Goal: Information Seeking & Learning: Learn about a topic

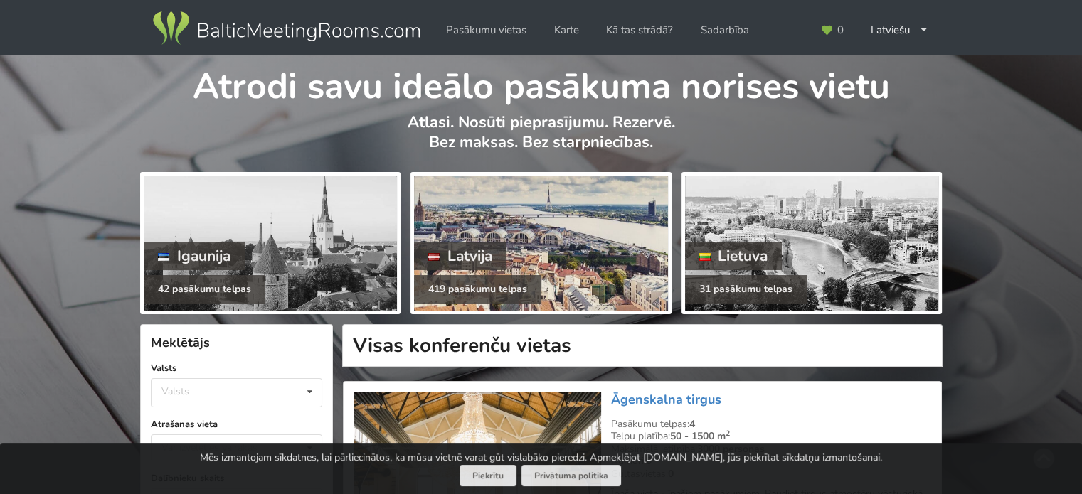
click at [504, 233] on div at bounding box center [540, 243] width 253 height 135
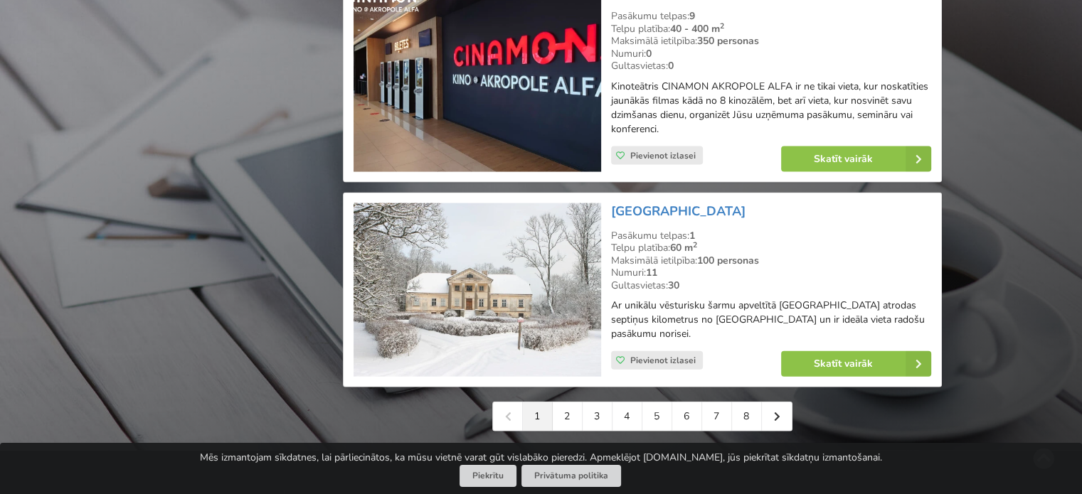
scroll to position [3200, 0]
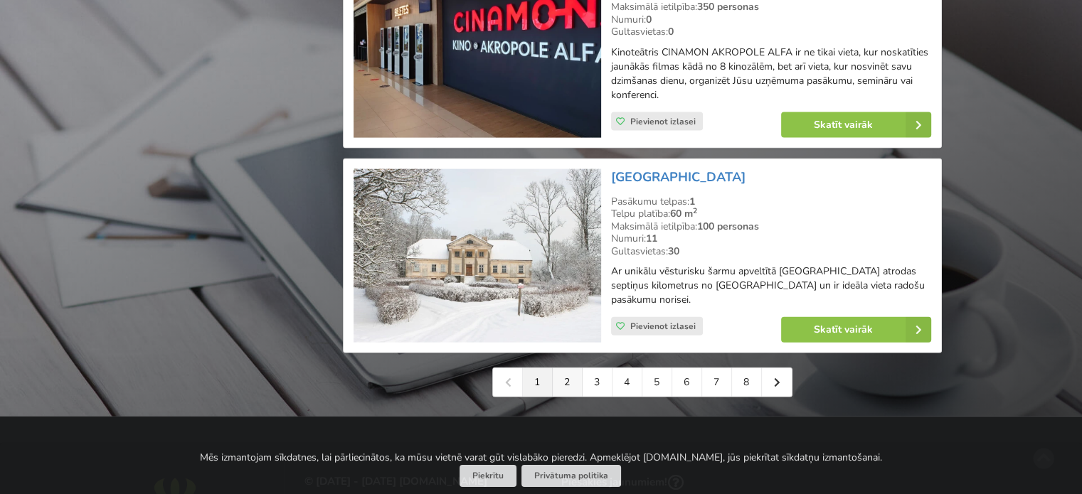
click at [574, 386] on link "2" at bounding box center [568, 382] width 30 height 28
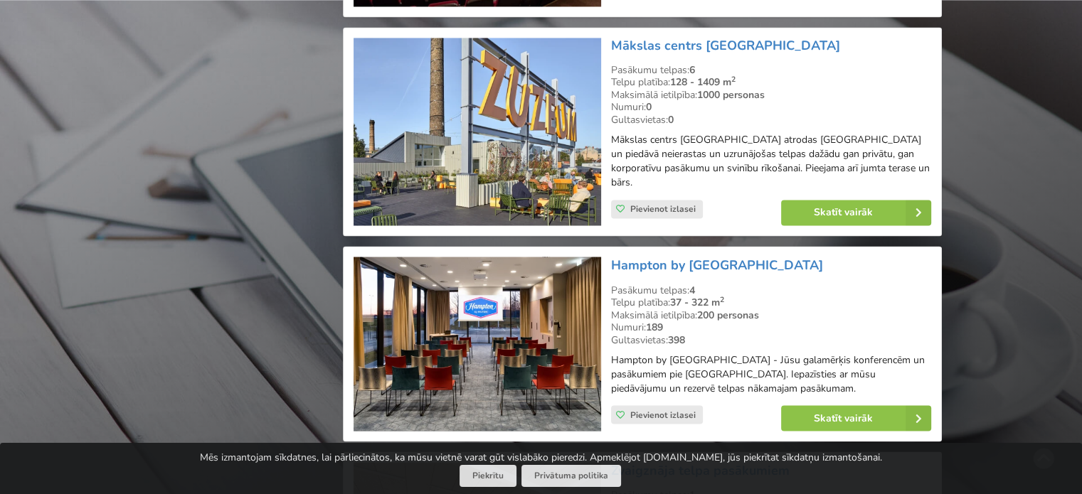
scroll to position [2418, 0]
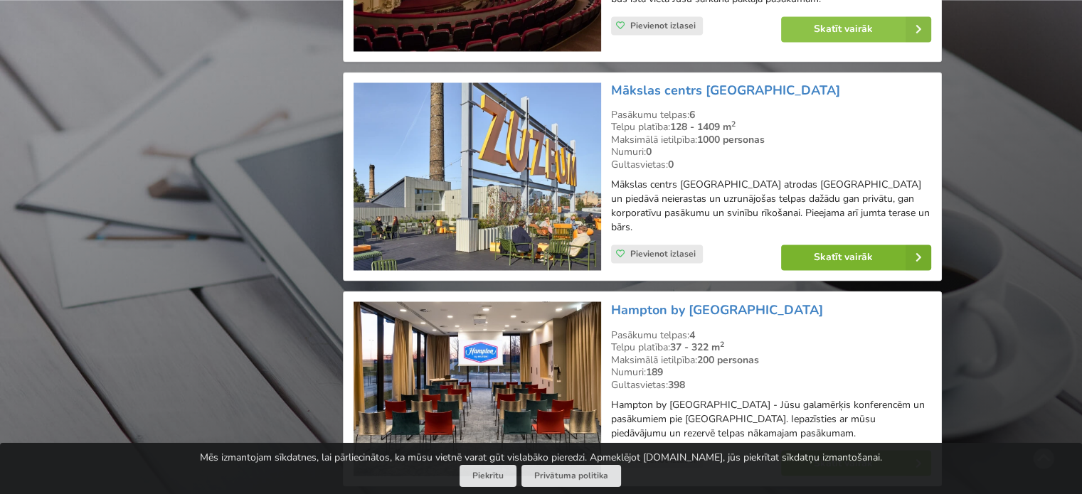
click at [851, 245] on link "Skatīt vairāk" at bounding box center [856, 258] width 150 height 26
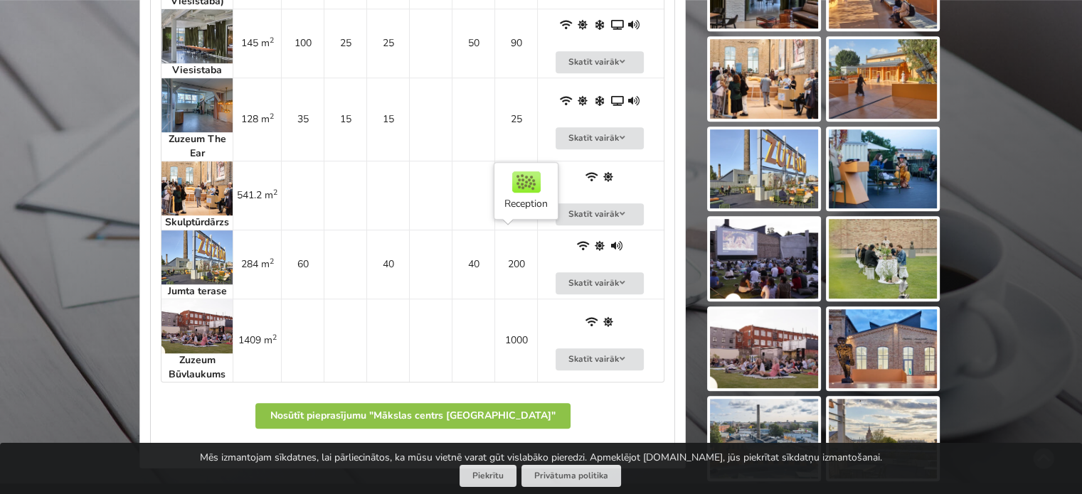
scroll to position [1138, 0]
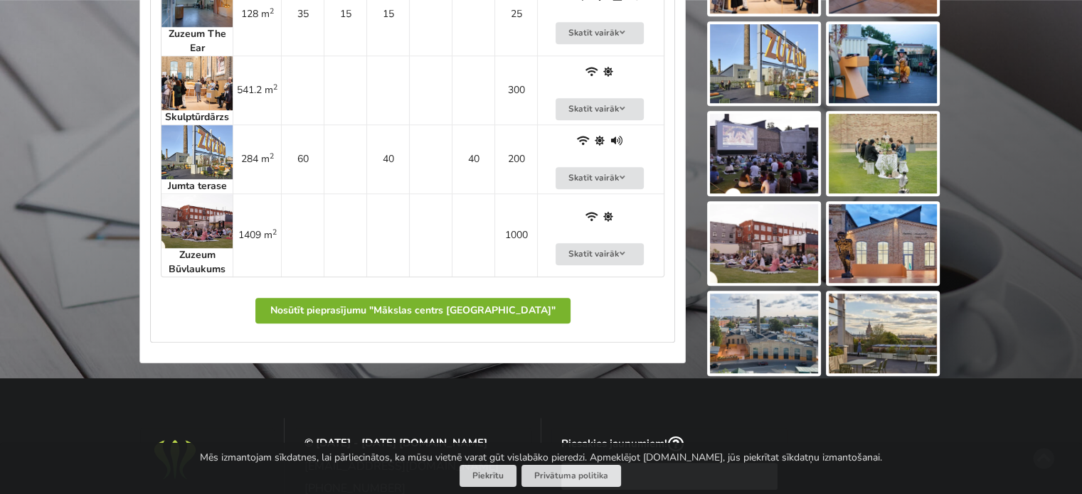
click at [474, 307] on button "Nosūtīt pieprasījumu "Mākslas centrs [GEOGRAPHIC_DATA]"" at bounding box center [412, 311] width 315 height 26
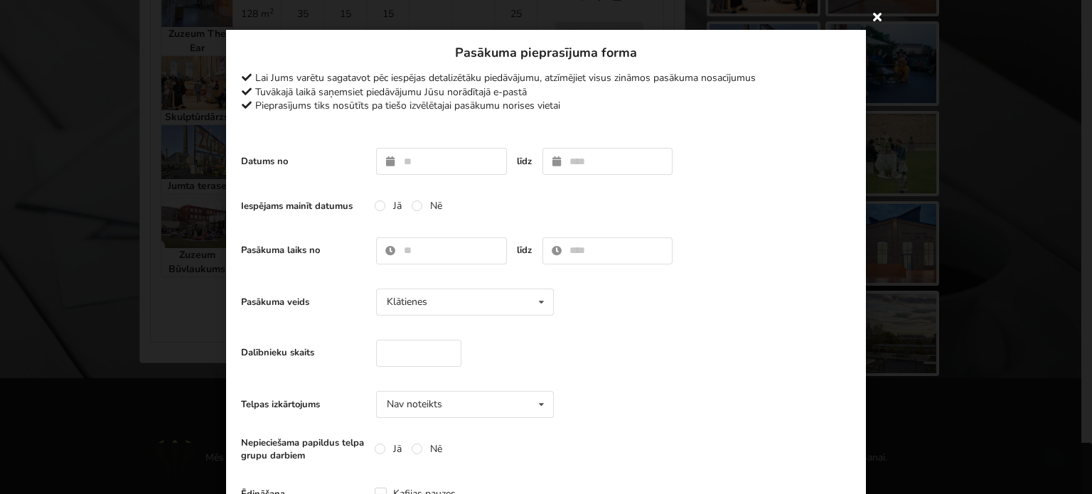
click at [866, 19] on icon at bounding box center [877, 16] width 23 height 23
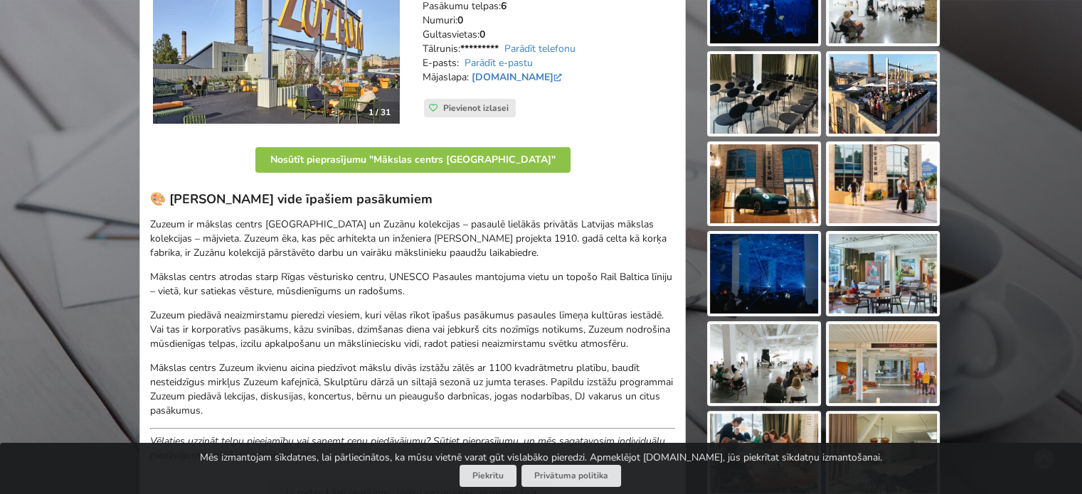
scroll to position [142, 0]
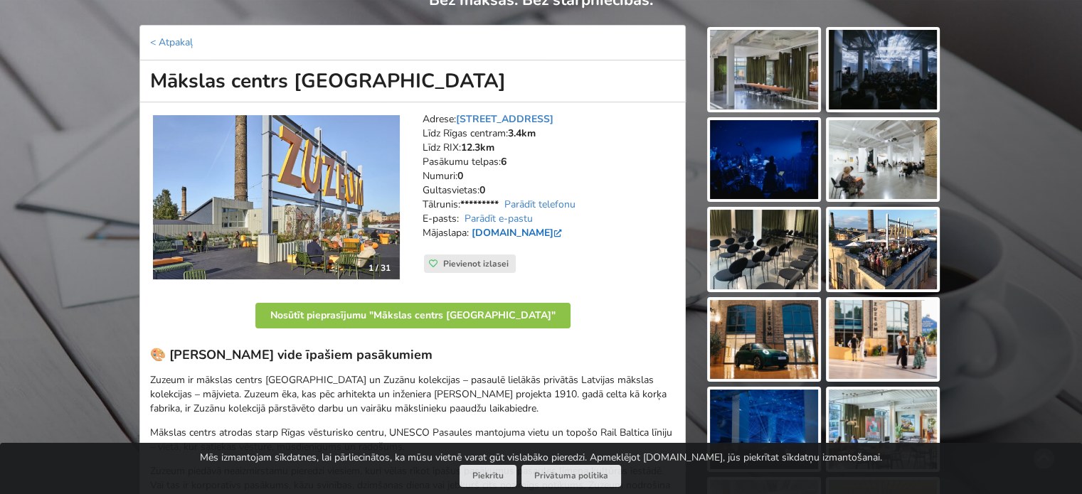
click at [516, 231] on link "www.zuzeum.com" at bounding box center [518, 233] width 93 height 14
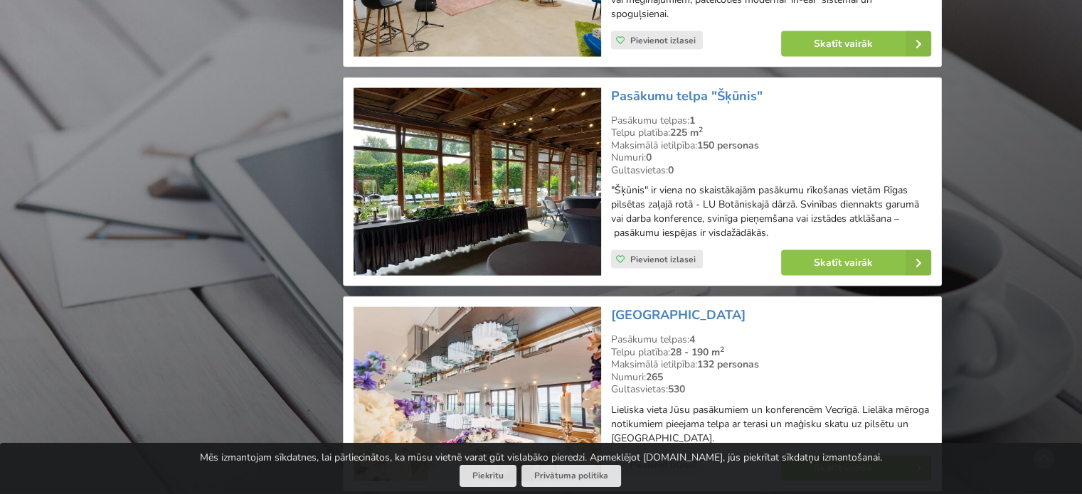
scroll to position [3129, 0]
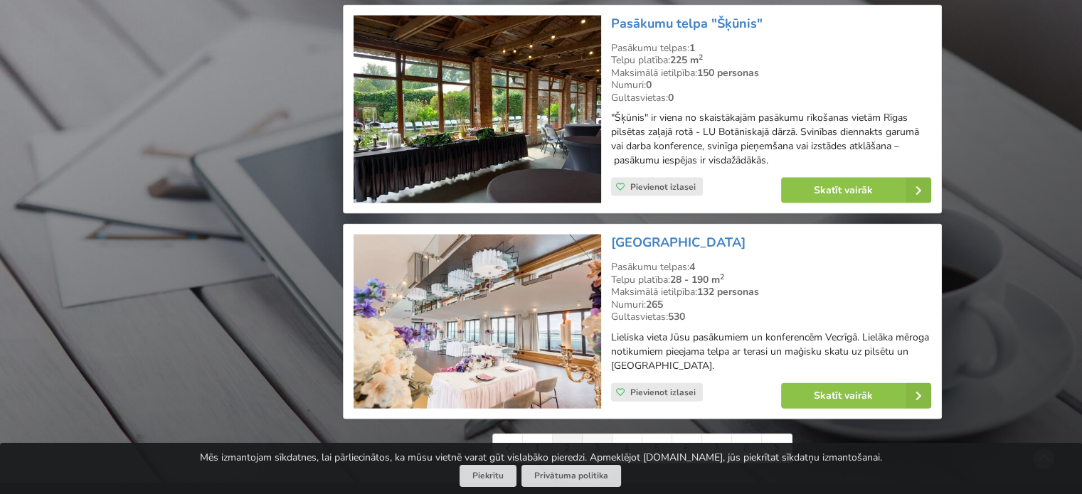
click at [597, 435] on link "3" at bounding box center [597, 449] width 30 height 28
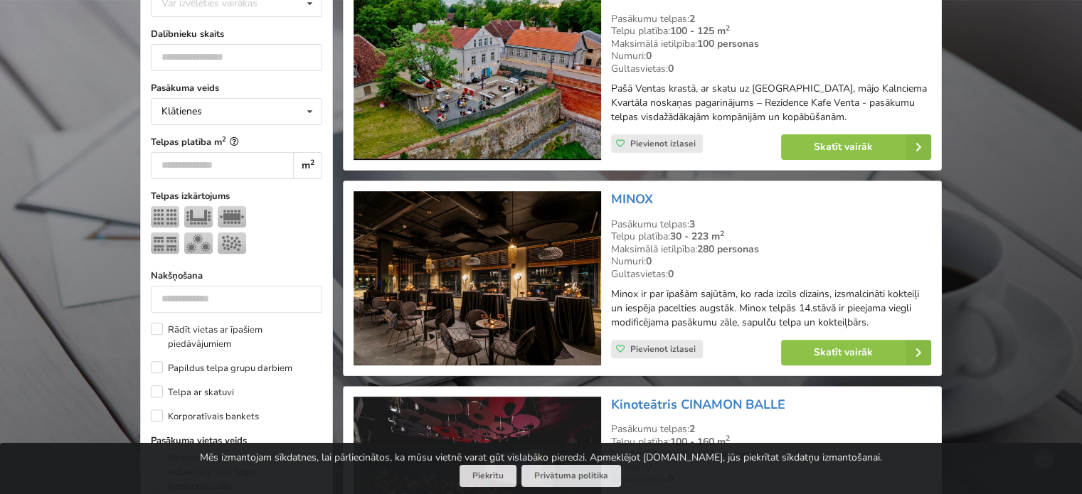
scroll to position [498, 0]
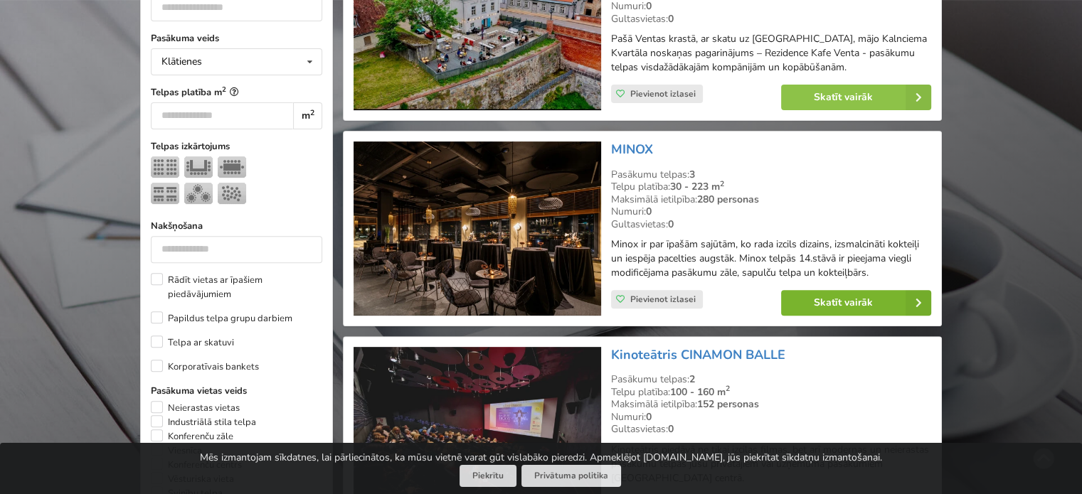
click at [834, 297] on link "Skatīt vairāk" at bounding box center [856, 303] width 150 height 26
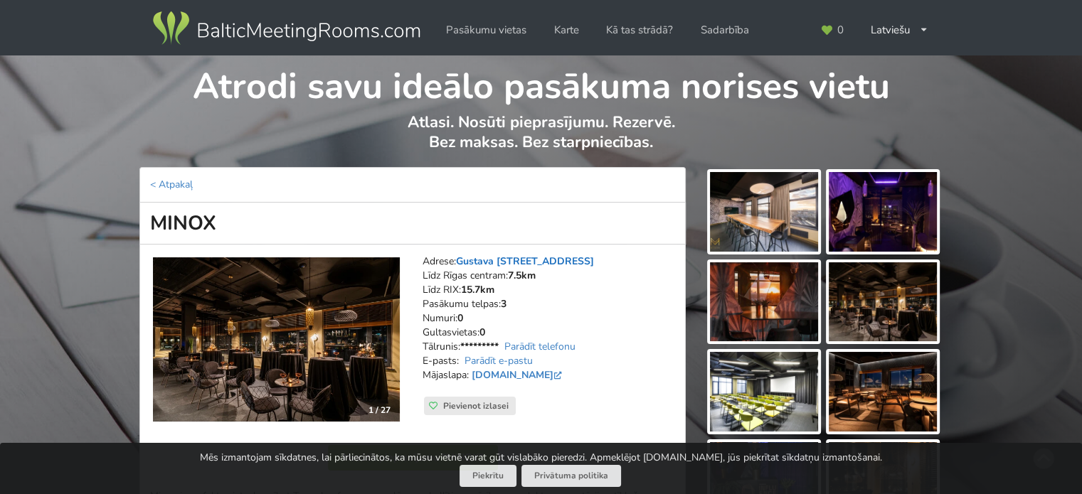
drag, startPoint x: 618, startPoint y: 257, endPoint x: 459, endPoint y: 262, distance: 159.4
click at [459, 262] on address "Adrese: [PERSON_NAME][STREET_ADDRESS] Rīgas centram: 7.5km Līdz RIX: 15.7km [GE…" at bounding box center [548, 326] width 252 height 142
click at [654, 298] on address "Adrese: [PERSON_NAME][STREET_ADDRESS] Rīgas centram: 7.5km Līdz RIX: 15.7km [GE…" at bounding box center [548, 326] width 252 height 142
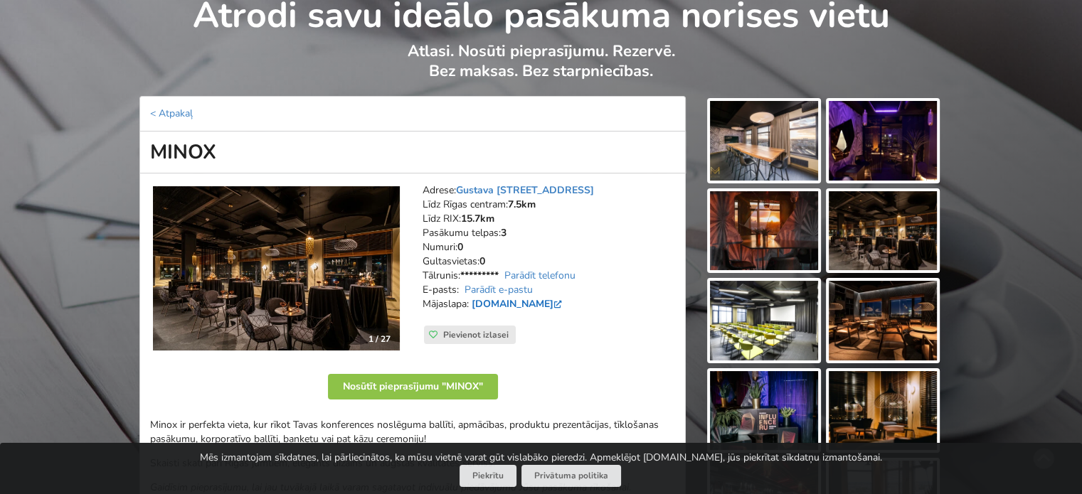
click at [521, 303] on link "[DOMAIN_NAME]" at bounding box center [518, 304] width 93 height 14
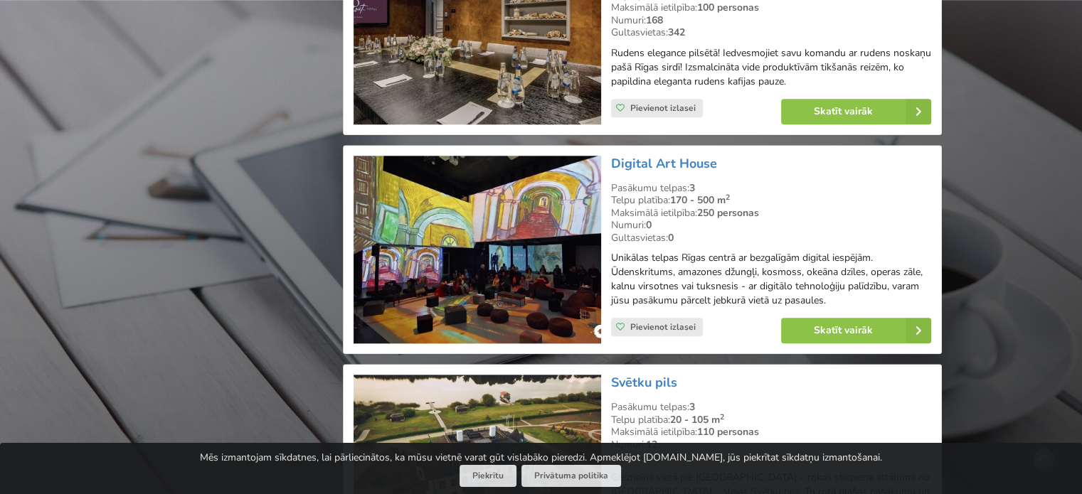
scroll to position [1565, 0]
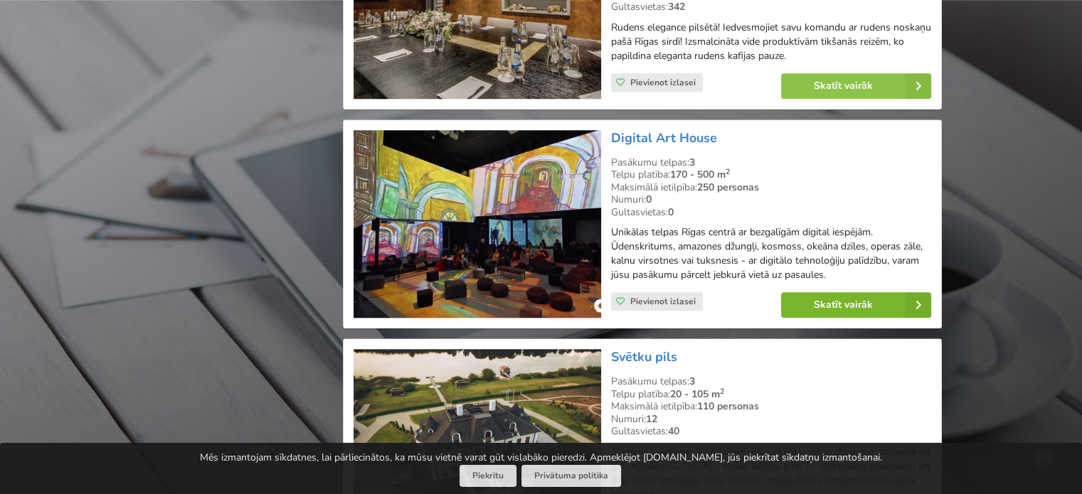
click at [879, 300] on link "Skatīt vairāk" at bounding box center [856, 305] width 150 height 26
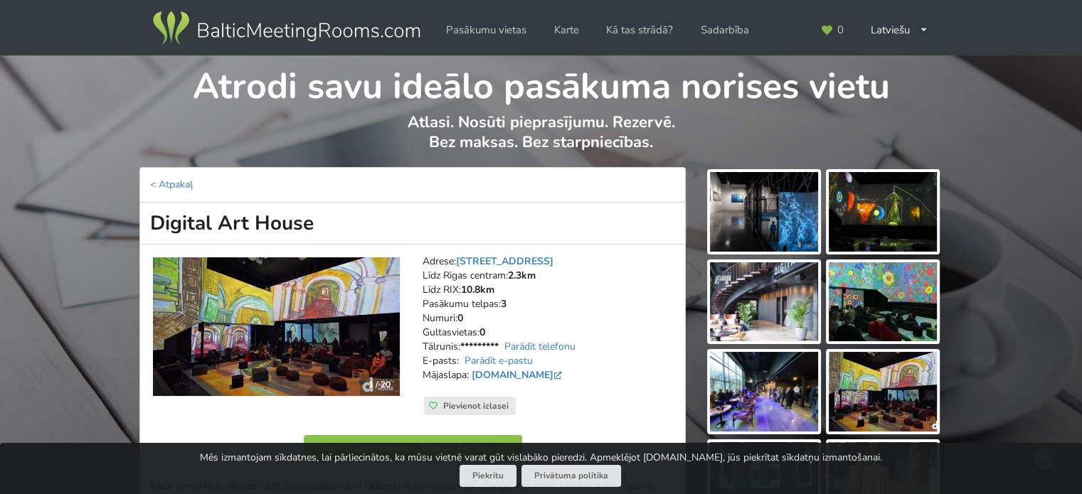
click at [754, 210] on img at bounding box center [764, 212] width 108 height 80
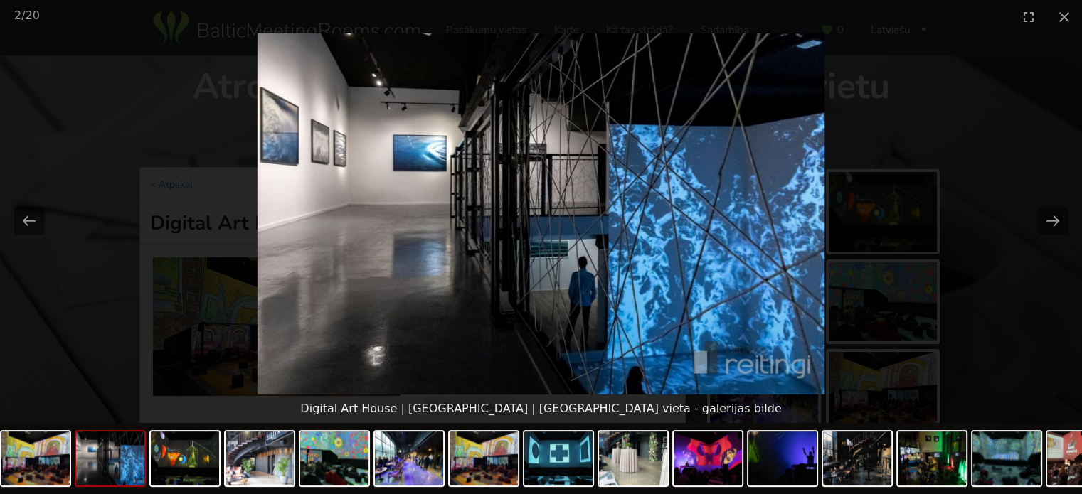
click at [778, 240] on img at bounding box center [540, 213] width 567 height 361
click at [829, 244] on picture at bounding box center [541, 213] width 1082 height 361
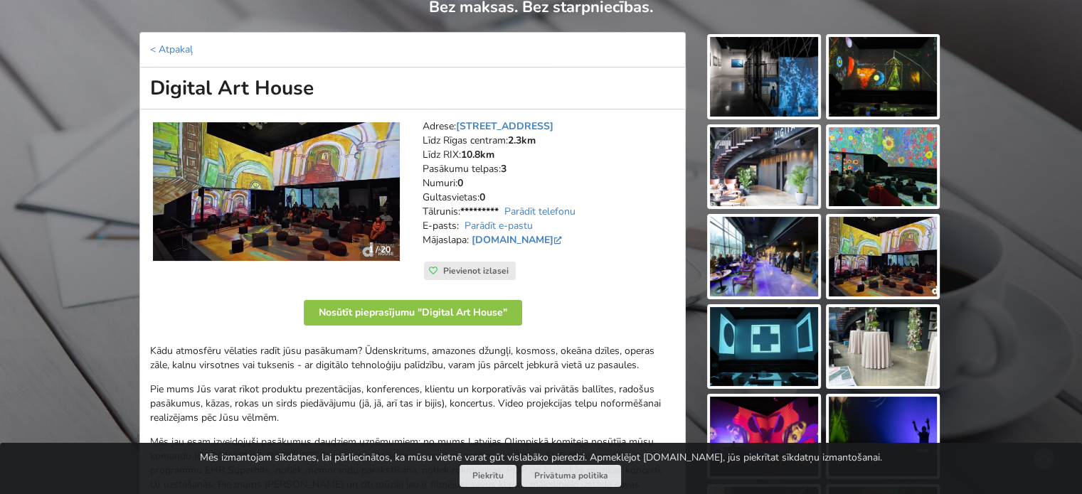
scroll to position [142, 0]
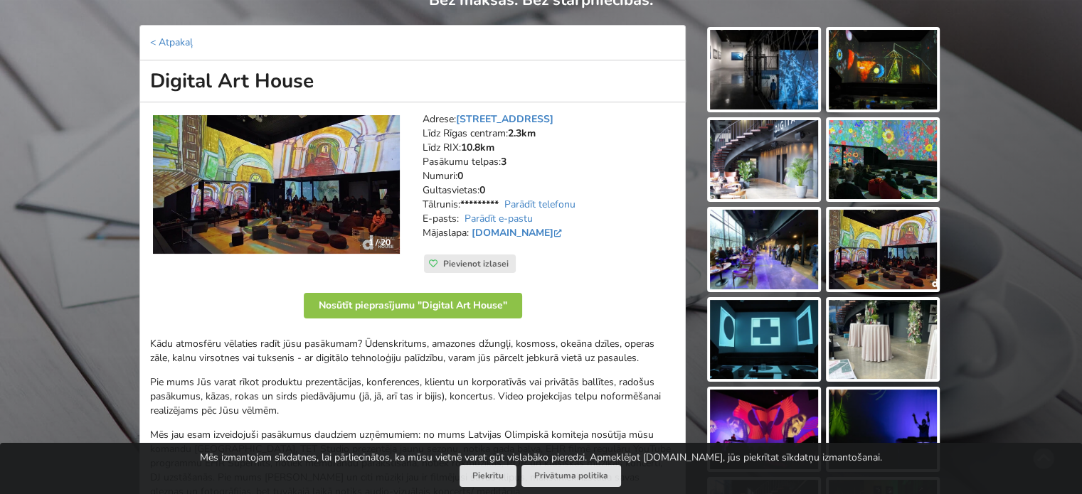
click at [882, 246] on img at bounding box center [883, 250] width 108 height 80
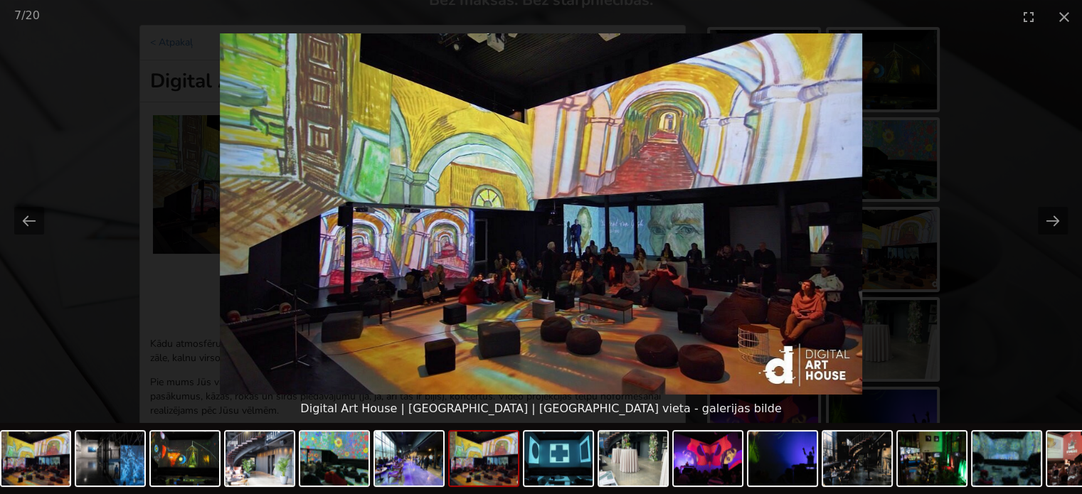
click at [952, 216] on picture at bounding box center [541, 213] width 1082 height 361
click at [1055, 223] on button "Next slide" at bounding box center [1053, 221] width 30 height 28
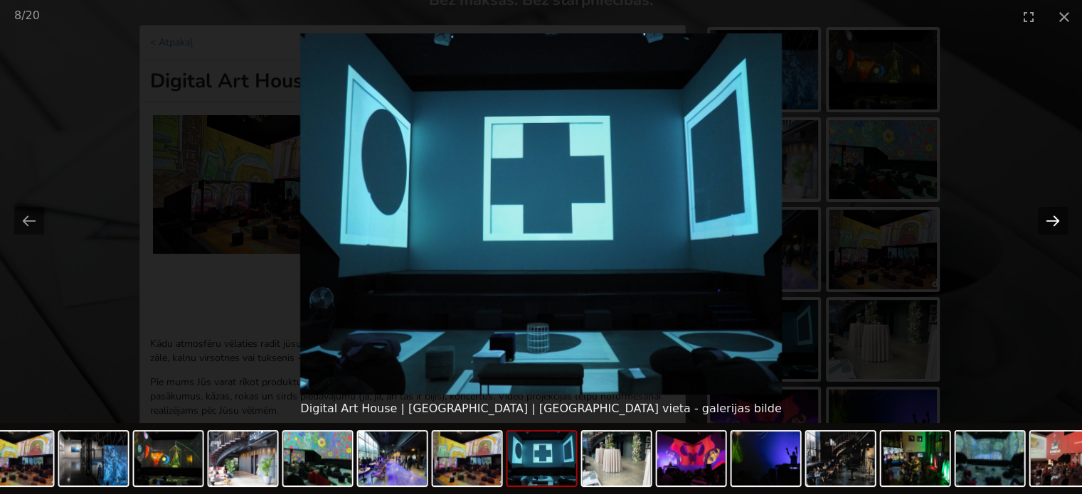
click at [1054, 222] on button "Next slide" at bounding box center [1053, 221] width 30 height 28
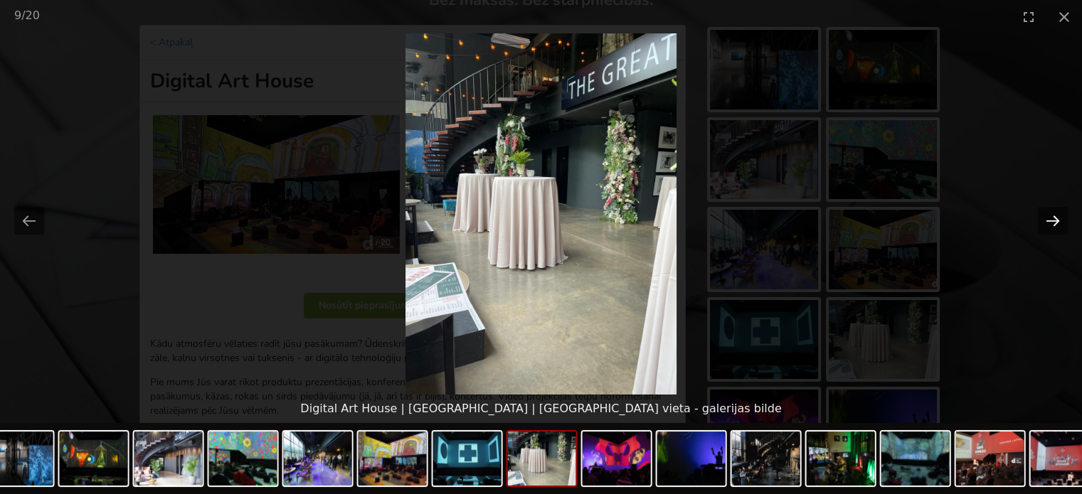
click at [1054, 222] on button "Next slide" at bounding box center [1053, 221] width 30 height 28
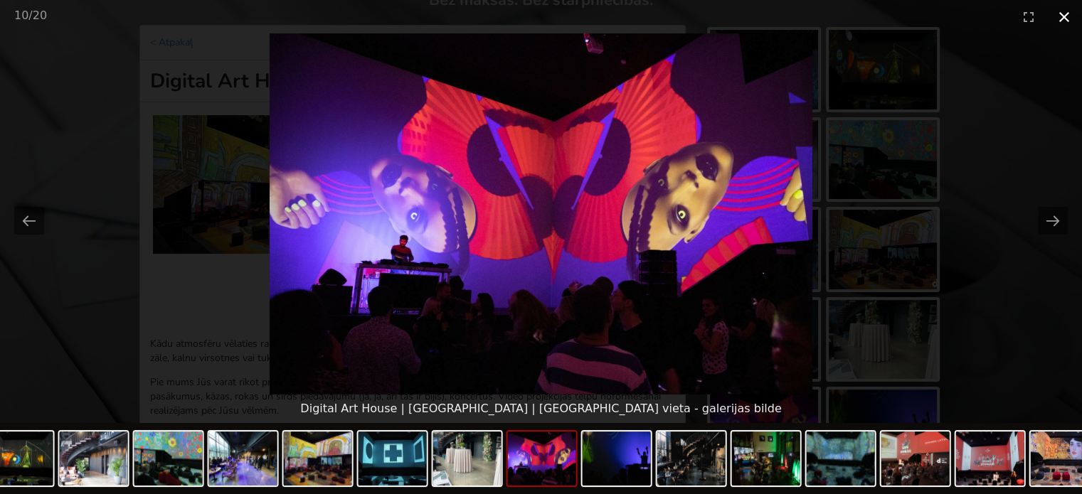
click at [1059, 18] on button "Close gallery" at bounding box center [1064, 16] width 36 height 33
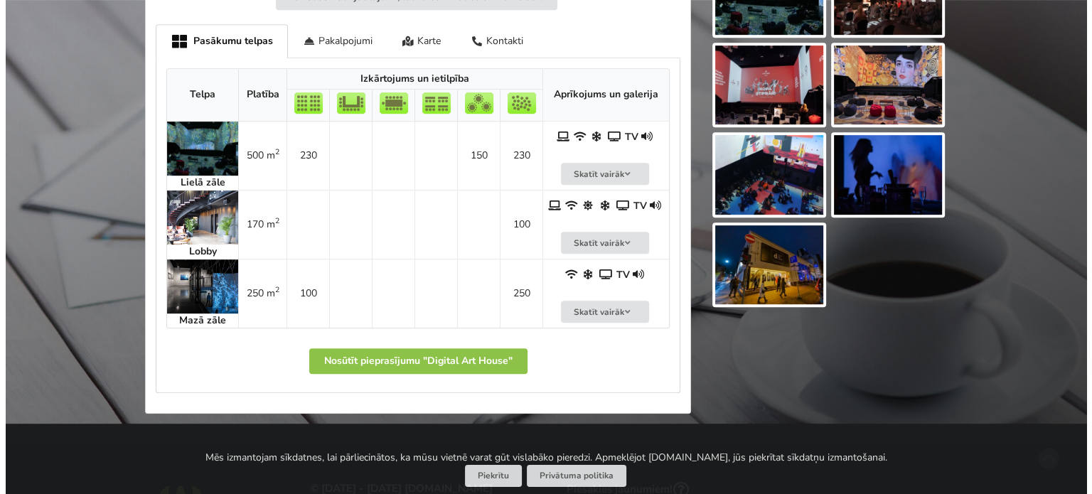
scroll to position [782, 0]
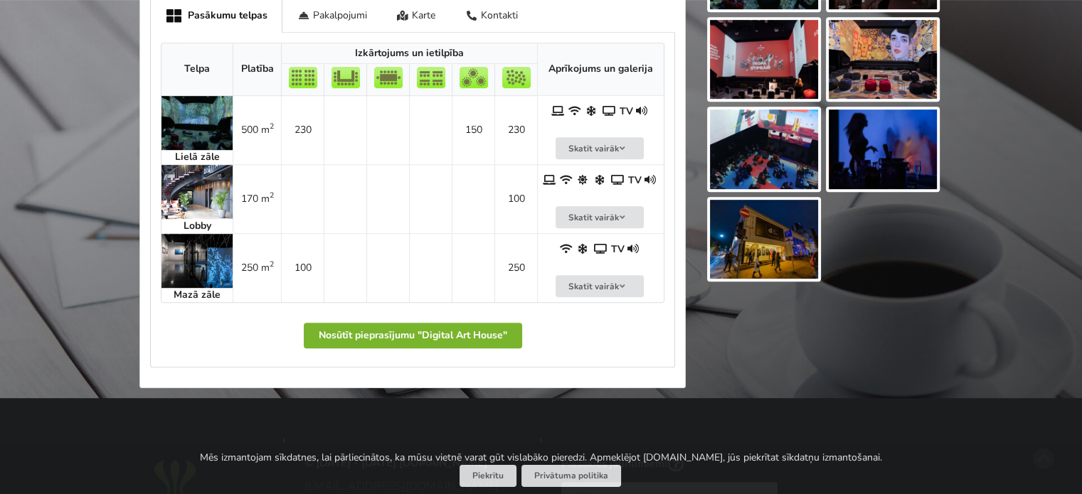
click at [480, 323] on button "Nosūtīt pieprasījumu "Digital Art House"" at bounding box center [413, 336] width 218 height 26
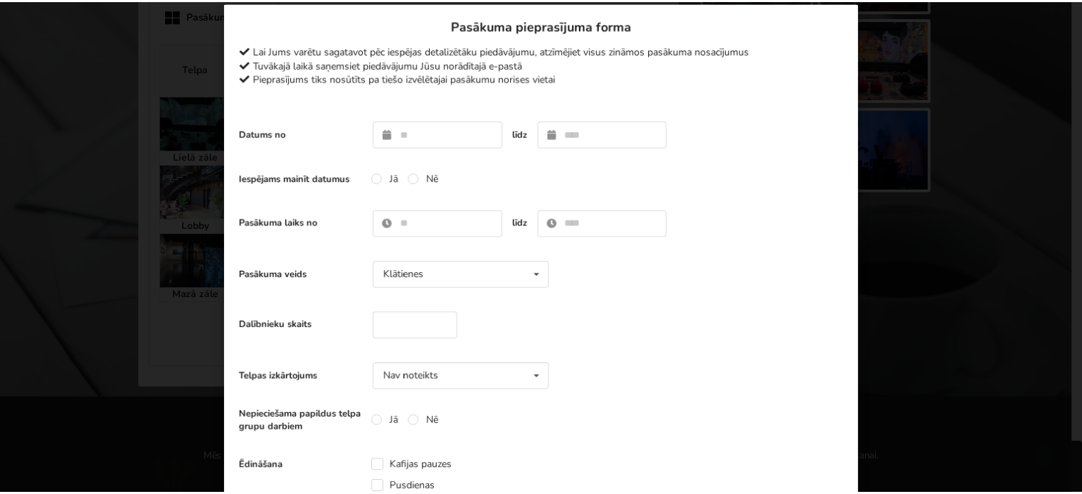
scroll to position [0, 0]
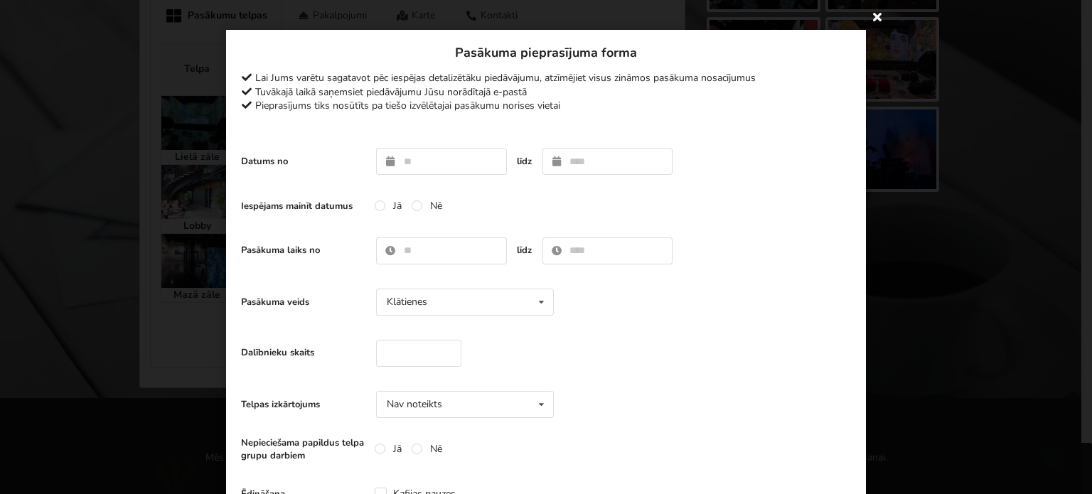
click at [868, 16] on icon at bounding box center [877, 16] width 23 height 23
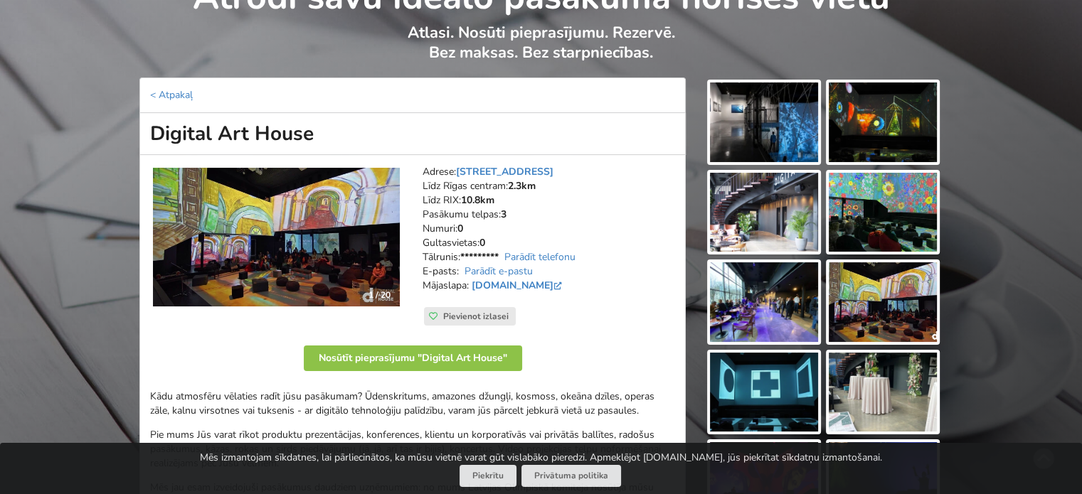
scroll to position [71, 0]
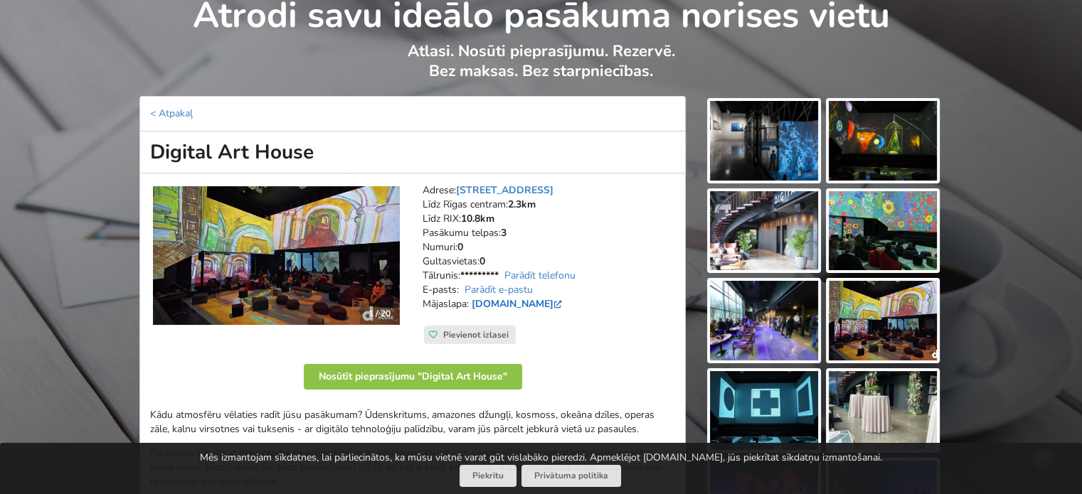
click at [539, 306] on link "digitalarthouse.eu" at bounding box center [518, 304] width 93 height 14
click at [499, 303] on link "digitalarthouse.eu" at bounding box center [518, 304] width 93 height 14
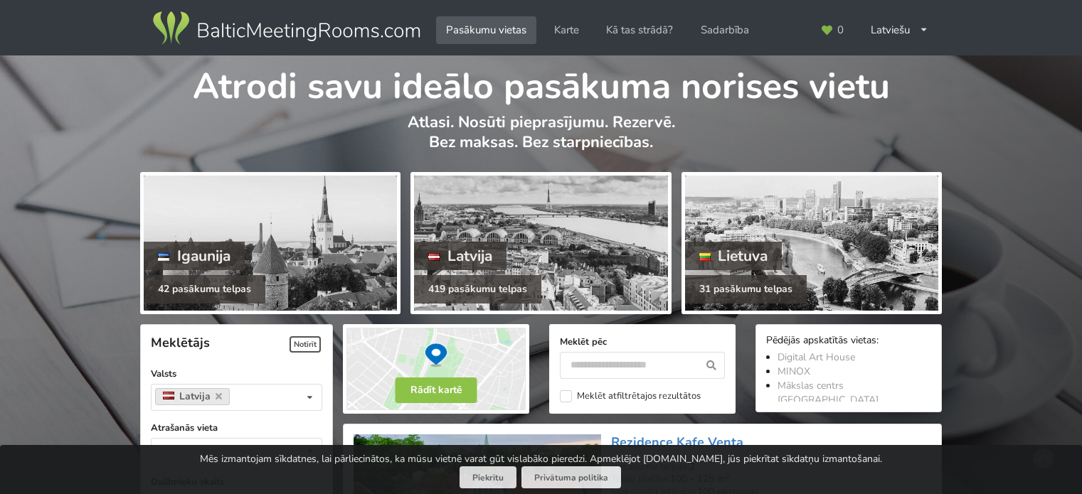
scroll to position [1565, 0]
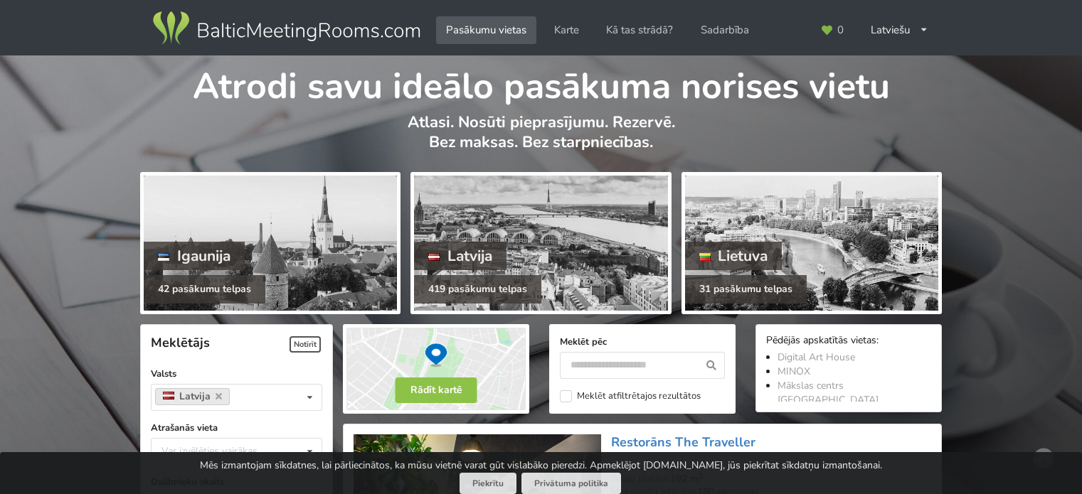
scroll to position [3129, 0]
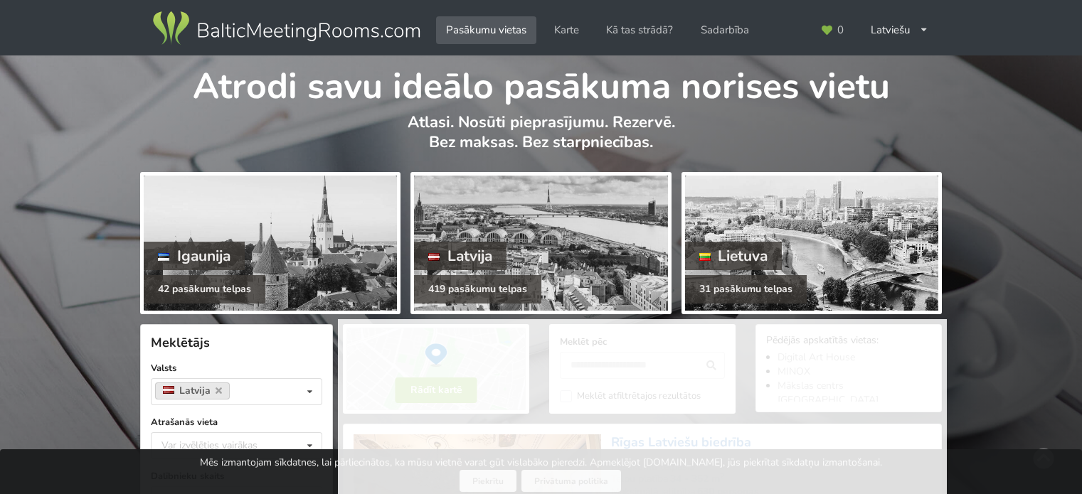
scroll to position [3200, 0]
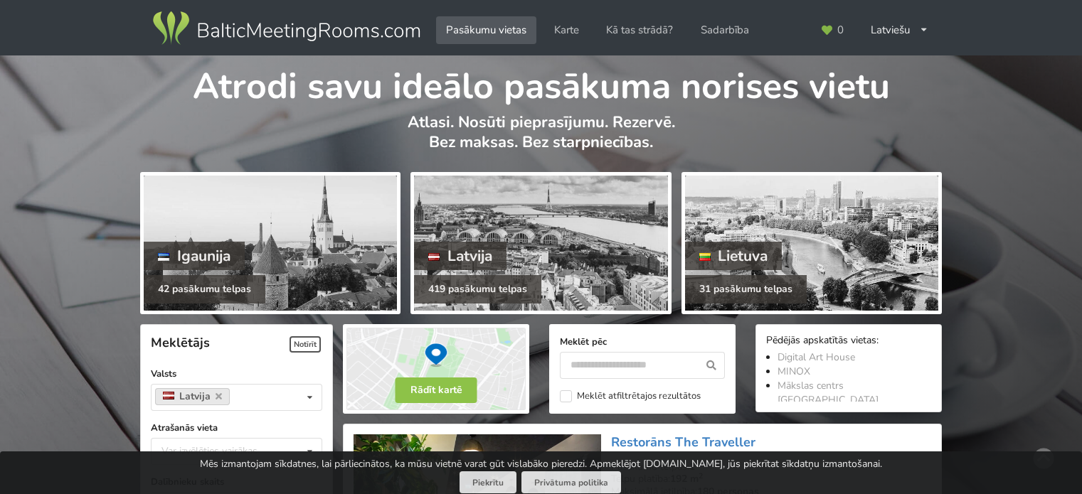
scroll to position [3129, 0]
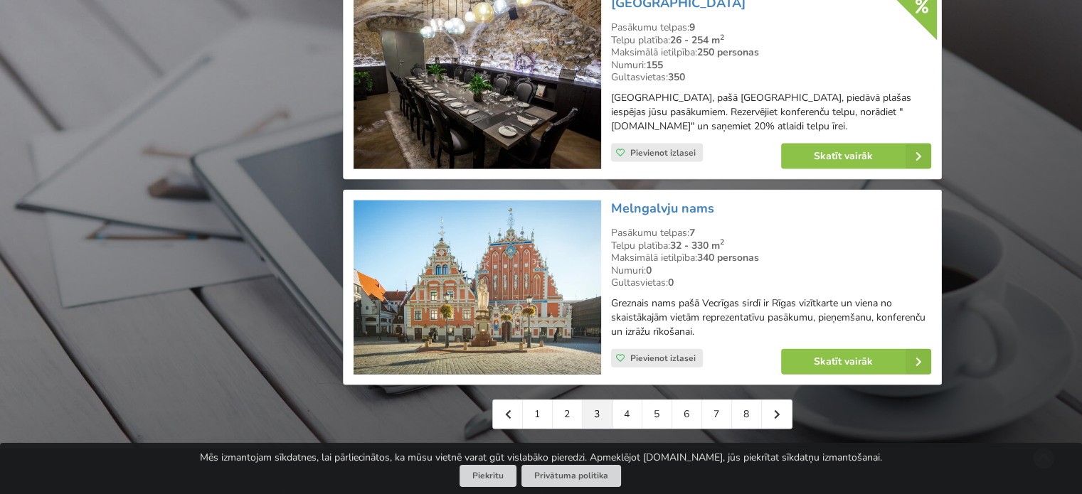
scroll to position [3200, 0]
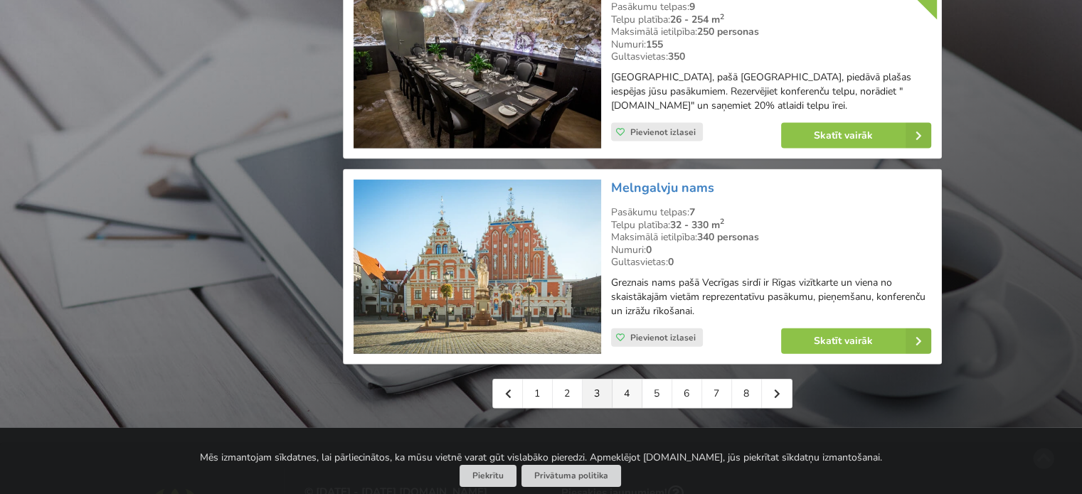
click at [626, 380] on link "4" at bounding box center [627, 394] width 30 height 28
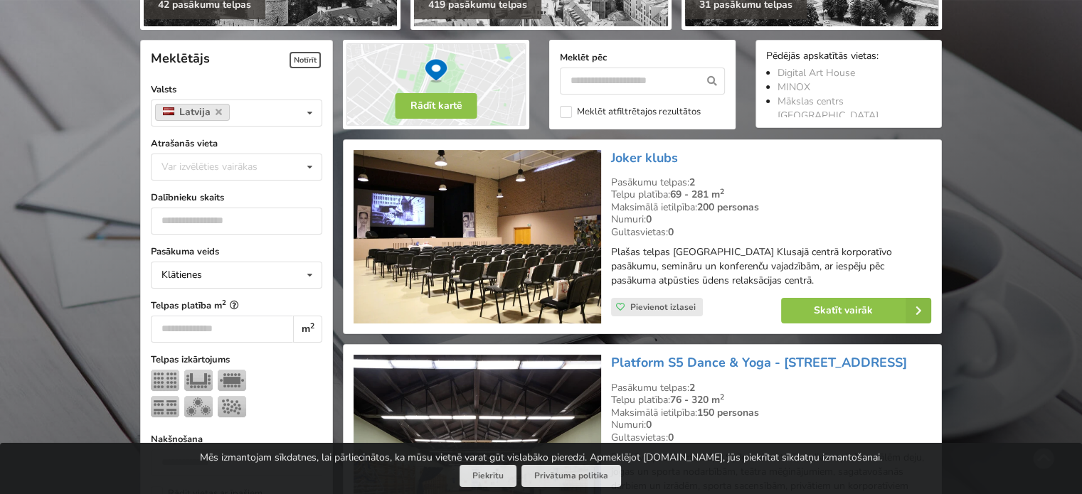
scroll to position [356, 0]
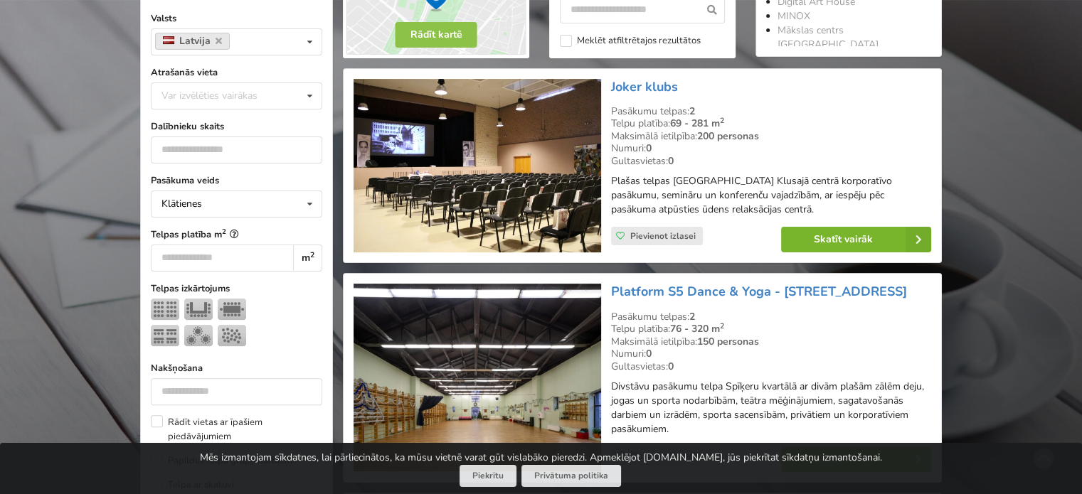
click at [889, 227] on link "Skatīt vairāk" at bounding box center [856, 240] width 150 height 26
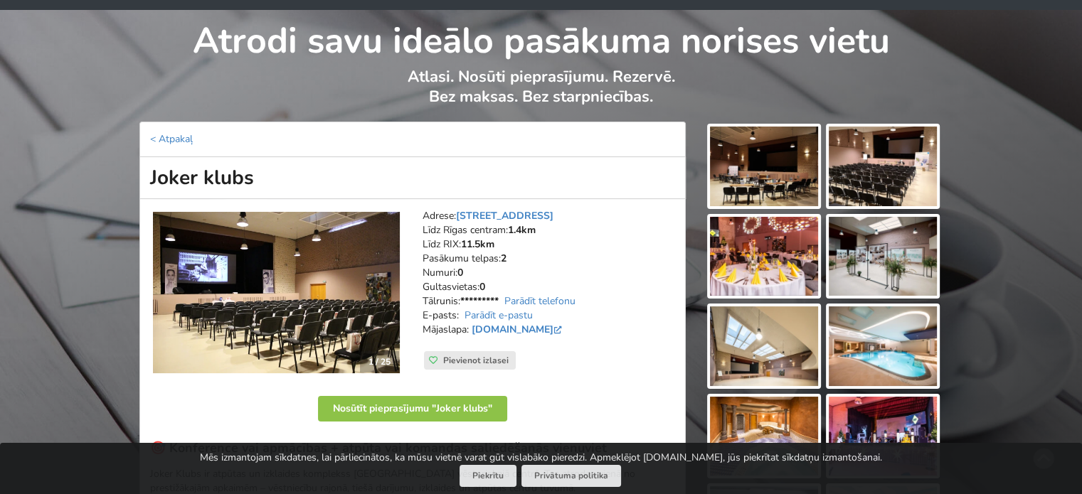
scroll to position [71, 0]
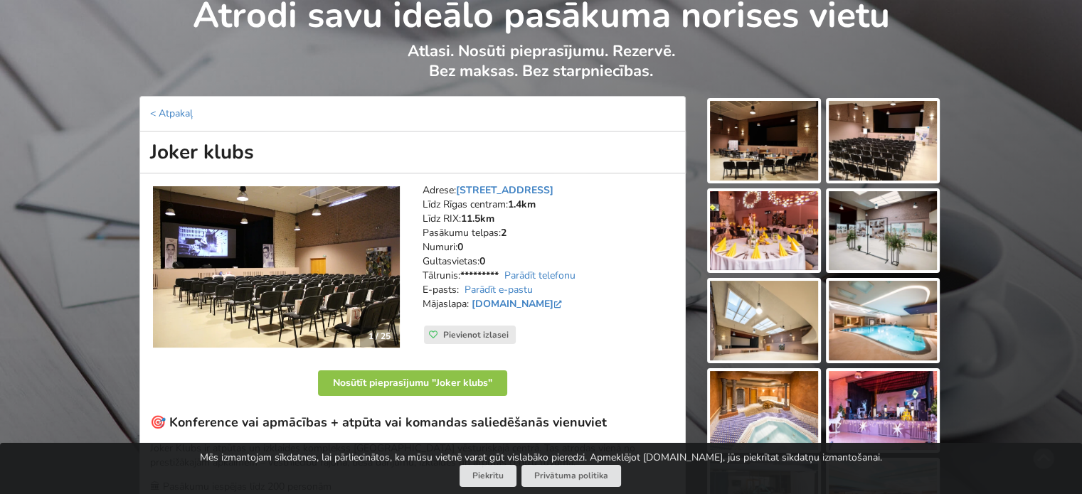
click at [757, 161] on img at bounding box center [764, 141] width 108 height 80
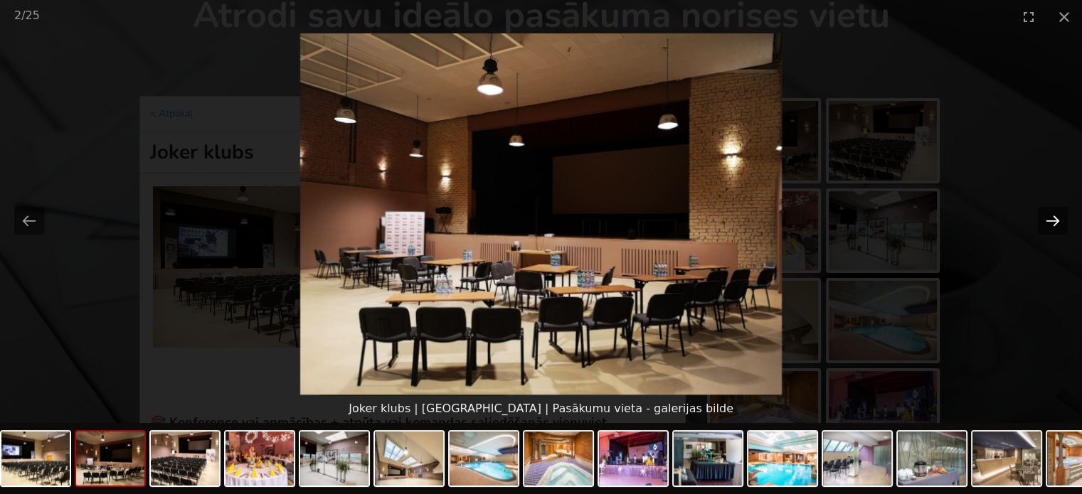
click at [1038, 216] on button "Next slide" at bounding box center [1053, 221] width 30 height 28
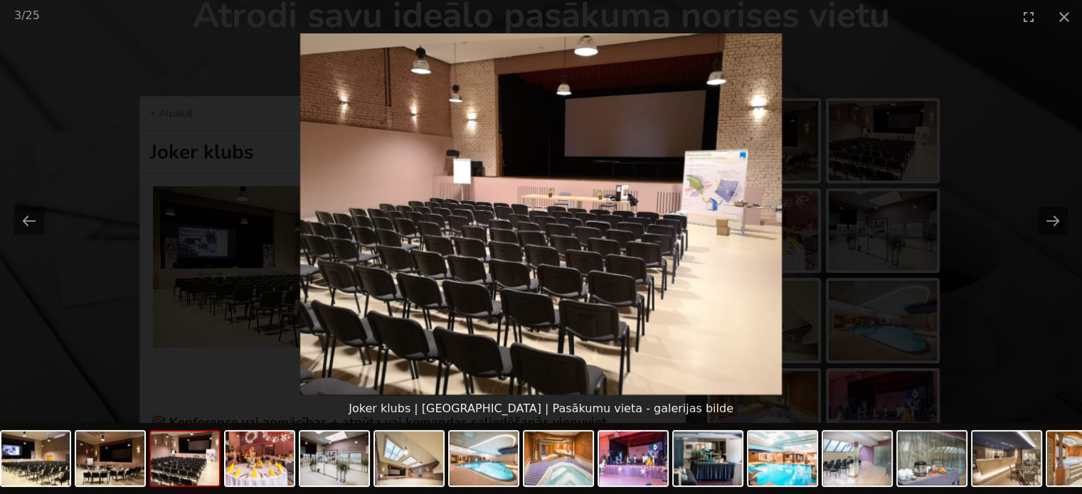
scroll to position [0, 0]
click at [1036, 216] on picture at bounding box center [541, 213] width 1082 height 361
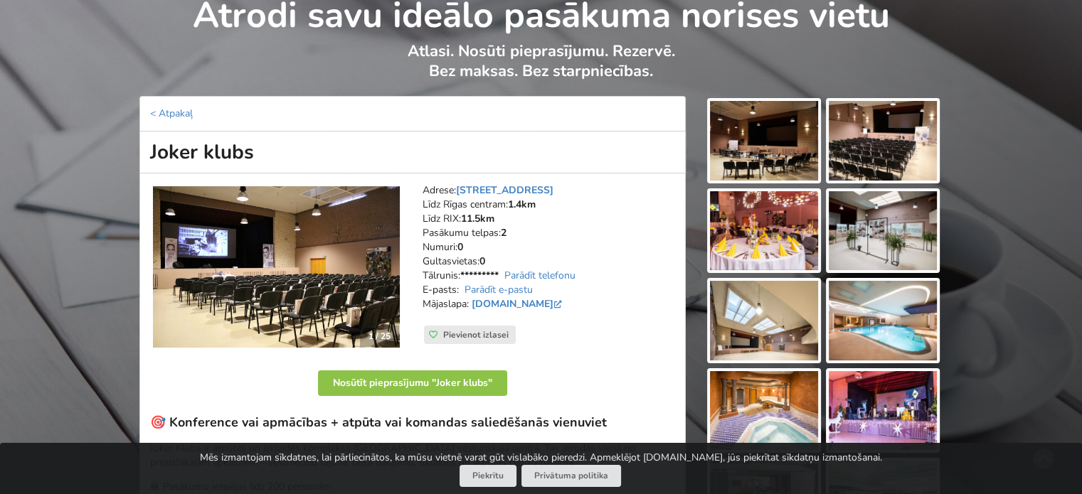
click at [777, 341] on img at bounding box center [764, 321] width 108 height 80
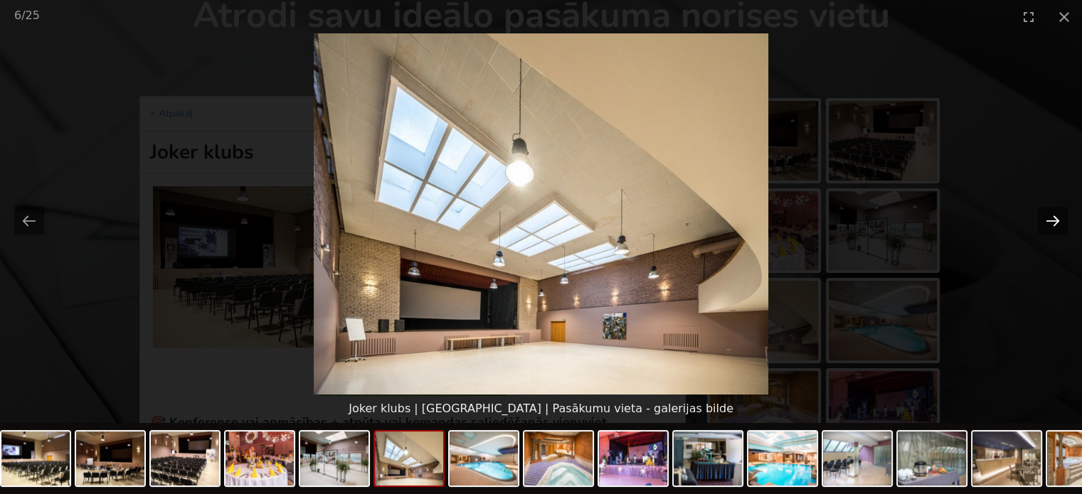
click at [1050, 220] on button "Next slide" at bounding box center [1053, 221] width 30 height 28
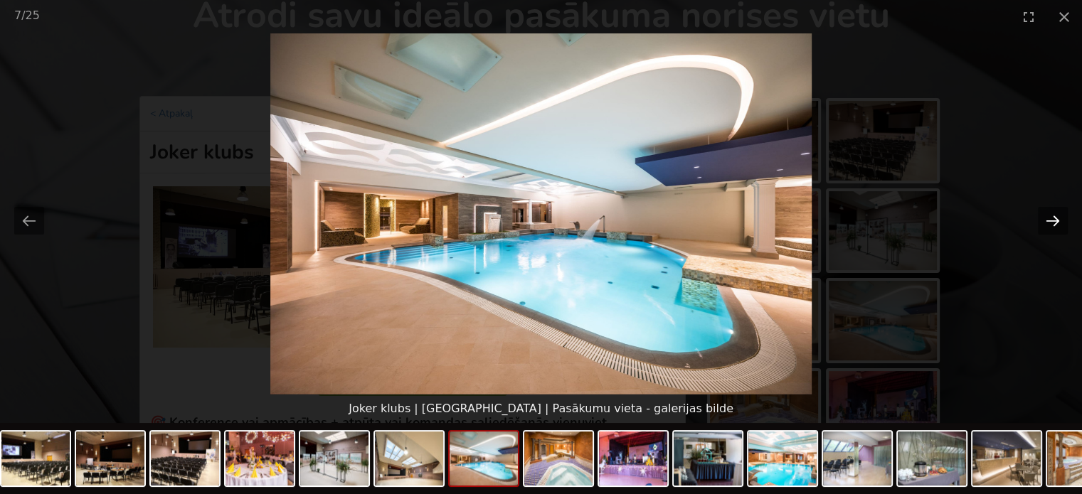
click at [1046, 219] on button "Next slide" at bounding box center [1053, 221] width 30 height 28
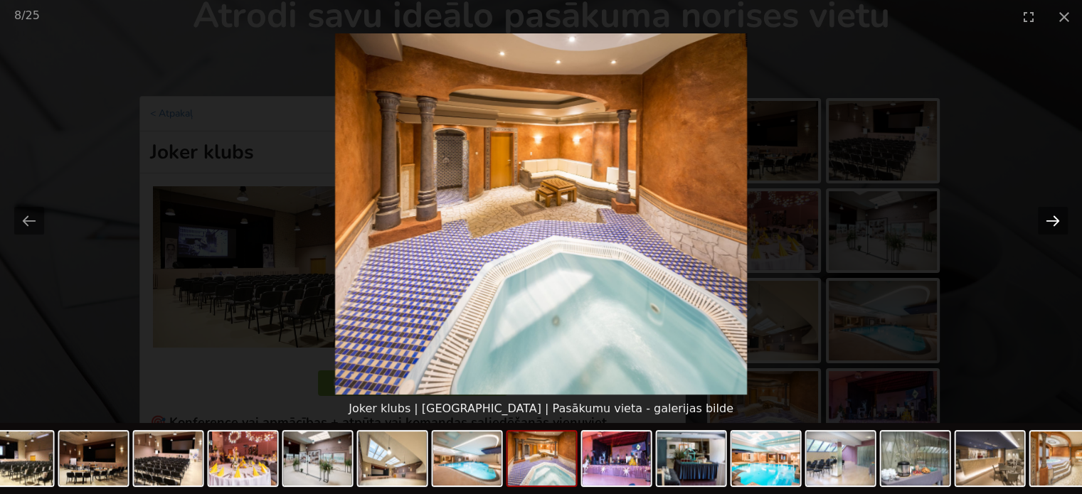
click at [1046, 219] on button "Next slide" at bounding box center [1053, 221] width 30 height 28
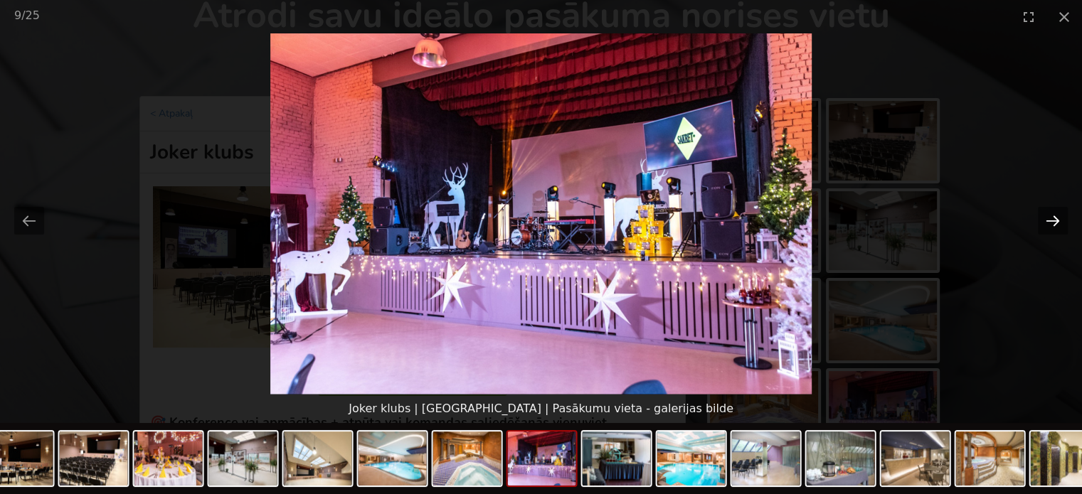
click at [1046, 219] on button "Next slide" at bounding box center [1053, 221] width 30 height 28
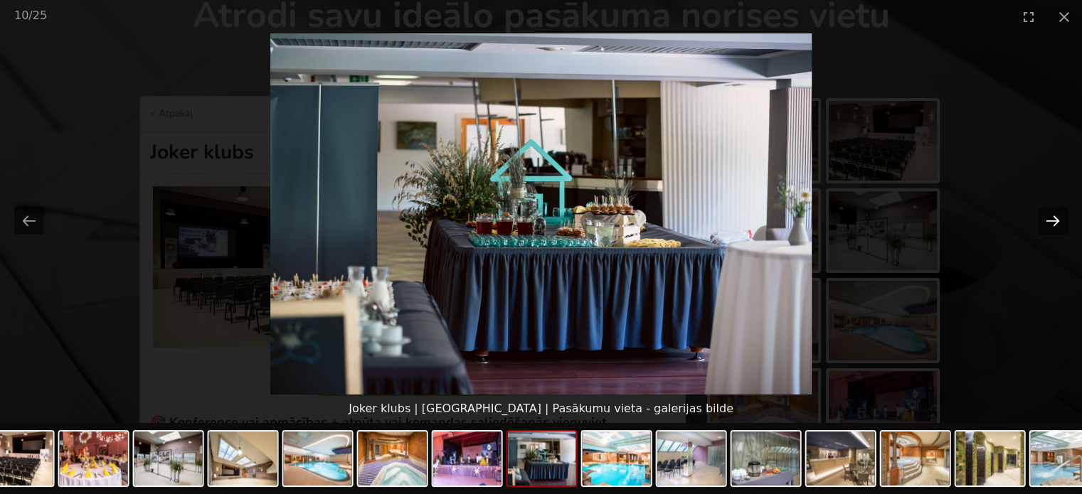
click at [1046, 219] on button "Next slide" at bounding box center [1053, 221] width 30 height 28
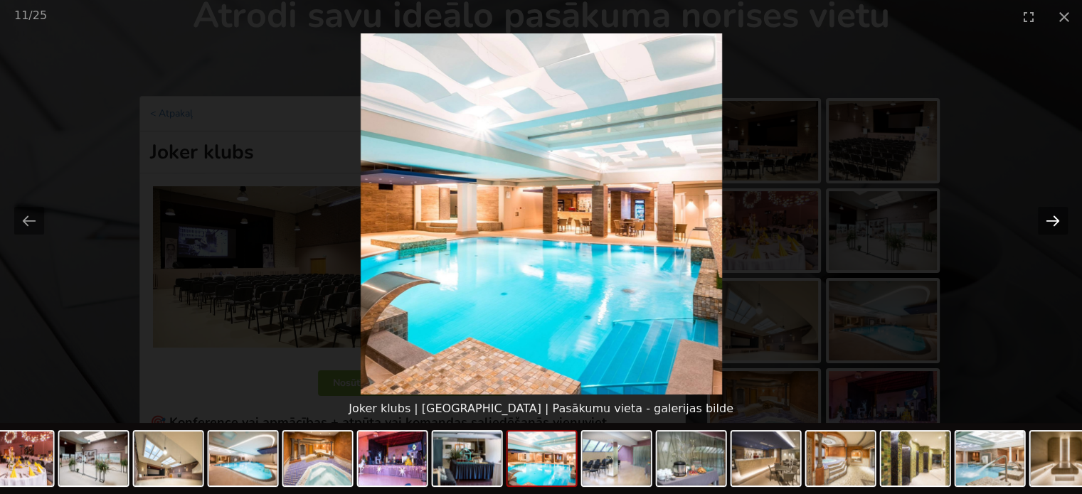
click at [1046, 219] on button "Next slide" at bounding box center [1053, 221] width 30 height 28
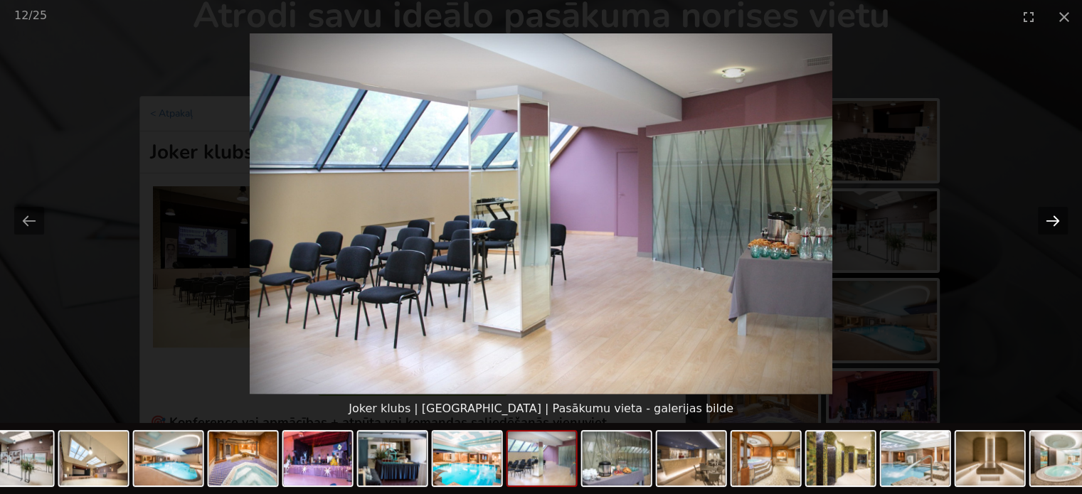
click at [1046, 219] on button "Next slide" at bounding box center [1053, 221] width 30 height 28
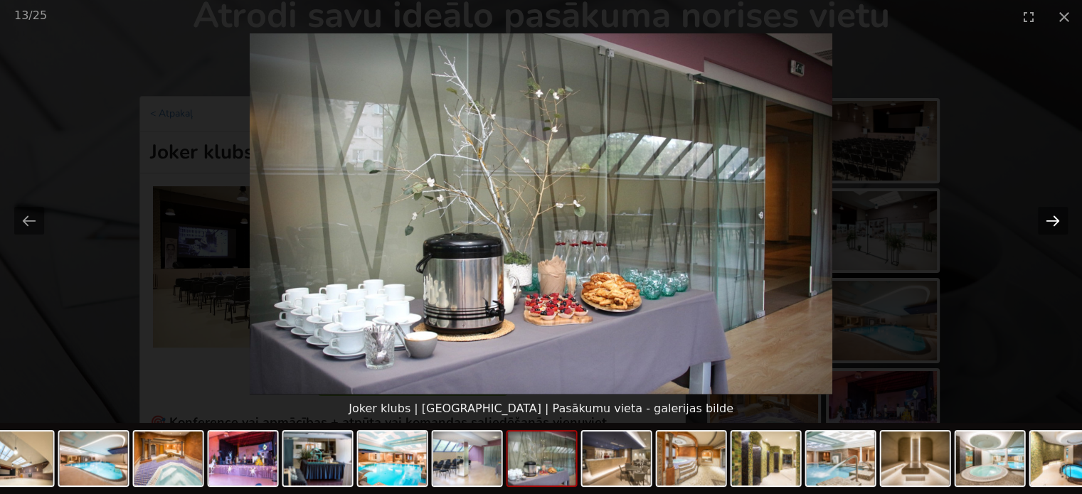
click at [1046, 219] on button "Next slide" at bounding box center [1053, 221] width 30 height 28
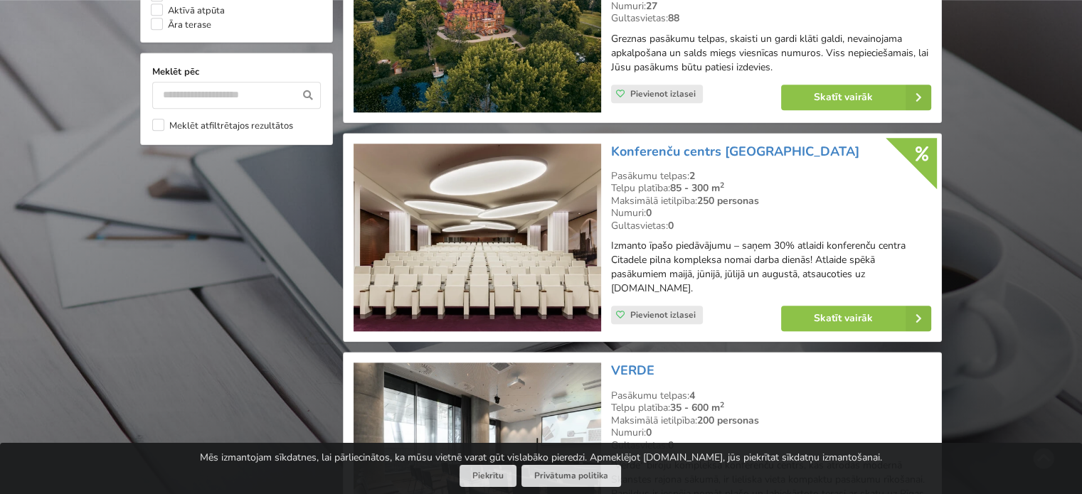
scroll to position [1351, 0]
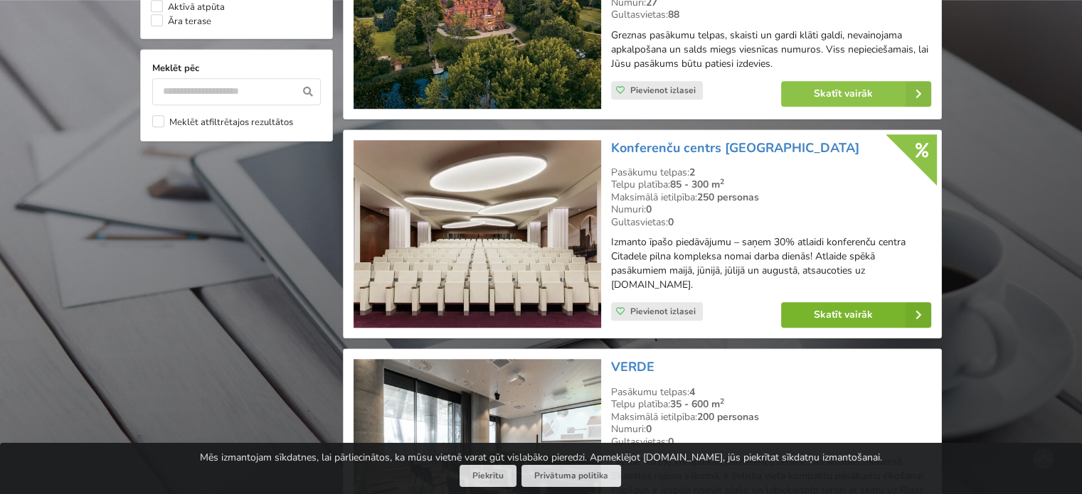
click at [842, 309] on link "Skatīt vairāk" at bounding box center [856, 315] width 150 height 26
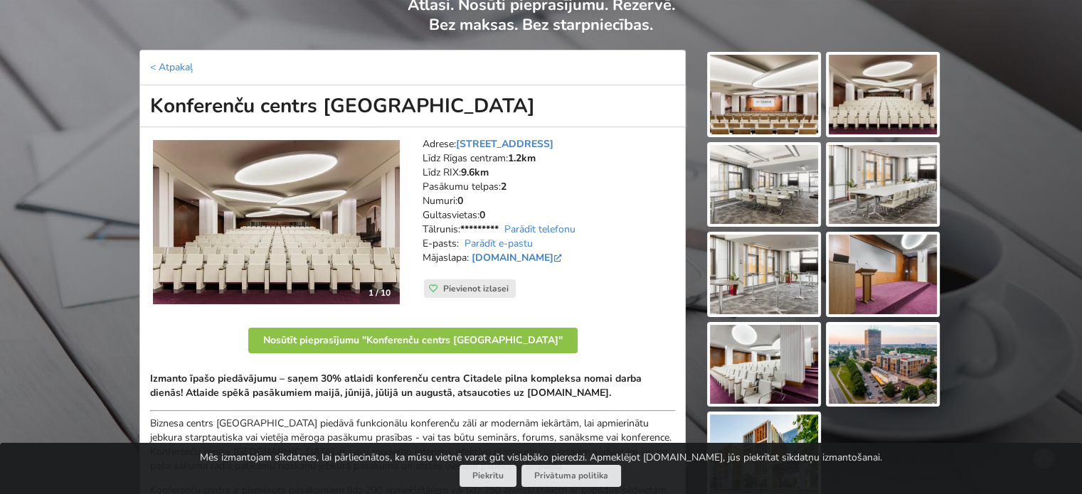
scroll to position [142, 0]
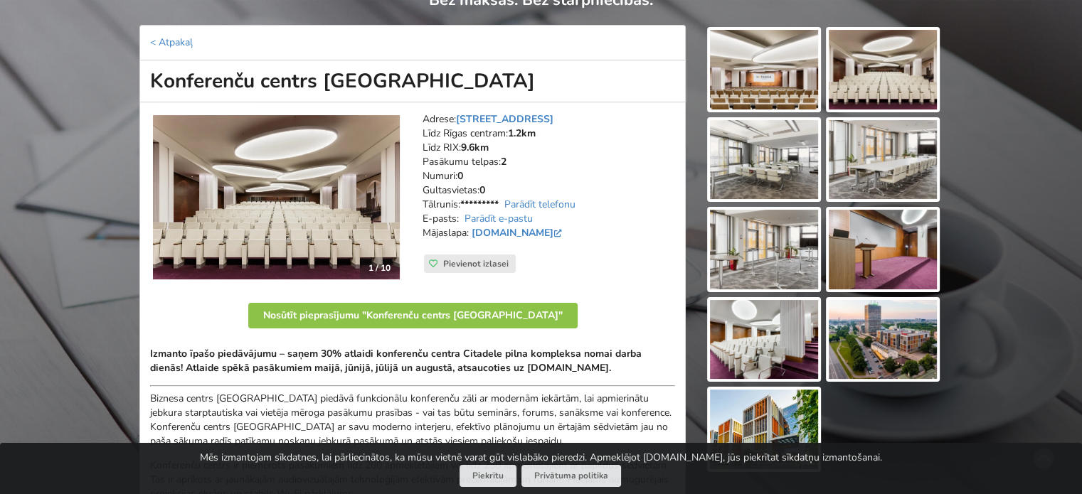
click at [360, 192] on img at bounding box center [276, 197] width 247 height 165
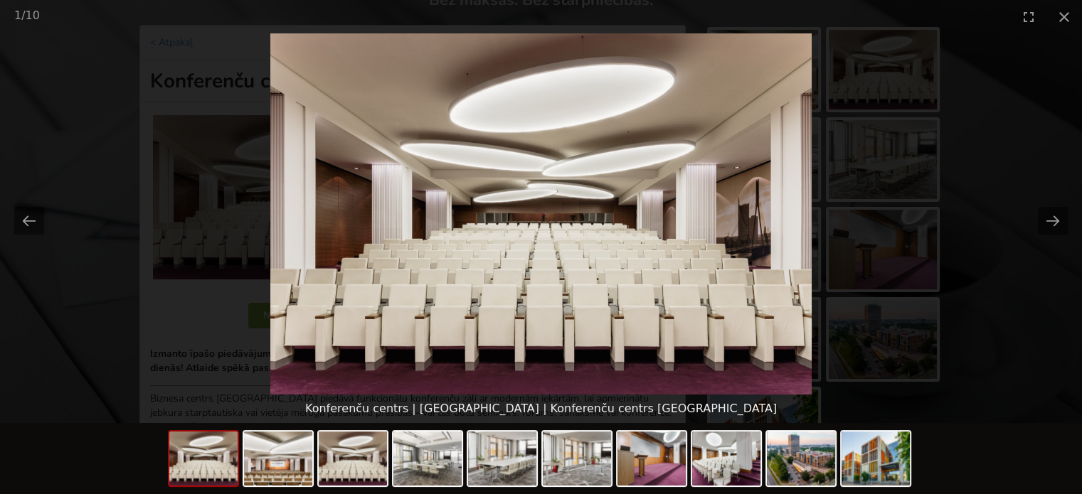
click at [1033, 215] on picture at bounding box center [541, 213] width 1082 height 361
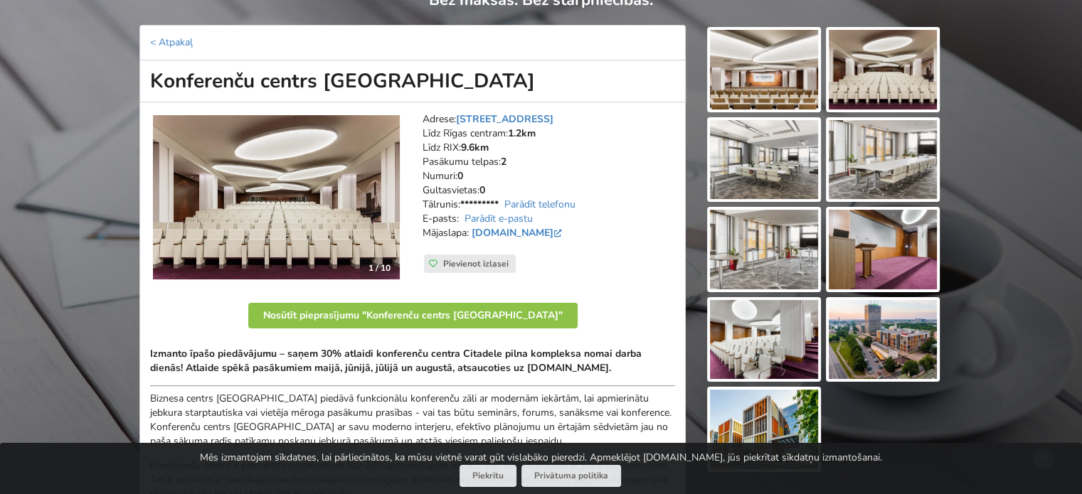
click at [858, 81] on img at bounding box center [883, 70] width 108 height 80
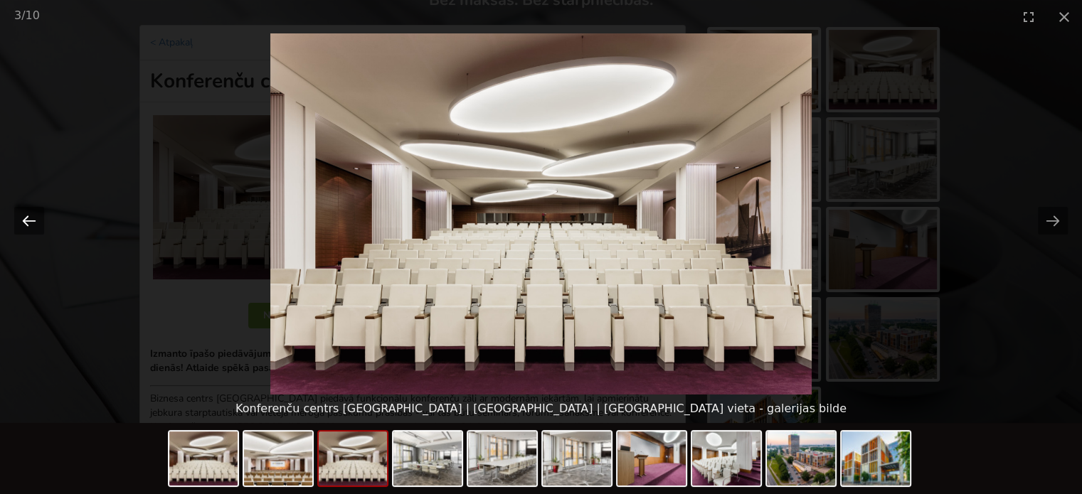
click at [31, 218] on button "Previous slide" at bounding box center [29, 221] width 30 height 28
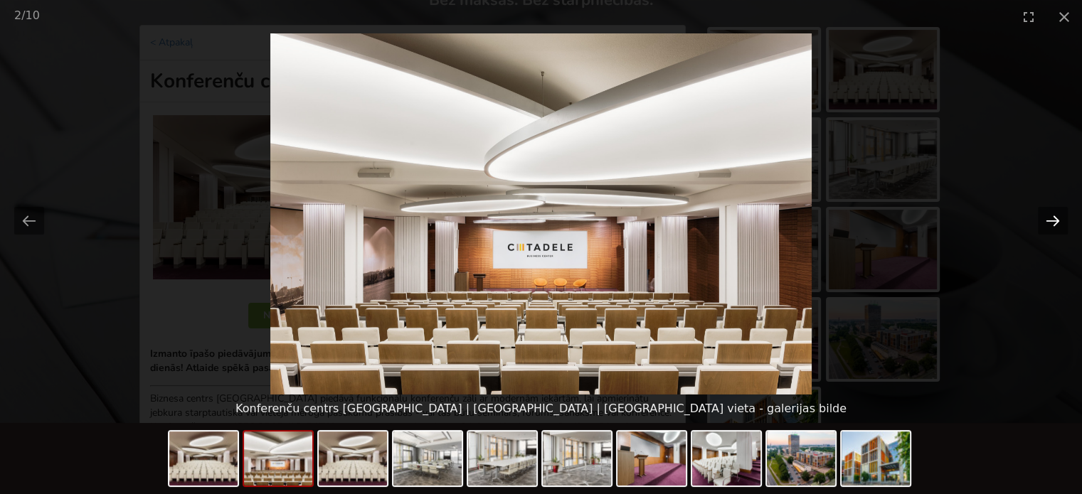
click at [1046, 223] on button "Next slide" at bounding box center [1053, 221] width 30 height 28
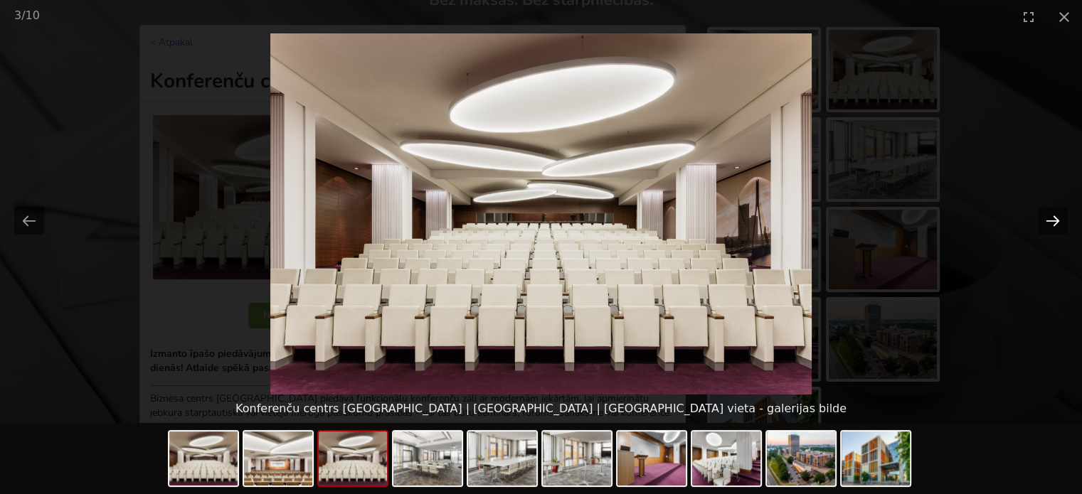
click at [1046, 222] on button "Next slide" at bounding box center [1053, 221] width 30 height 28
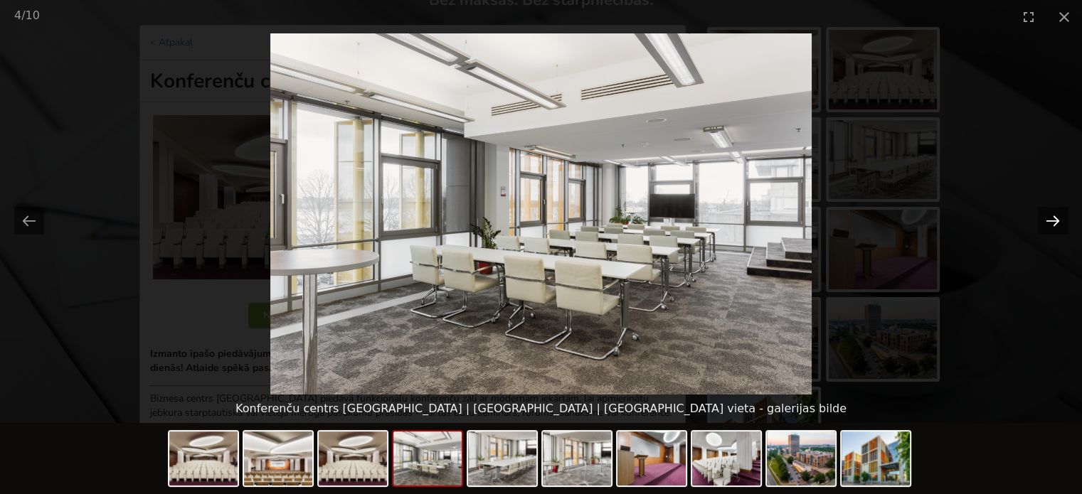
click at [1046, 222] on button "Next slide" at bounding box center [1053, 221] width 30 height 28
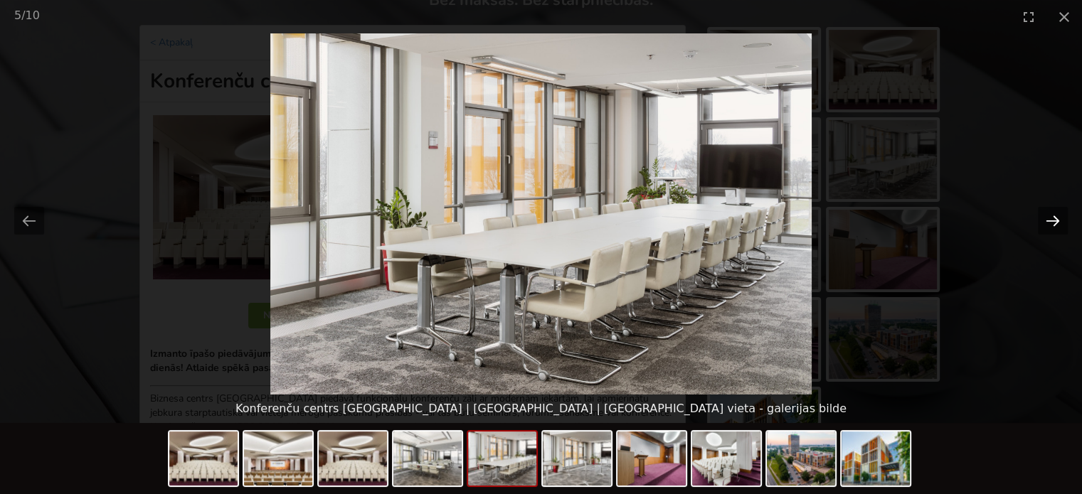
click at [1046, 222] on button "Next slide" at bounding box center [1053, 221] width 30 height 28
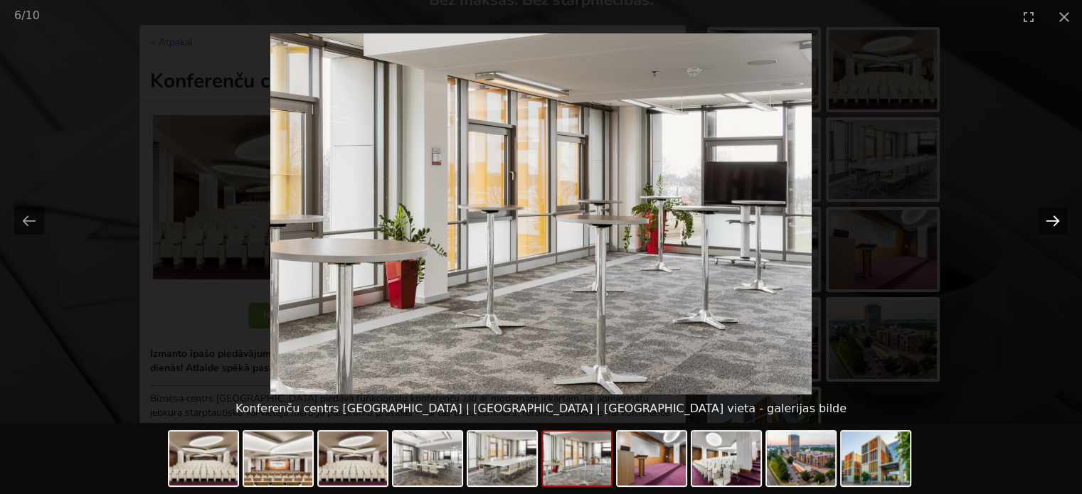
click at [1046, 222] on button "Next slide" at bounding box center [1053, 221] width 30 height 28
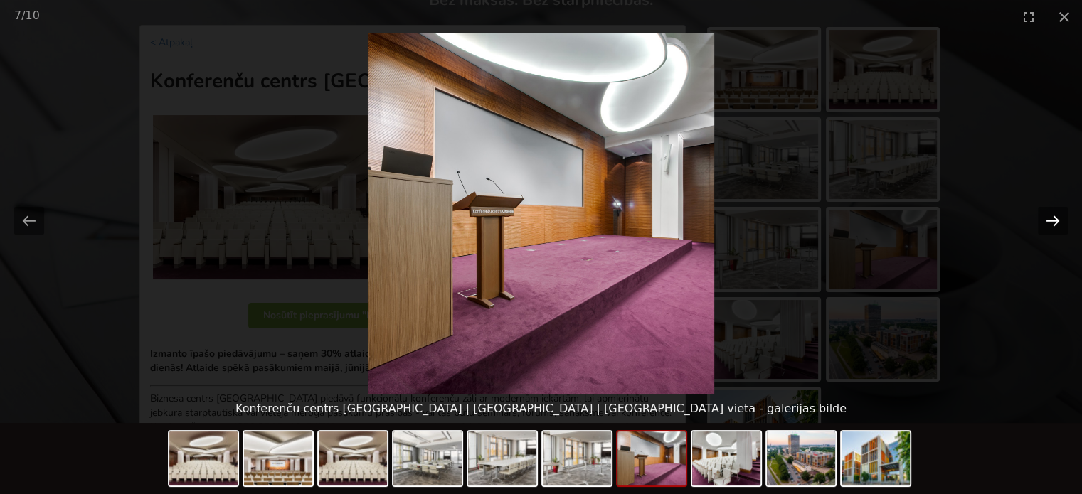
click at [1046, 222] on button "Next slide" at bounding box center [1053, 221] width 30 height 28
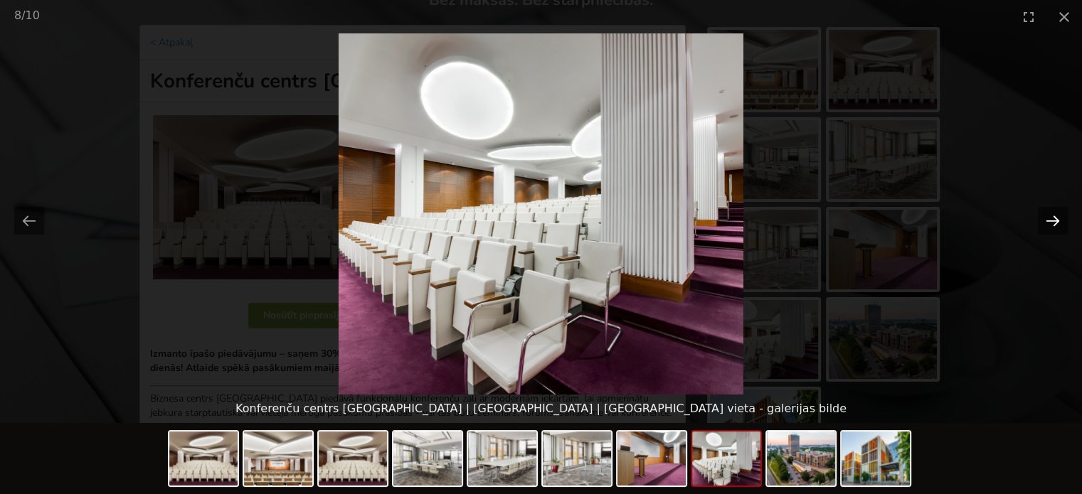
click at [1046, 222] on button "Next slide" at bounding box center [1053, 221] width 30 height 28
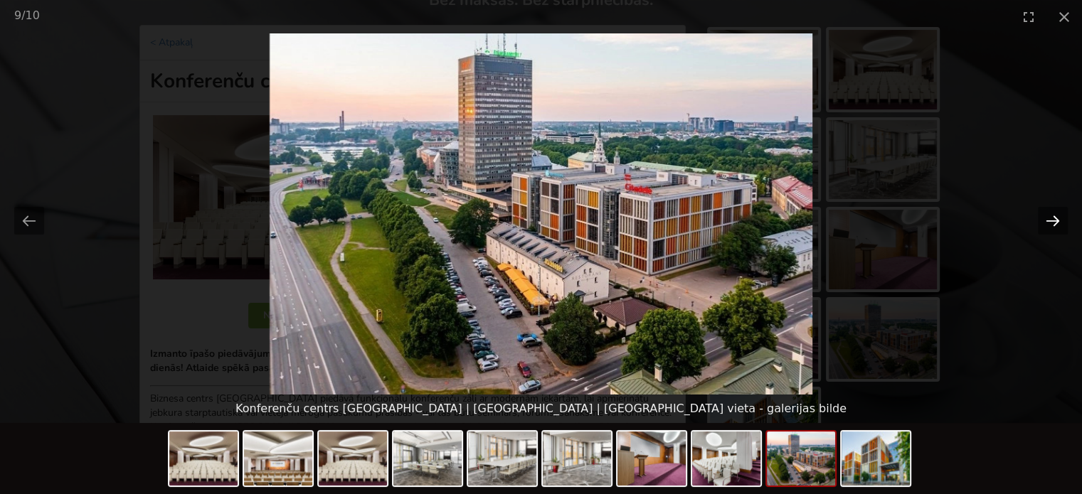
click at [1046, 222] on button "Next slide" at bounding box center [1053, 221] width 30 height 28
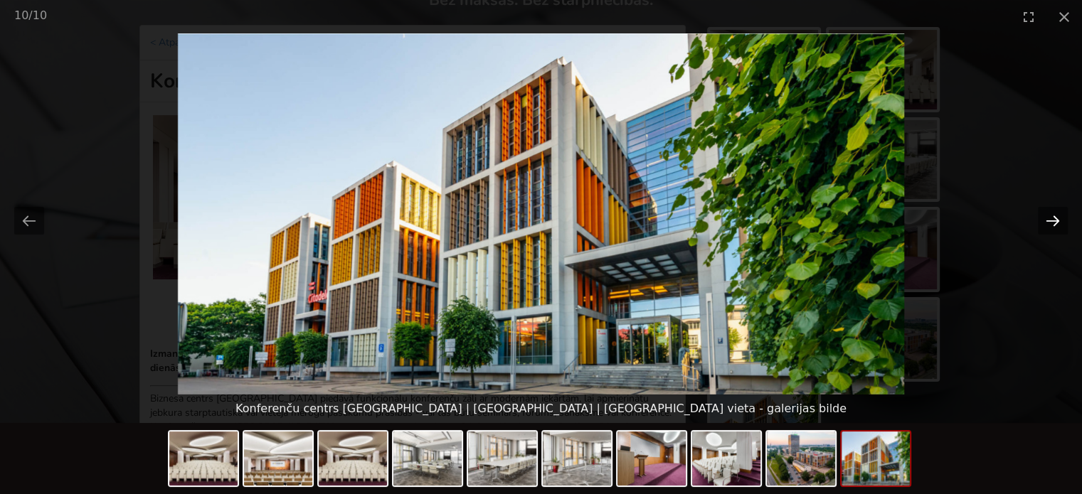
click at [1046, 222] on button "Next slide" at bounding box center [1053, 221] width 30 height 28
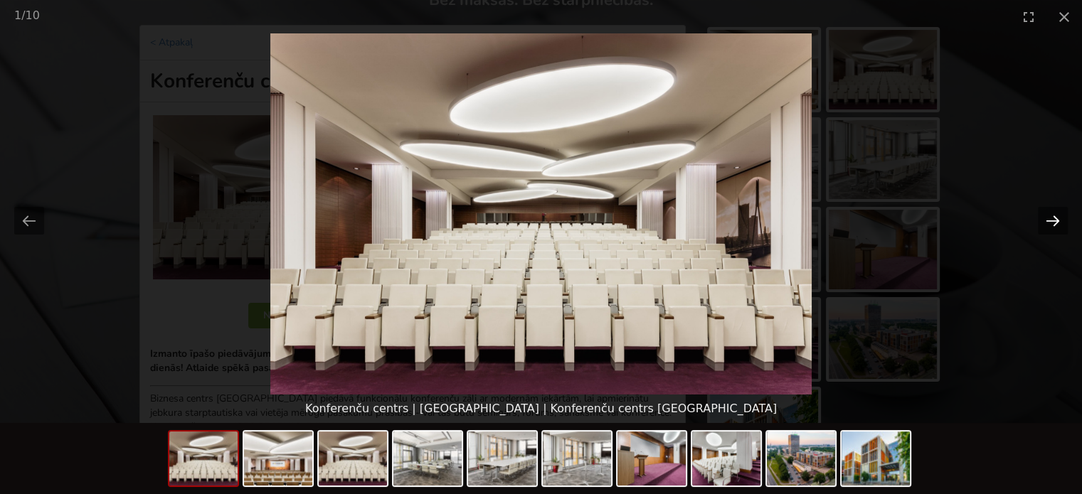
click at [1046, 222] on button "Next slide" at bounding box center [1053, 221] width 30 height 28
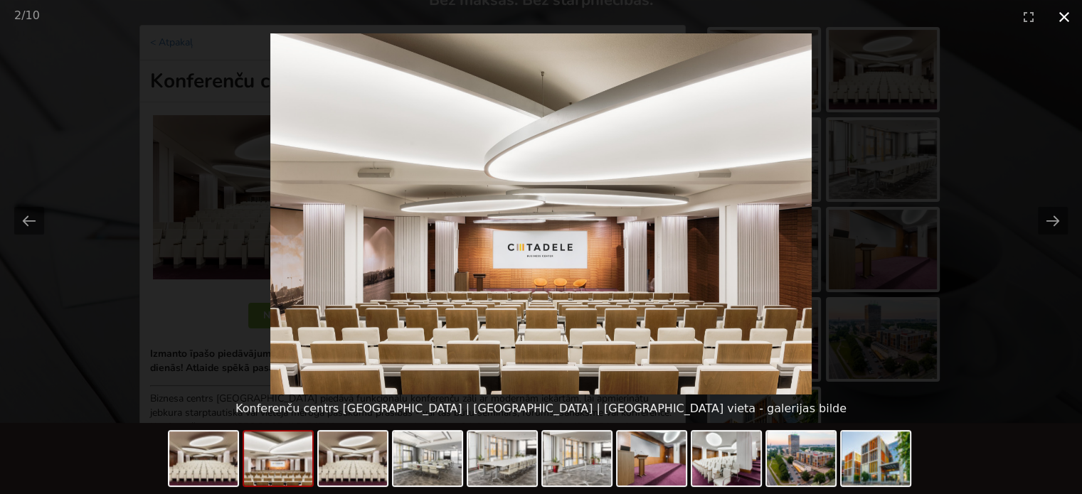
click at [1066, 16] on button "Close gallery" at bounding box center [1064, 16] width 36 height 33
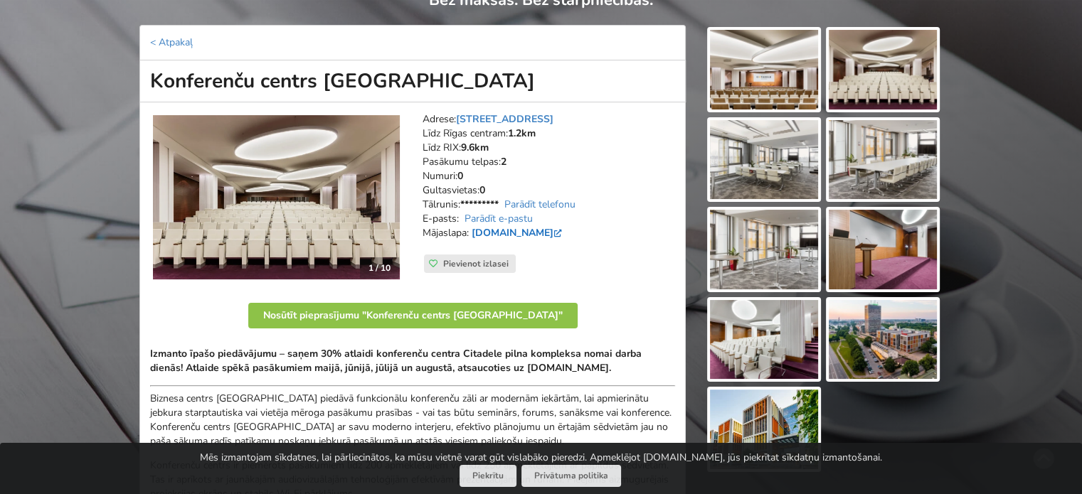
click at [498, 233] on link "www.cbc.lv" at bounding box center [518, 233] width 93 height 14
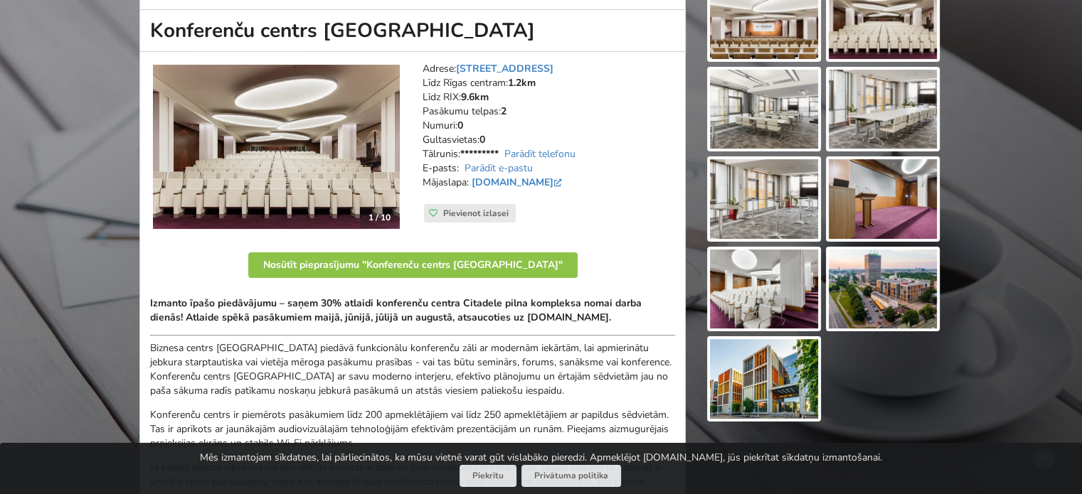
scroll to position [213, 0]
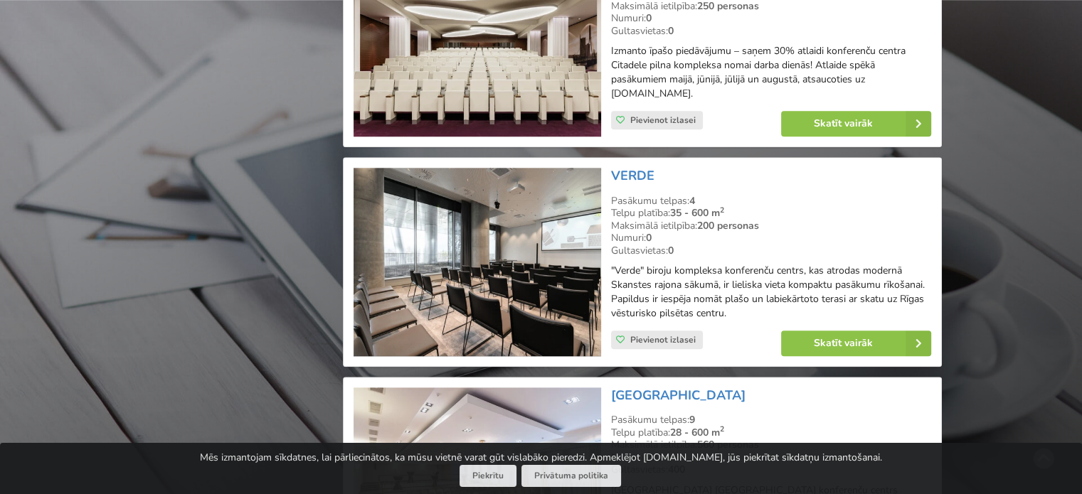
scroll to position [1565, 0]
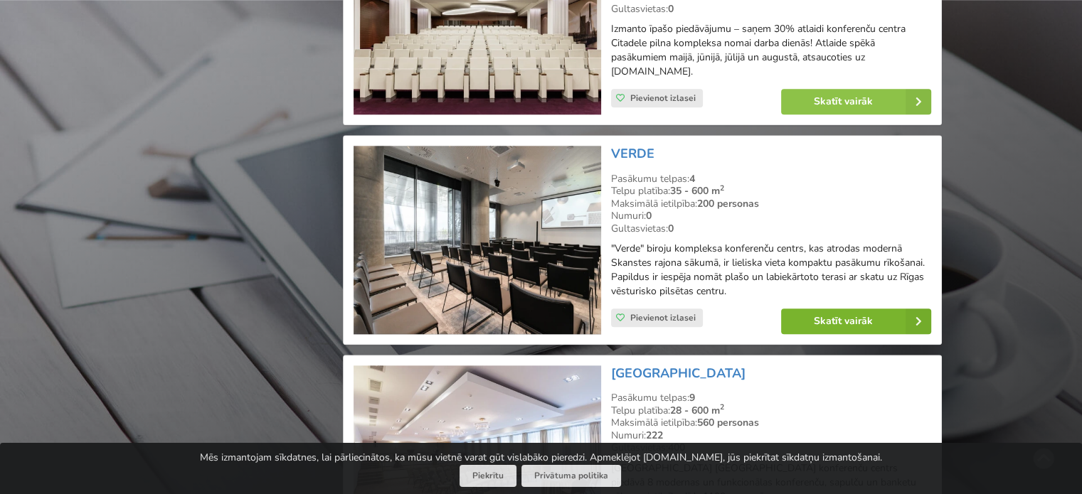
click at [882, 315] on link "Skatīt vairāk" at bounding box center [856, 322] width 150 height 26
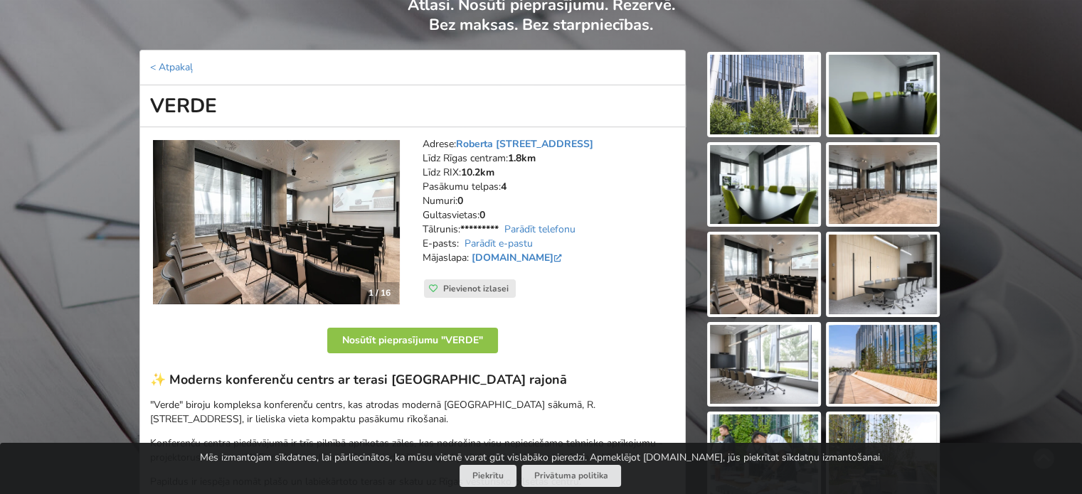
scroll to position [142, 0]
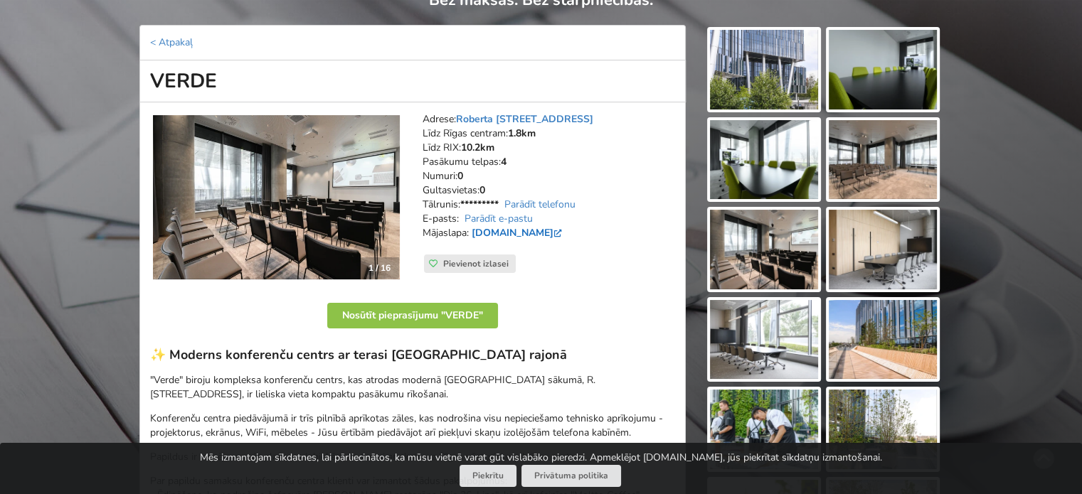
click at [495, 230] on link "verde.lv" at bounding box center [518, 233] width 93 height 14
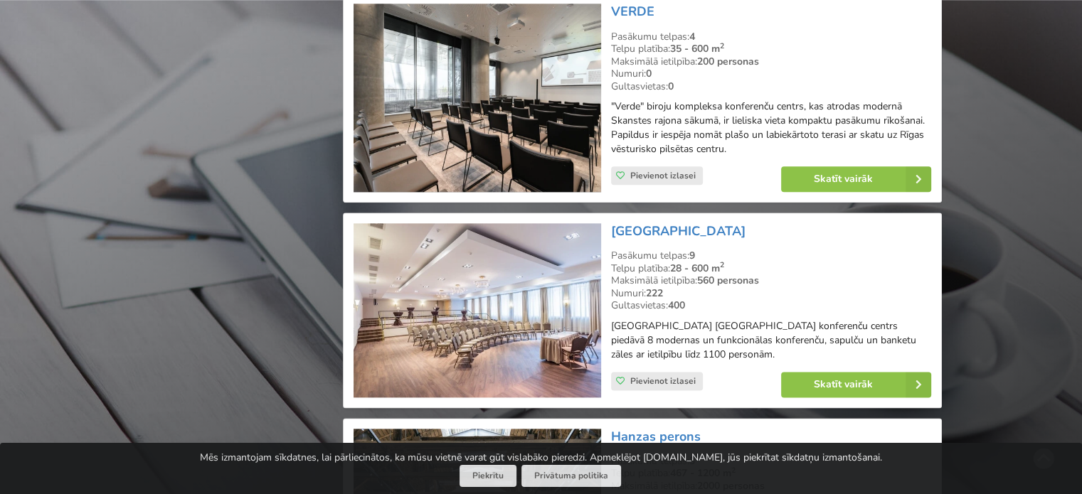
scroll to position [1778, 0]
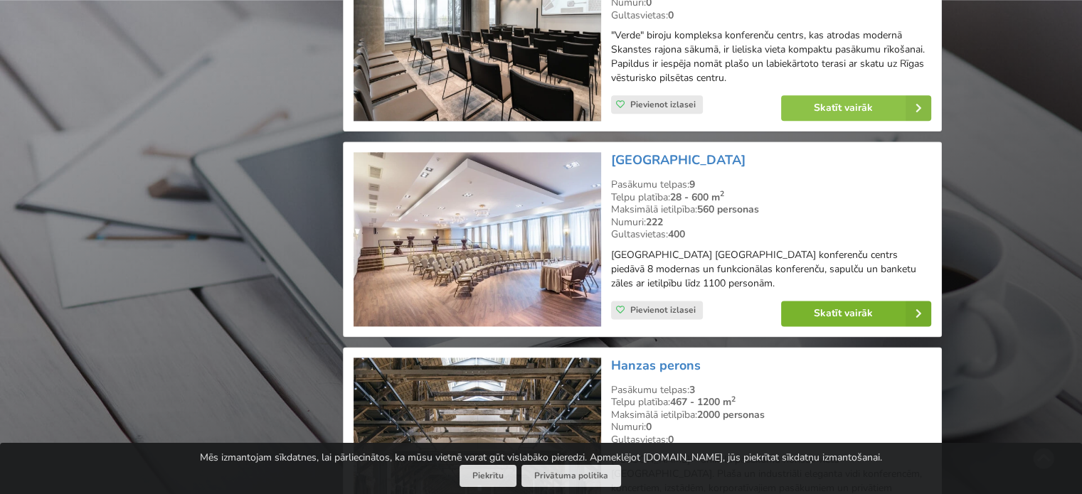
click at [831, 309] on link "Skatīt vairāk" at bounding box center [856, 314] width 150 height 26
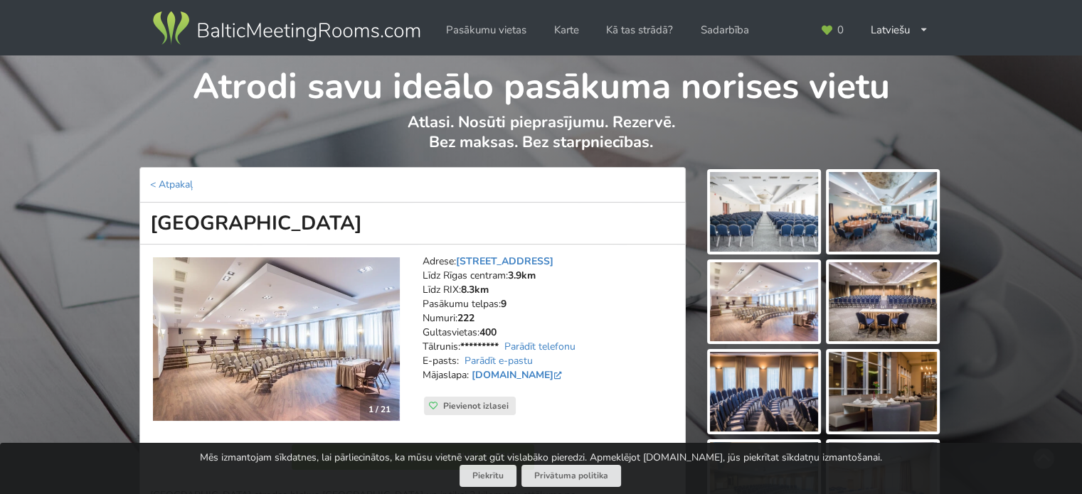
click at [309, 326] on img at bounding box center [276, 339] width 247 height 164
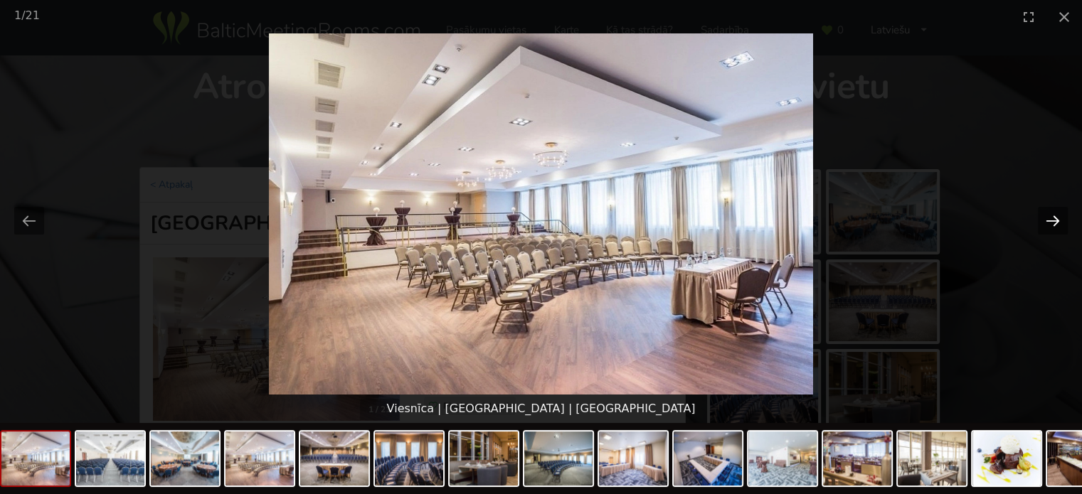
click at [1055, 218] on button "Next slide" at bounding box center [1053, 221] width 30 height 28
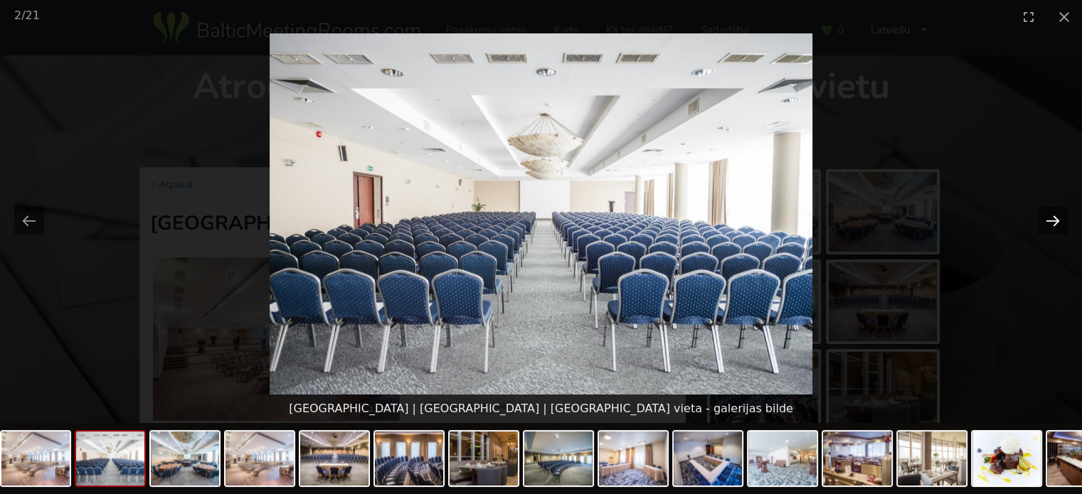
click at [1053, 219] on button "Next slide" at bounding box center [1053, 221] width 30 height 28
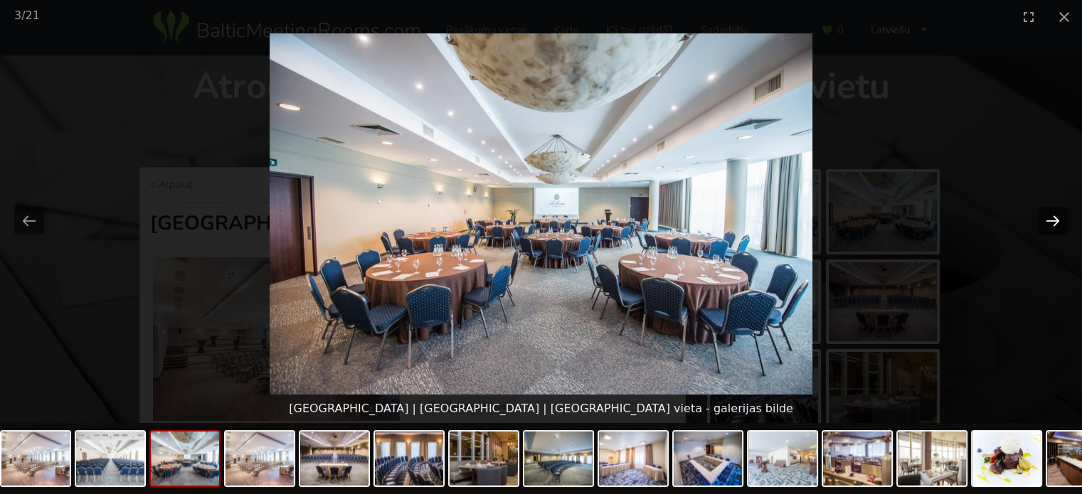
click at [1053, 219] on button "Next slide" at bounding box center [1053, 221] width 30 height 28
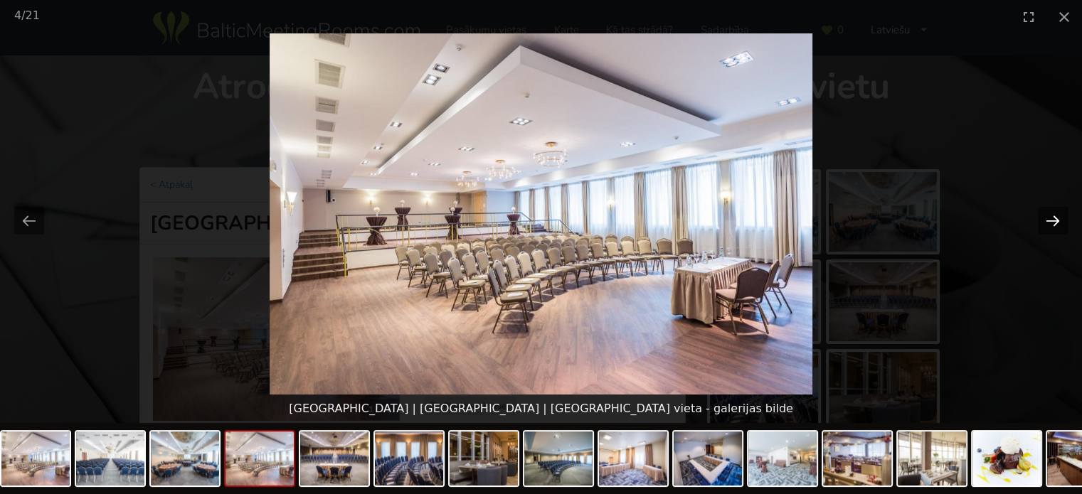
click at [1053, 219] on button "Next slide" at bounding box center [1053, 221] width 30 height 28
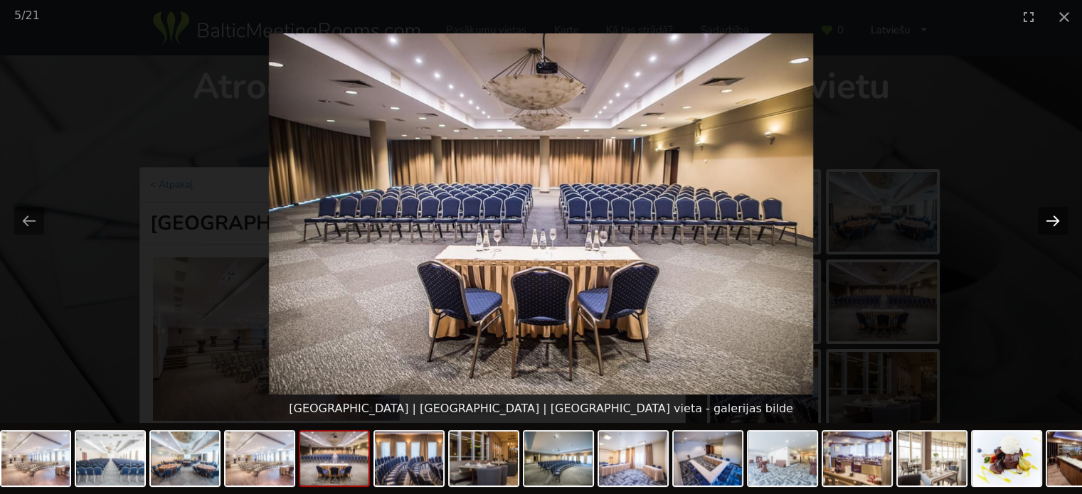
click at [1053, 219] on button "Next slide" at bounding box center [1053, 221] width 30 height 28
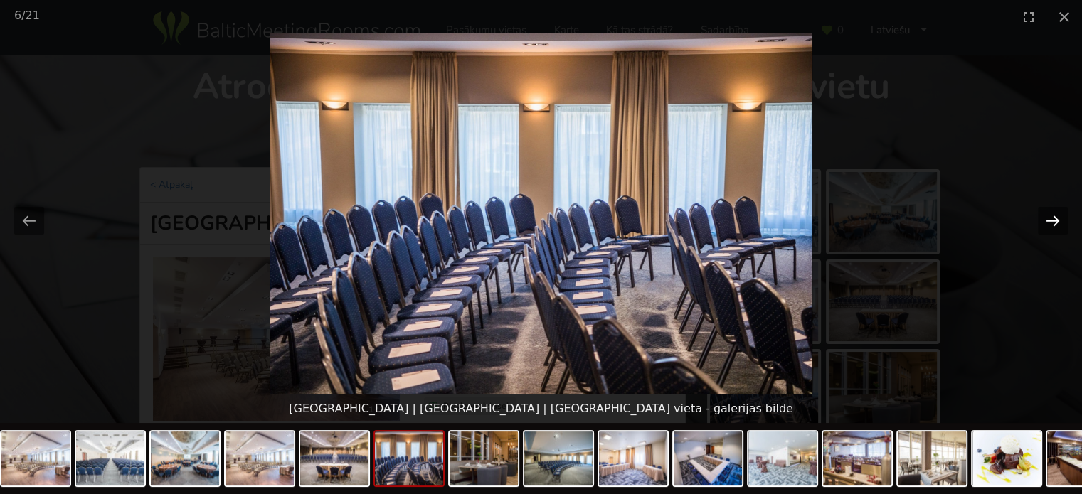
click at [1053, 219] on button "Next slide" at bounding box center [1053, 221] width 30 height 28
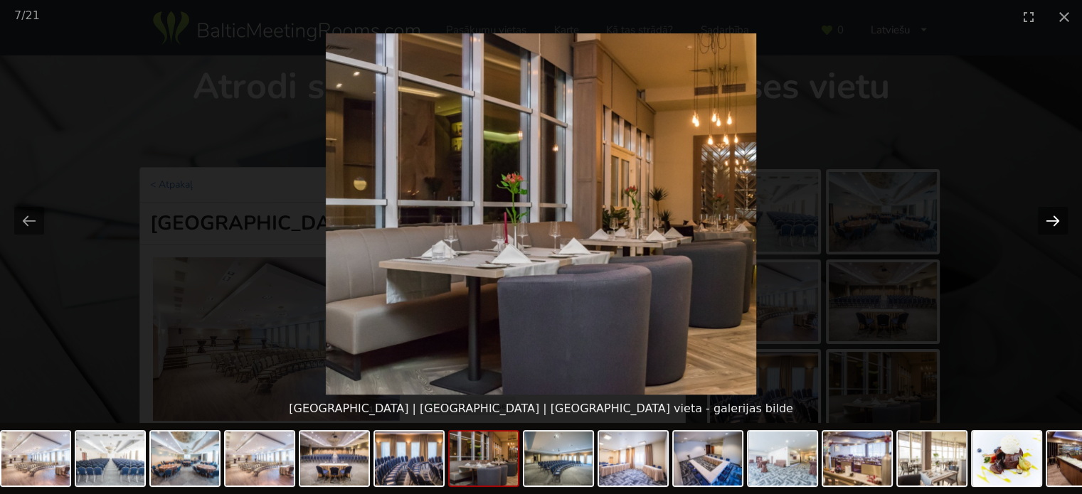
click at [1053, 219] on button "Next slide" at bounding box center [1053, 221] width 30 height 28
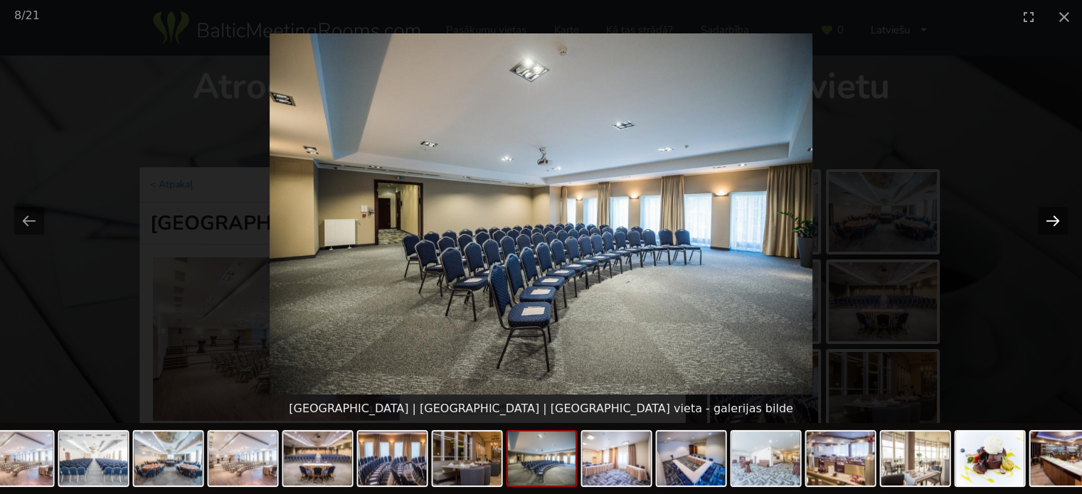
click at [1053, 219] on button "Next slide" at bounding box center [1053, 221] width 30 height 28
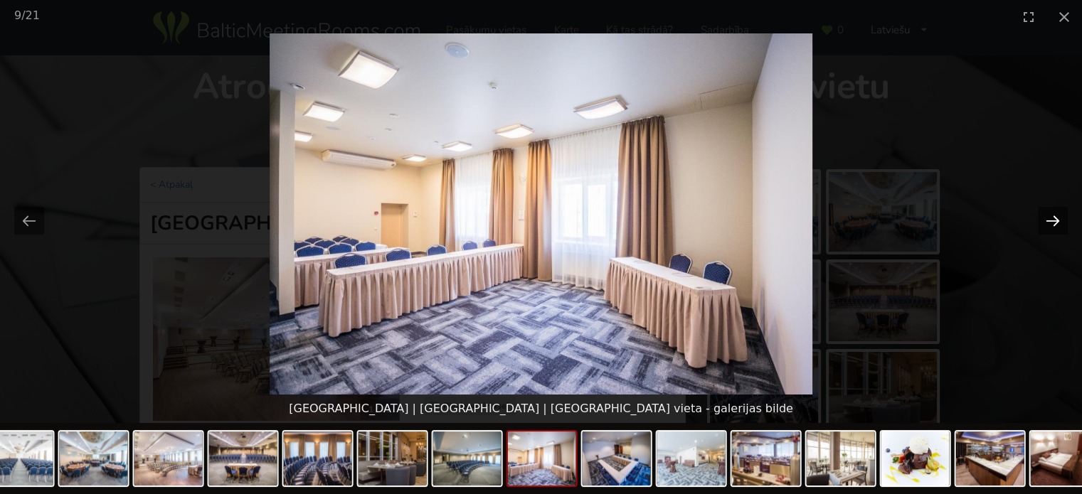
click at [1053, 219] on button "Next slide" at bounding box center [1053, 221] width 30 height 28
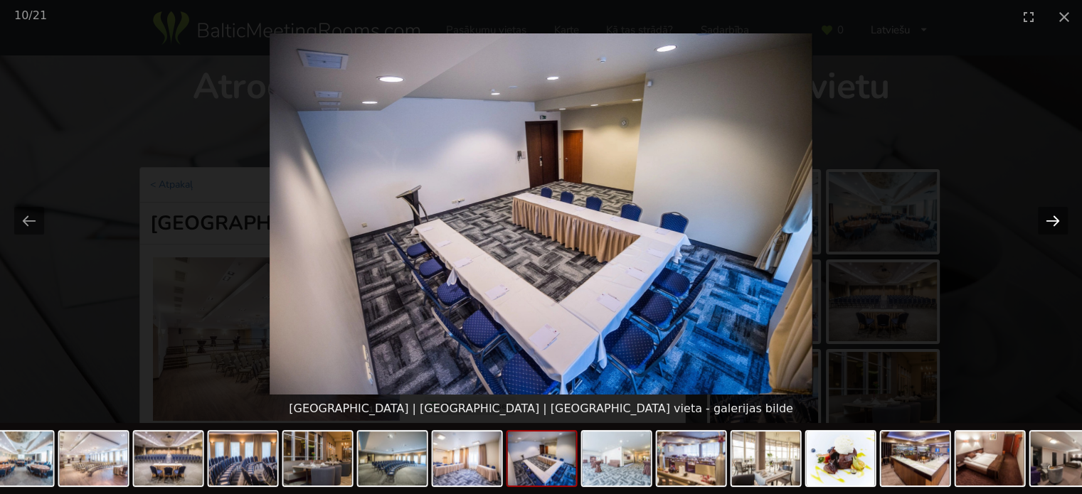
click at [1053, 219] on button "Next slide" at bounding box center [1053, 221] width 30 height 28
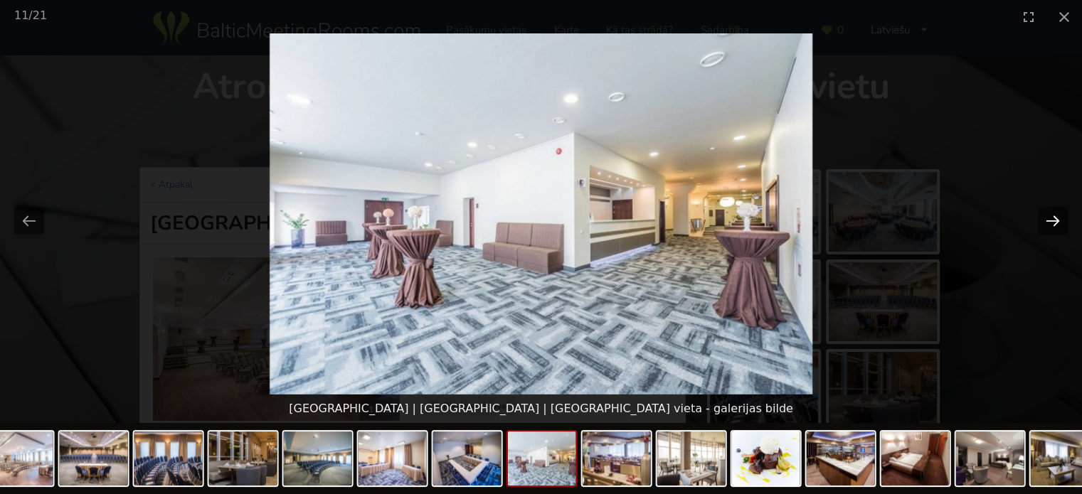
click at [1053, 219] on button "Next slide" at bounding box center [1053, 221] width 30 height 28
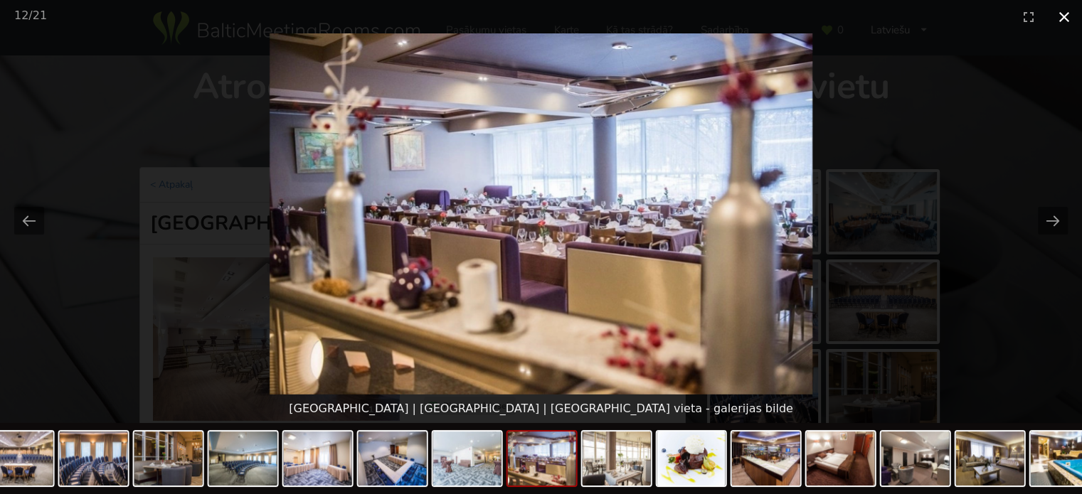
click at [1065, 16] on button "Close gallery" at bounding box center [1064, 16] width 36 height 33
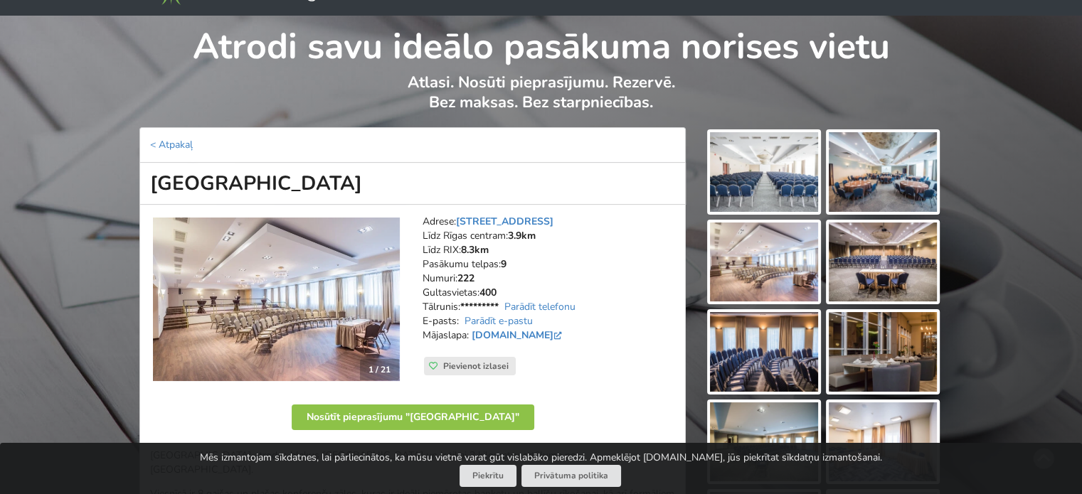
scroll to position [71, 0]
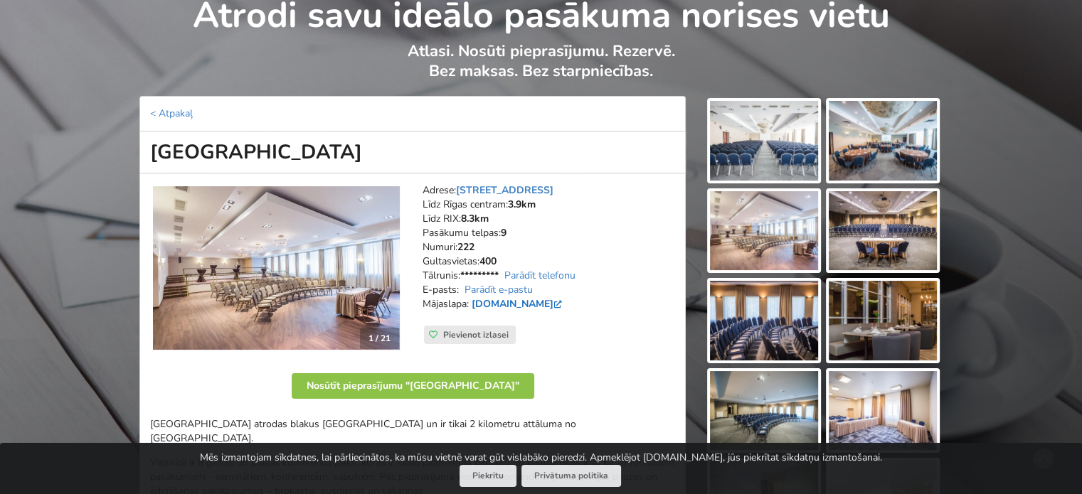
click at [535, 302] on link "hotelbellevue.lv" at bounding box center [518, 304] width 93 height 14
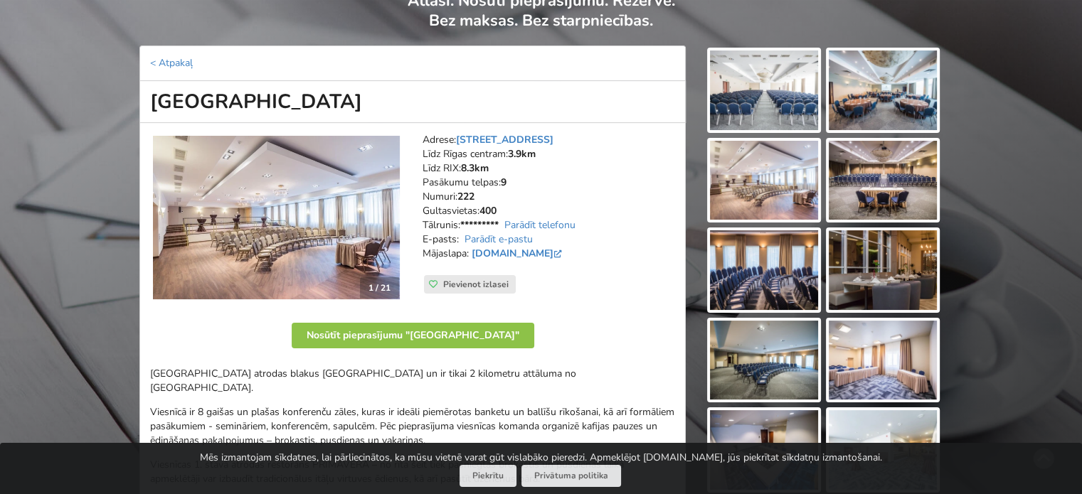
scroll to position [0, 0]
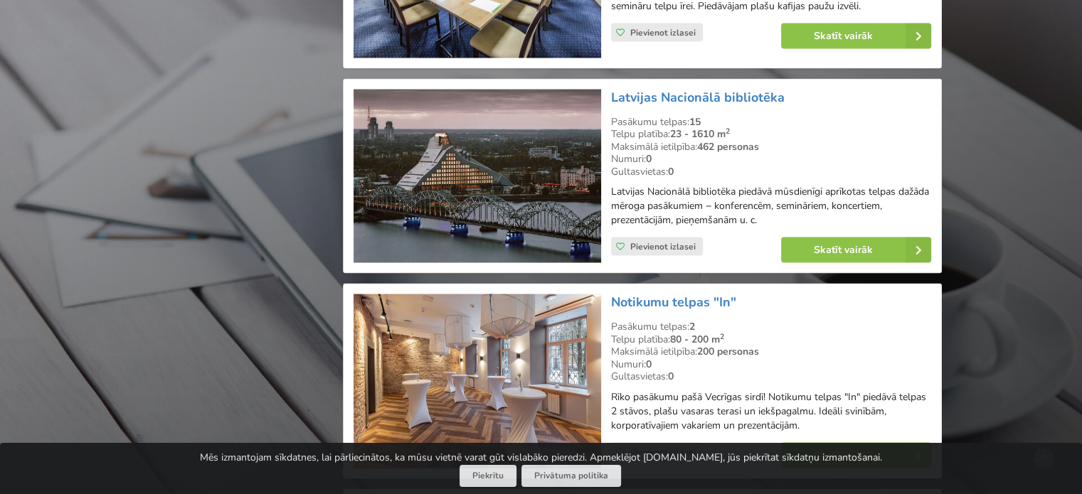
scroll to position [2916, 0]
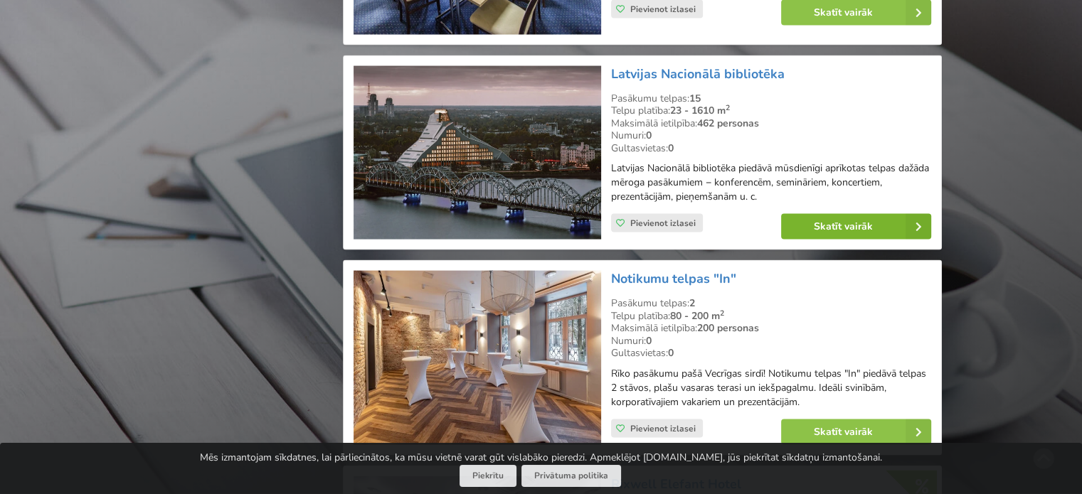
click at [896, 240] on link "Skatīt vairāk" at bounding box center [856, 227] width 150 height 26
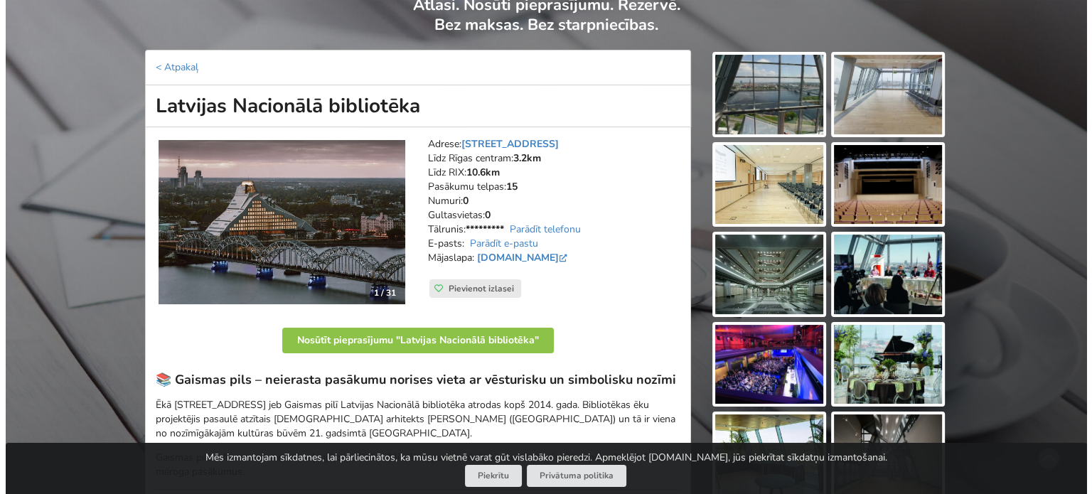
scroll to position [142, 0]
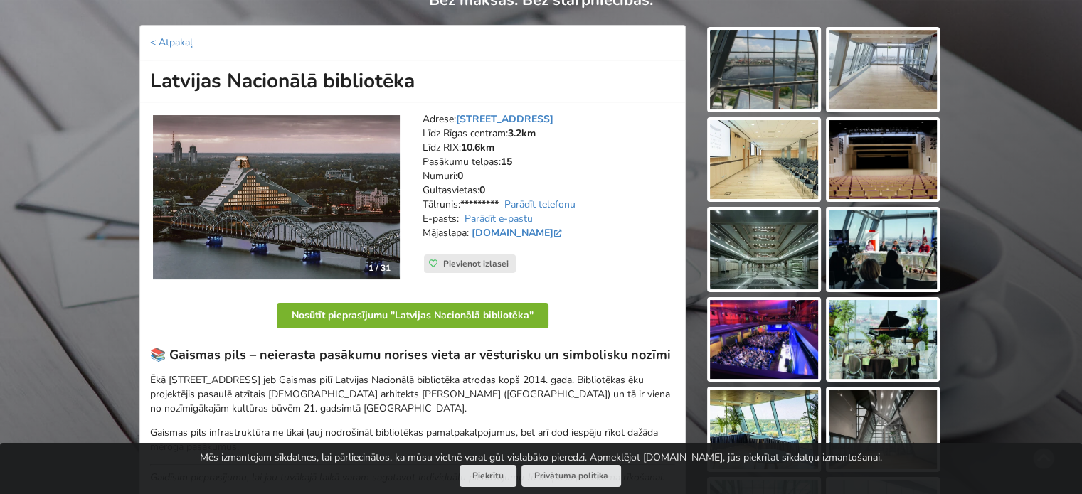
click at [462, 315] on button "Nosūtīt pieprasījumu "Latvijas Nacionālā bibliotēka"" at bounding box center [413, 316] width 272 height 26
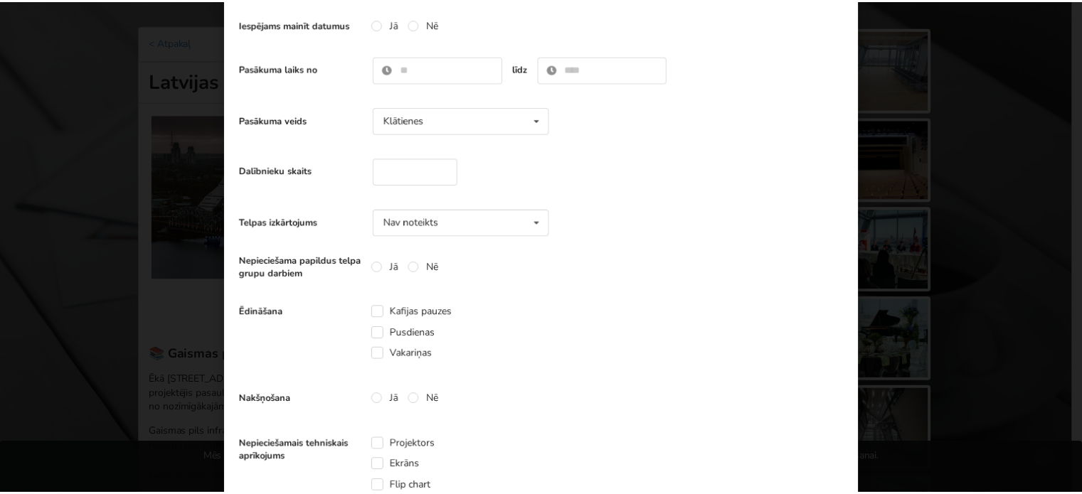
scroll to position [0, 0]
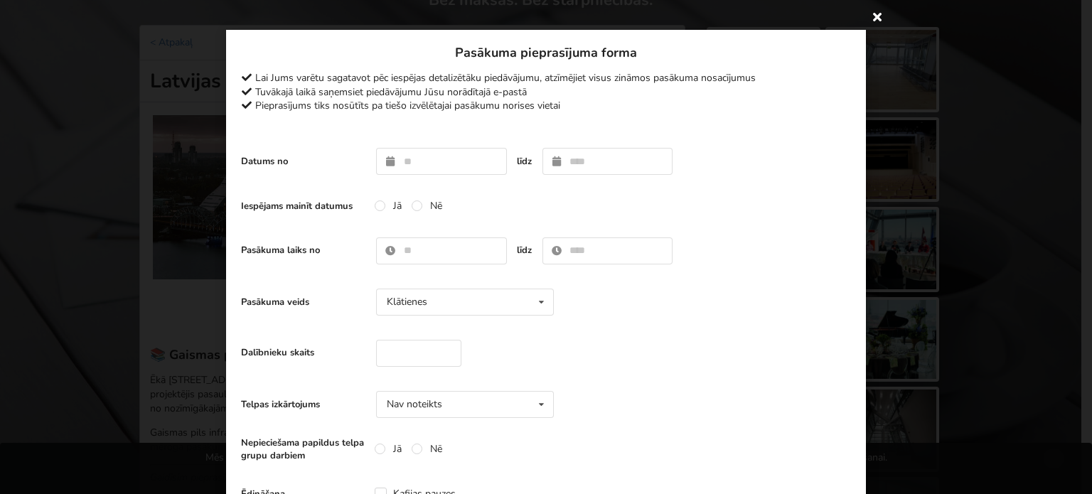
click at [873, 19] on icon at bounding box center [877, 16] width 23 height 23
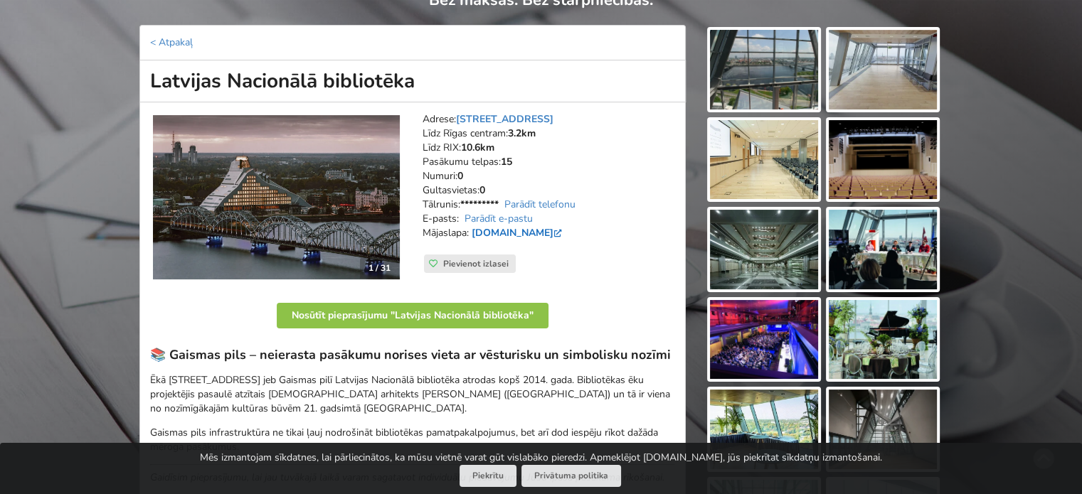
click at [481, 234] on link "[DOMAIN_NAME]" at bounding box center [518, 233] width 93 height 14
click at [512, 220] on link "Parādīt e-pastu" at bounding box center [498, 219] width 68 height 14
drag, startPoint x: 529, startPoint y: 219, endPoint x: 468, endPoint y: 218, distance: 61.2
click at [464, 218] on address "Adrese: Mūkusalas iela 3, Rīga Līdz Rīgas centram: 3.2km Līdz RIX: 10.6km Pasāk…" at bounding box center [548, 183] width 252 height 142
click at [461, 215] on address "Adrese: Mūkusalas iela 3, Rīga Līdz Rīgas centram: 3.2km Līdz RIX: 10.6km Pasāk…" at bounding box center [548, 183] width 252 height 142
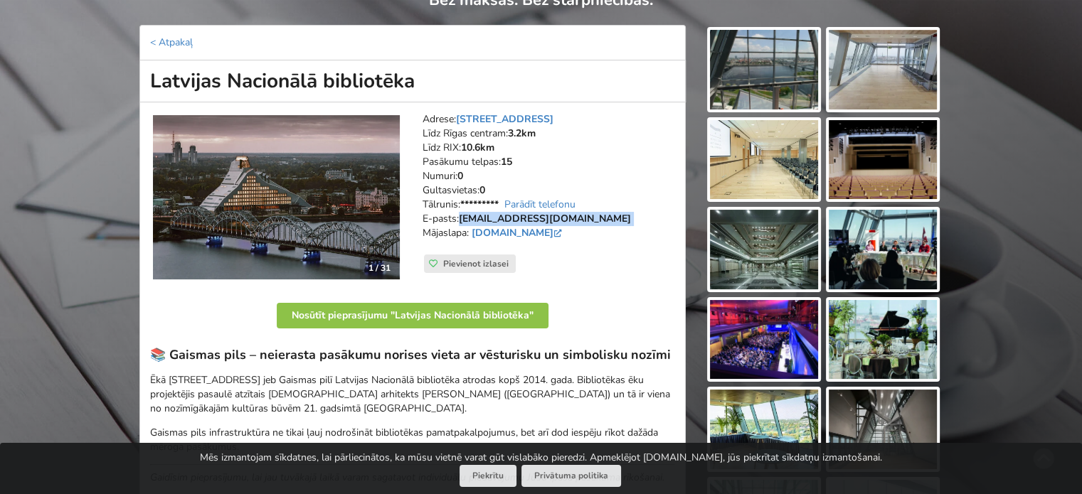
drag, startPoint x: 535, startPoint y: 217, endPoint x: 461, endPoint y: 218, distance: 74.0
click at [461, 218] on address "Adrese: Mūkusalas iela 3, Rīga Līdz Rīgas centram: 3.2km Līdz RIX: 10.6km Pasāk…" at bounding box center [548, 183] width 252 height 142
copy address "norises@lnb.lv"
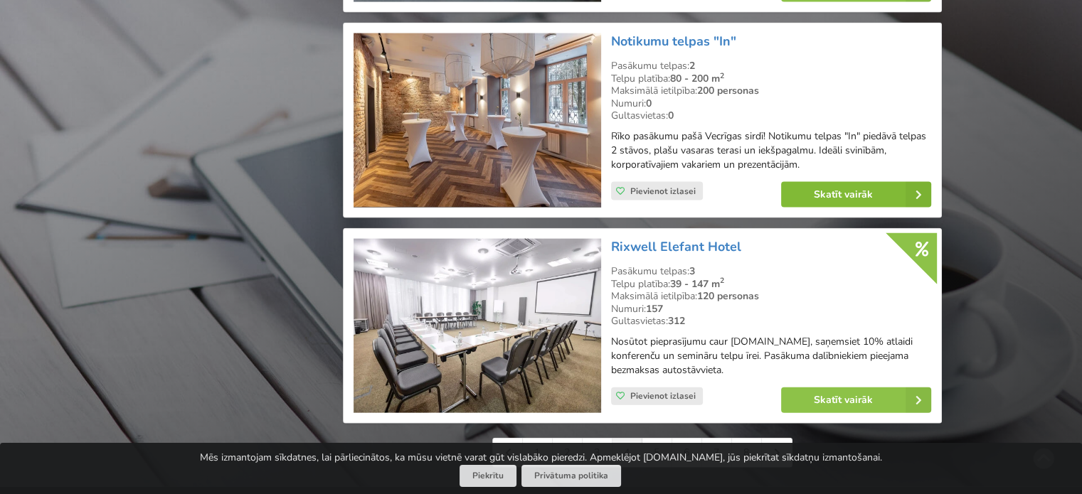
scroll to position [3129, 0]
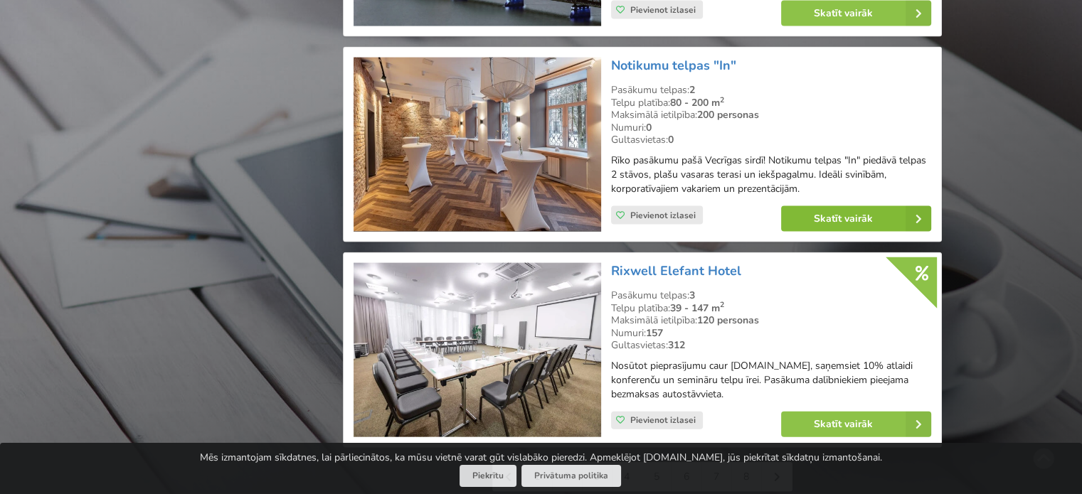
click at [871, 213] on div "Skatīt vairāk" at bounding box center [856, 219] width 170 height 46
click at [871, 221] on link "Skatīt vairāk" at bounding box center [856, 219] width 150 height 26
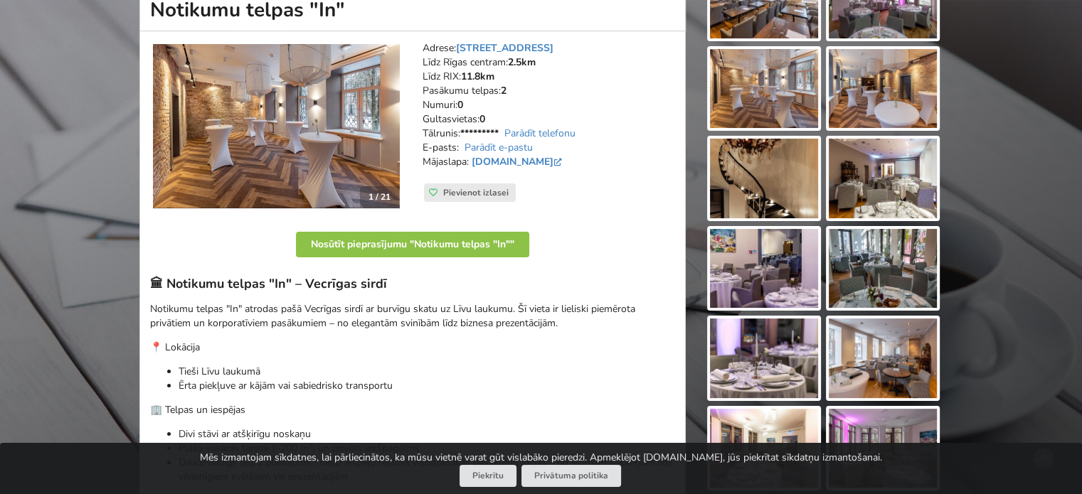
scroll to position [213, 0]
click at [337, 129] on img at bounding box center [276, 126] width 247 height 165
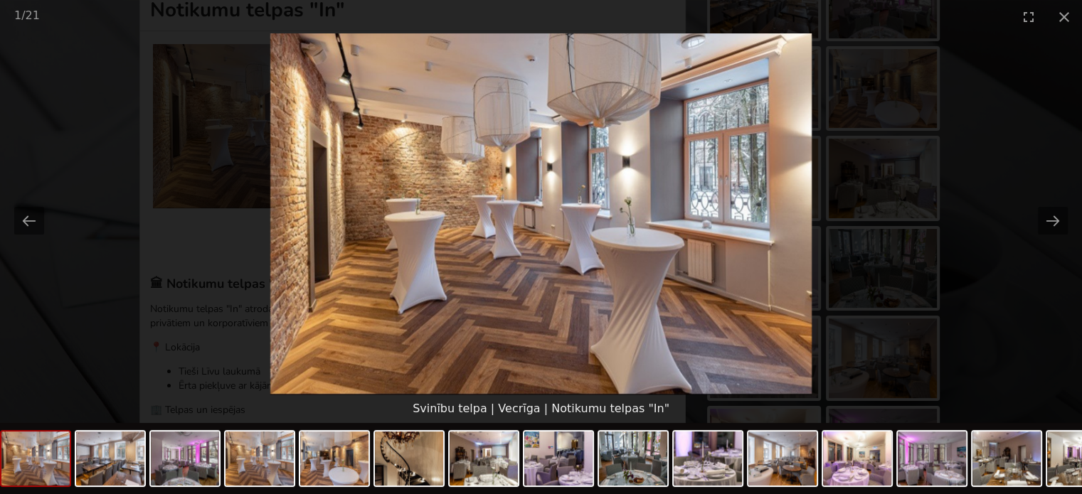
scroll to position [0, 0]
click at [1033, 214] on picture at bounding box center [541, 213] width 1082 height 361
click at [1044, 218] on button "Next slide" at bounding box center [1053, 221] width 30 height 28
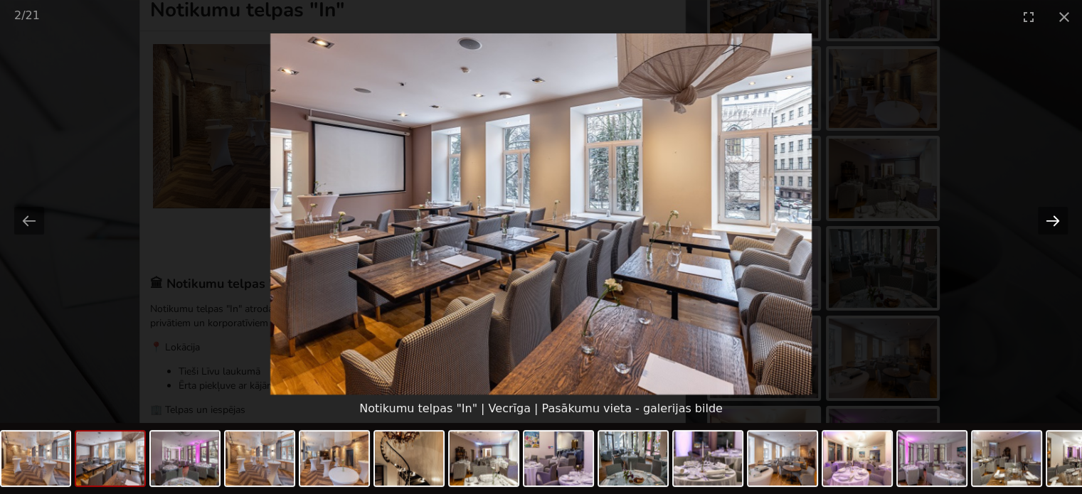
click at [1043, 219] on button "Next slide" at bounding box center [1053, 221] width 30 height 28
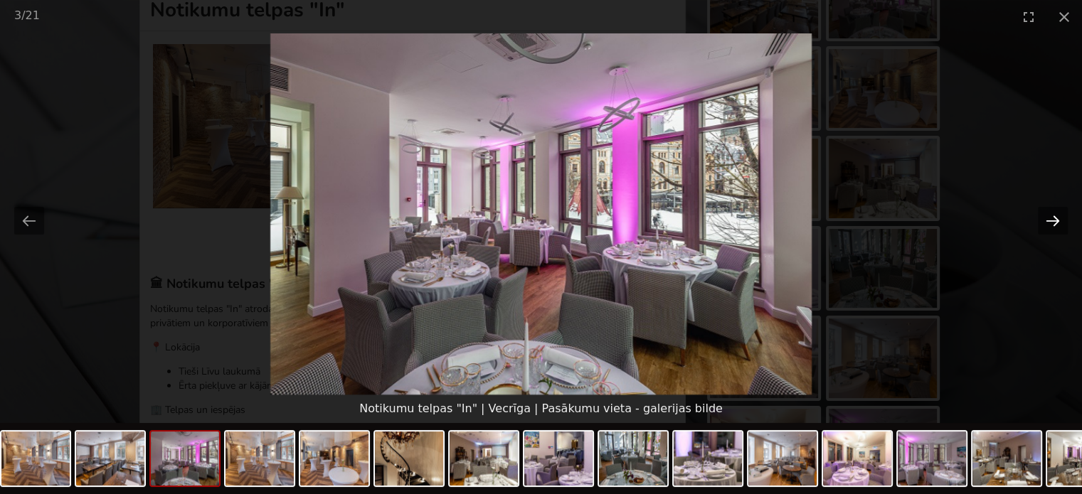
click at [1043, 219] on button "Next slide" at bounding box center [1053, 221] width 30 height 28
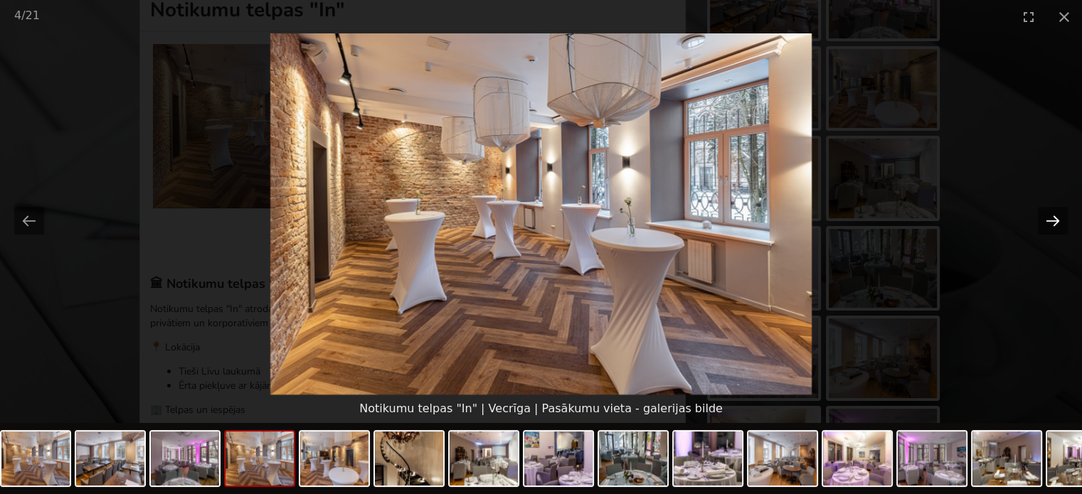
click at [1043, 219] on button "Next slide" at bounding box center [1053, 221] width 30 height 28
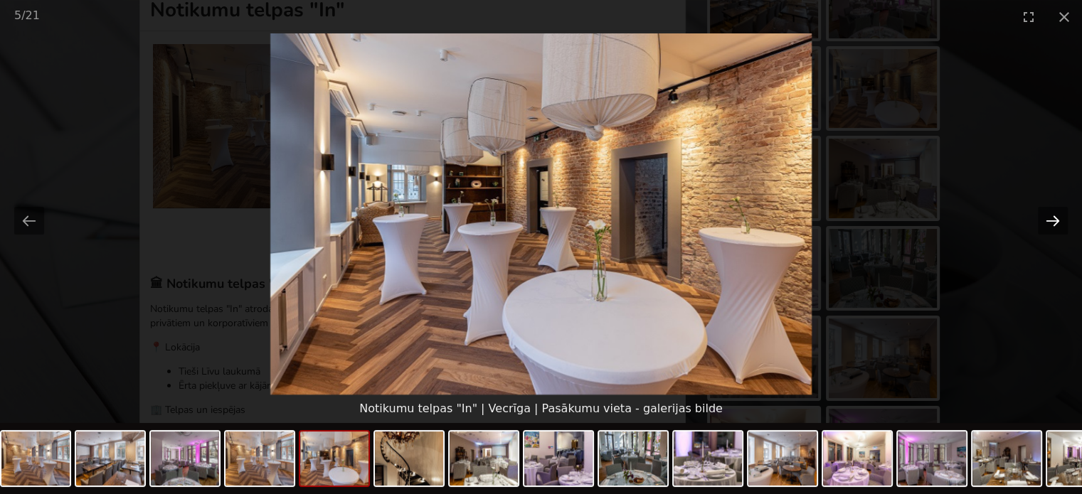
click at [1043, 219] on button "Next slide" at bounding box center [1053, 221] width 30 height 28
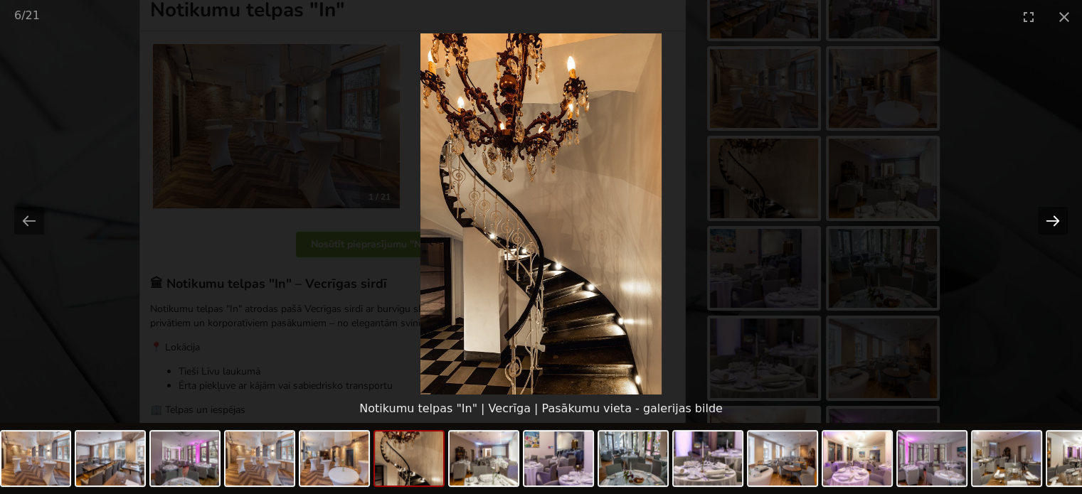
click at [1043, 219] on button "Next slide" at bounding box center [1053, 221] width 30 height 28
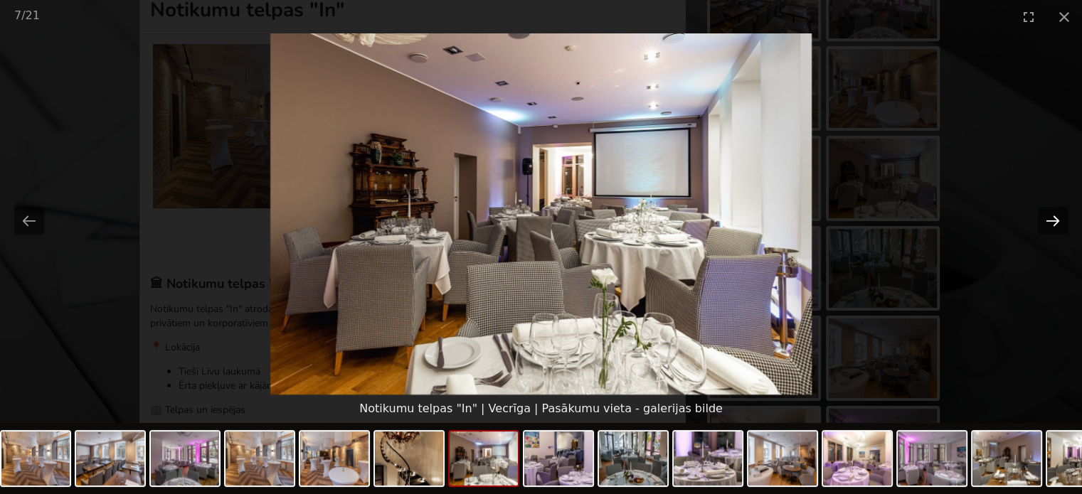
click at [1043, 219] on button "Next slide" at bounding box center [1053, 221] width 30 height 28
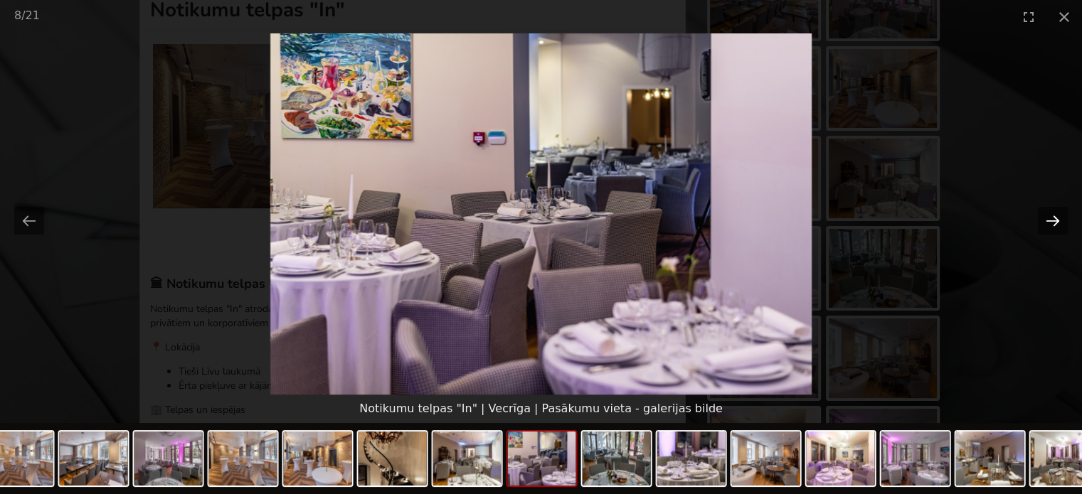
click at [1043, 219] on button "Next slide" at bounding box center [1053, 221] width 30 height 28
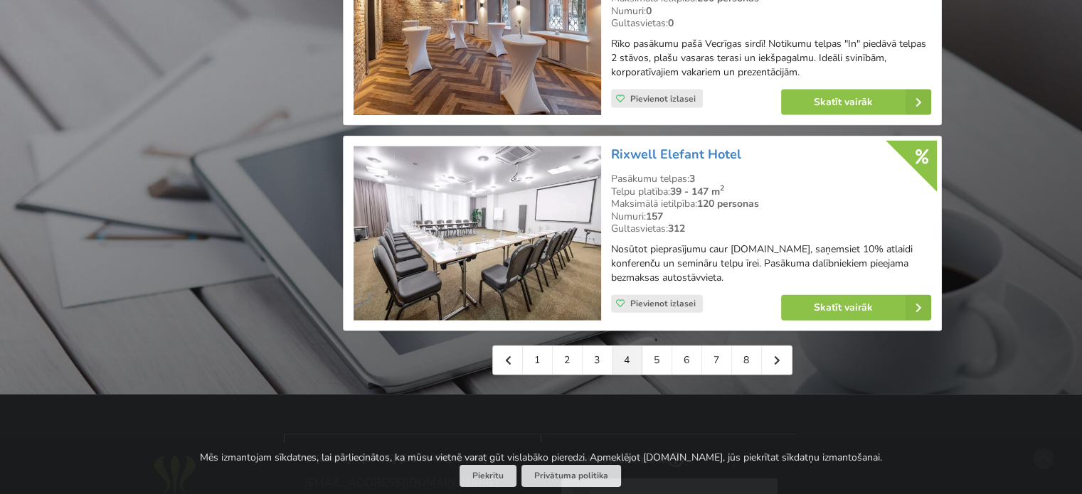
scroll to position [3343, 0]
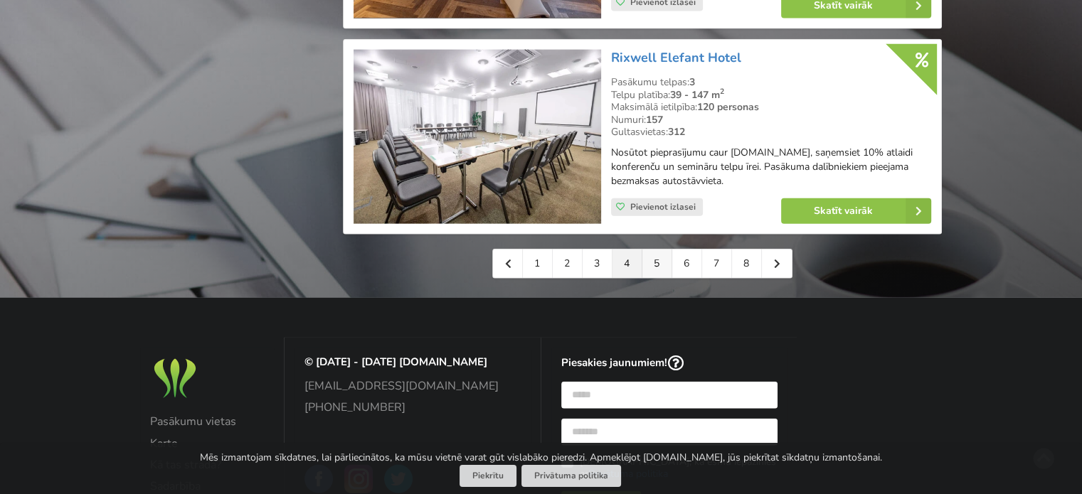
click at [657, 270] on link "5" at bounding box center [657, 264] width 30 height 28
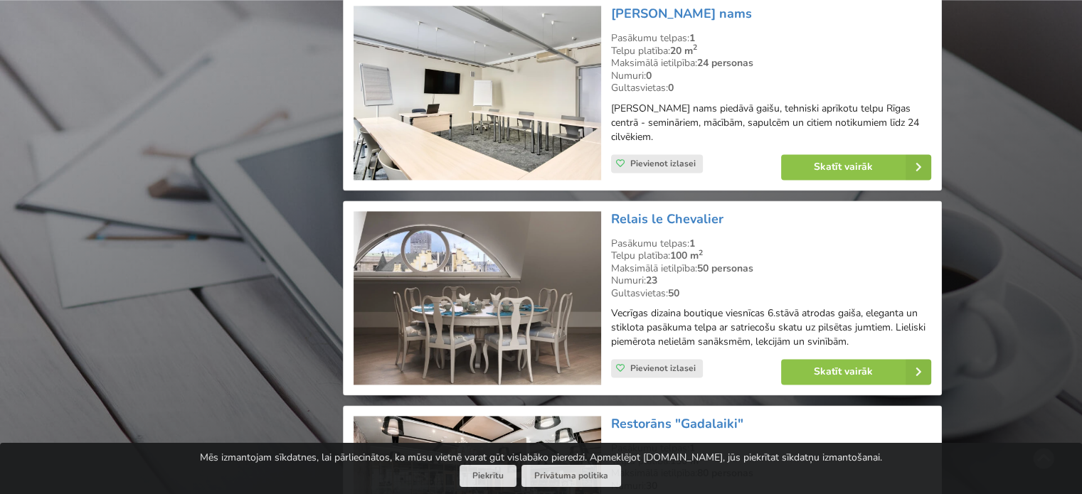
scroll to position [2134, 0]
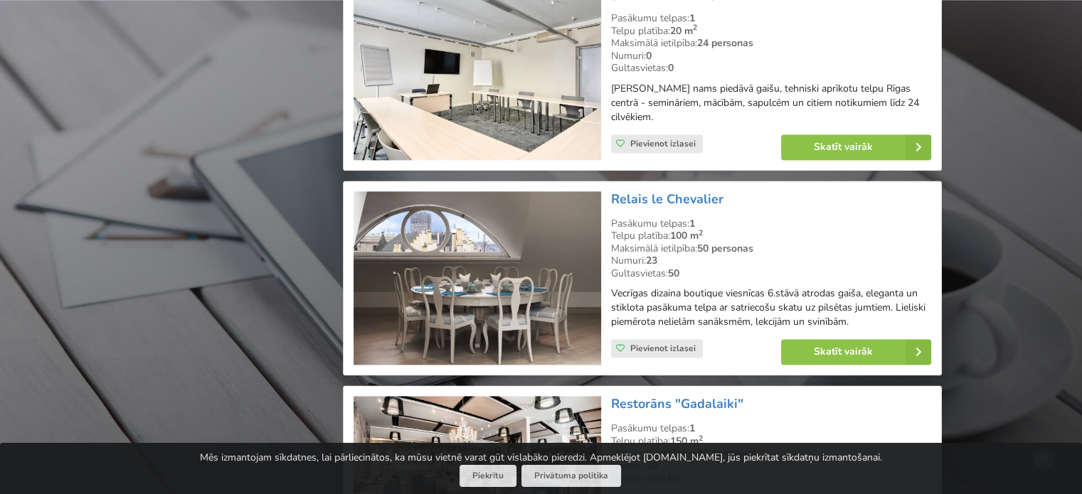
click at [535, 203] on img at bounding box center [476, 278] width 247 height 174
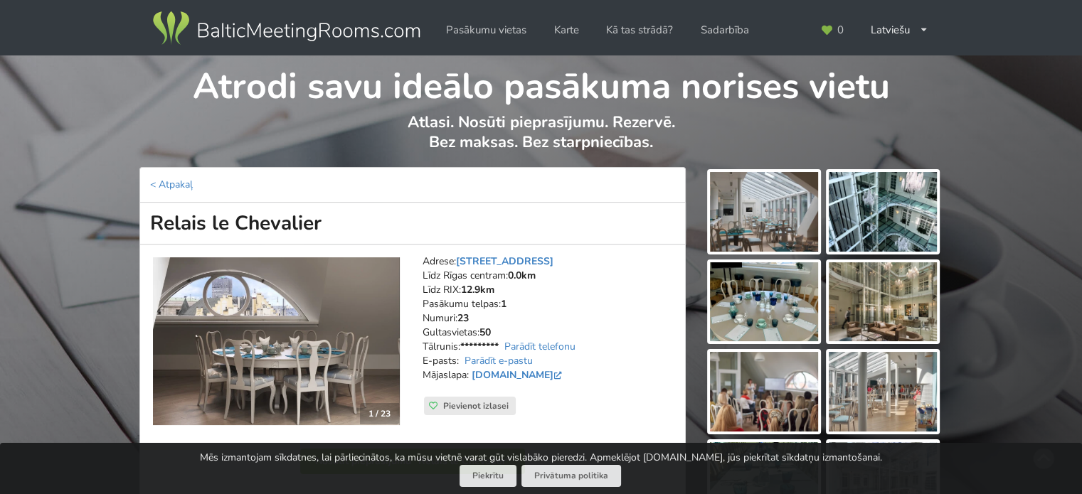
scroll to position [71, 0]
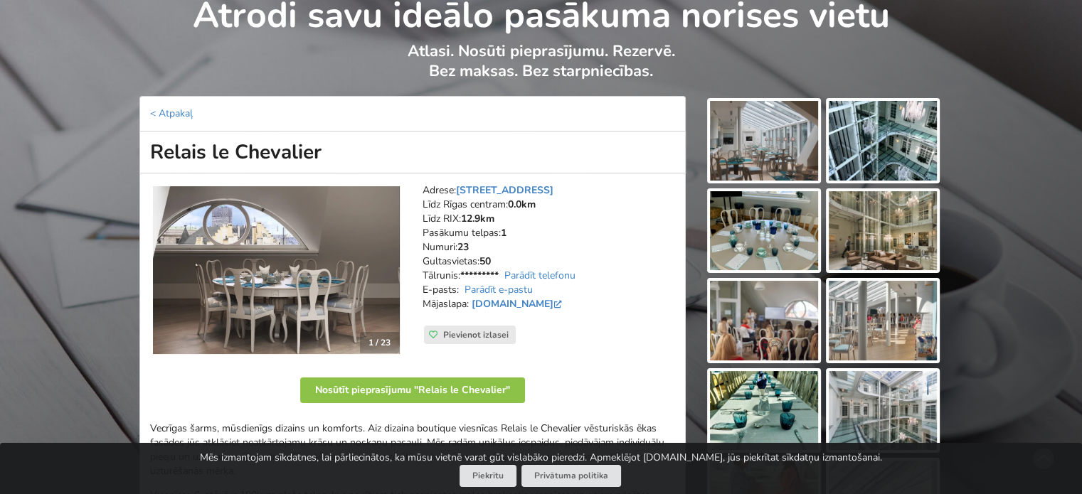
click at [302, 288] on img at bounding box center [276, 270] width 247 height 168
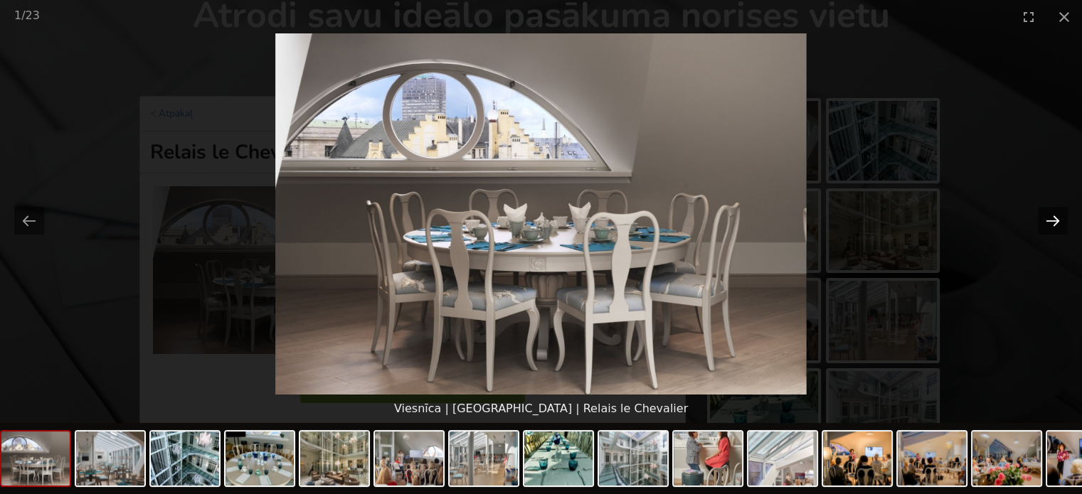
click at [1043, 216] on button "Next slide" at bounding box center [1053, 221] width 30 height 28
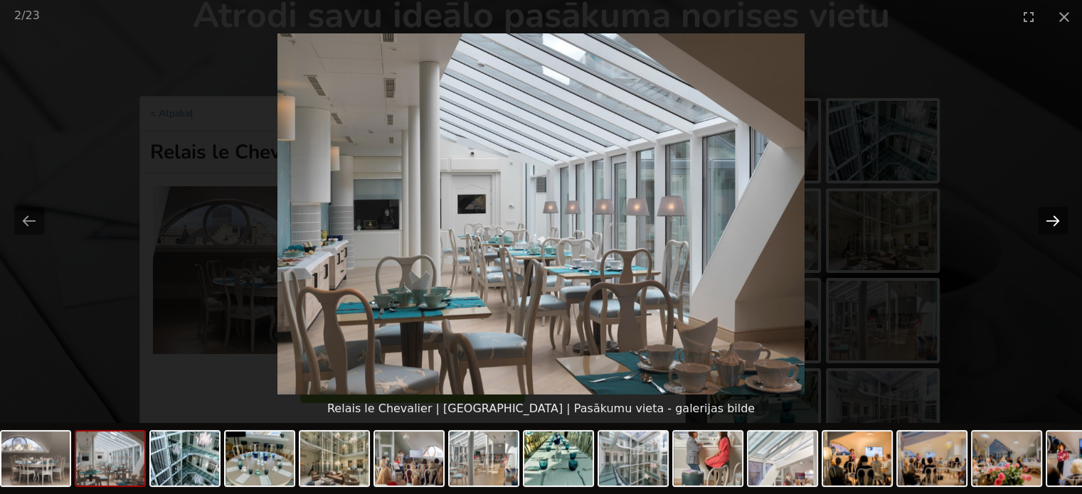
click at [1043, 216] on button "Next slide" at bounding box center [1053, 221] width 30 height 28
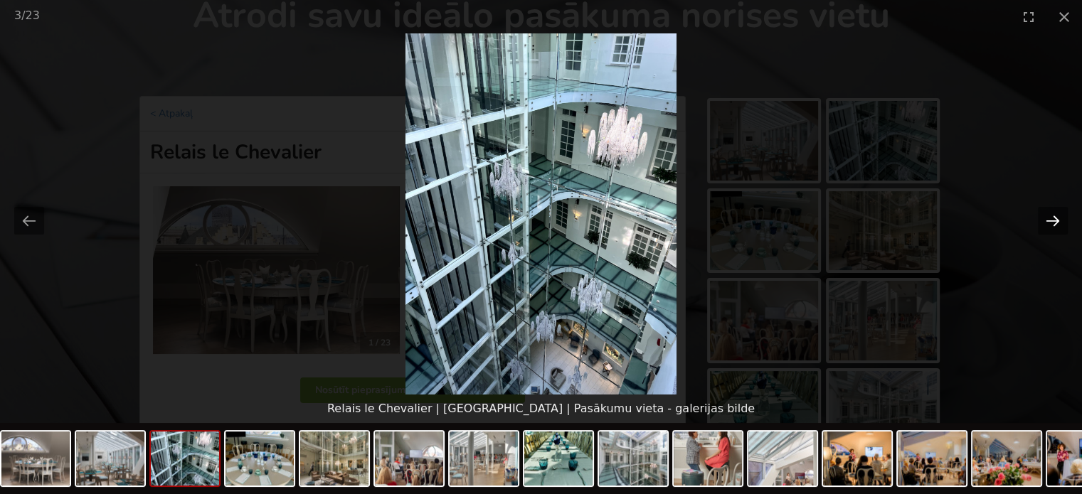
click at [1043, 216] on button "Next slide" at bounding box center [1053, 221] width 30 height 28
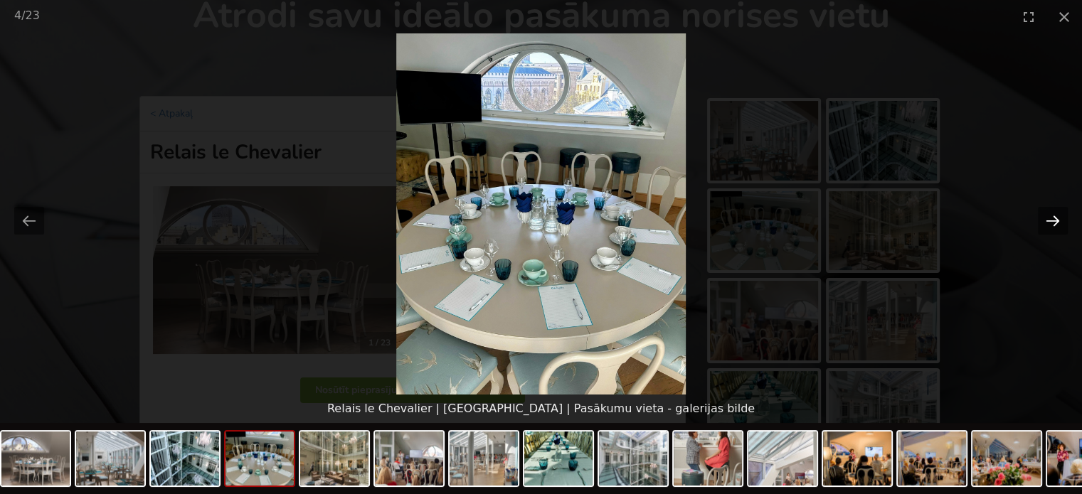
click at [1043, 216] on button "Next slide" at bounding box center [1053, 221] width 30 height 28
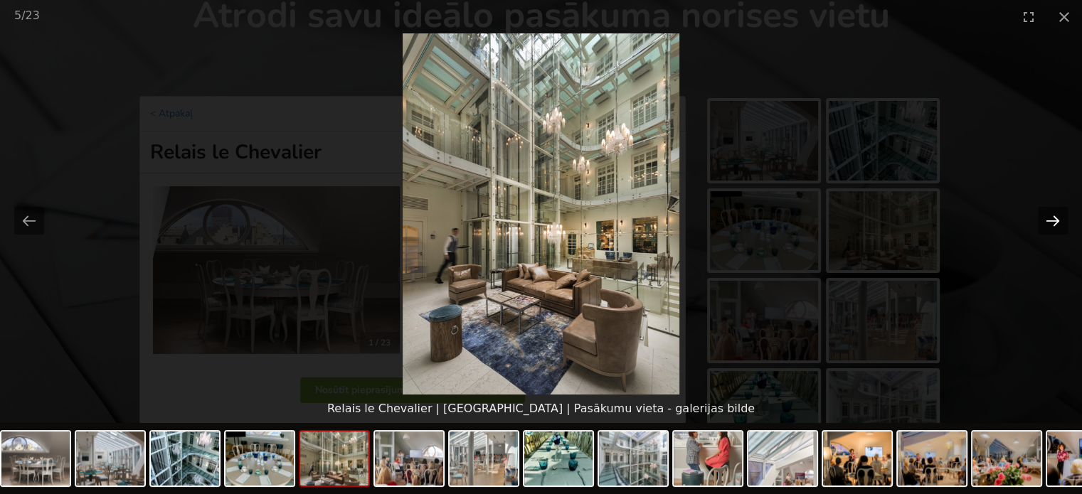
click at [1043, 216] on button "Next slide" at bounding box center [1053, 221] width 30 height 28
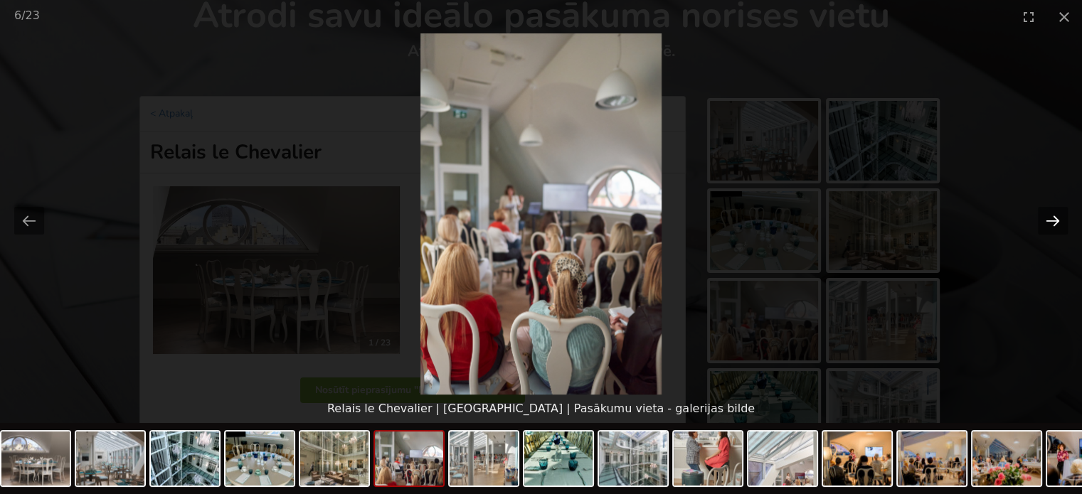
click at [1043, 216] on button "Next slide" at bounding box center [1053, 221] width 30 height 28
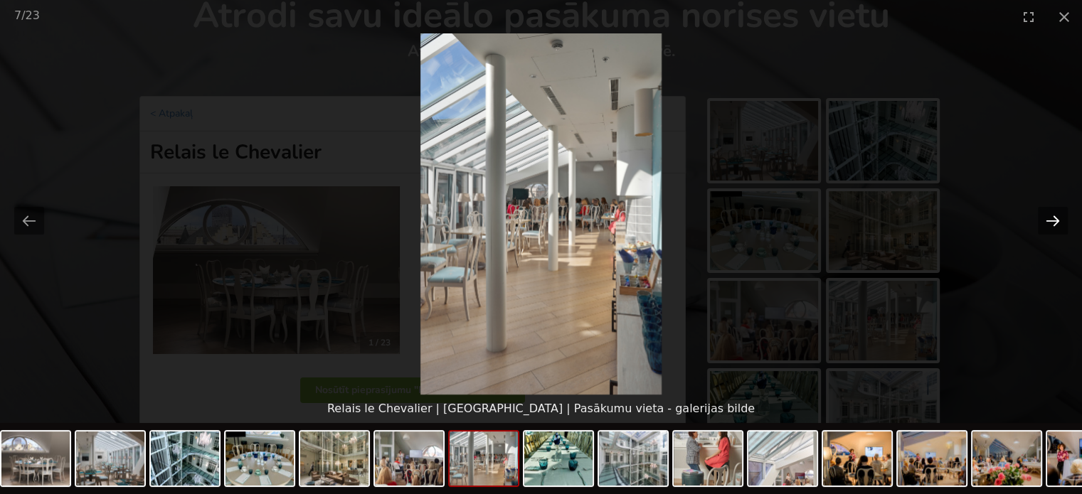
click at [1043, 216] on button "Next slide" at bounding box center [1053, 221] width 30 height 28
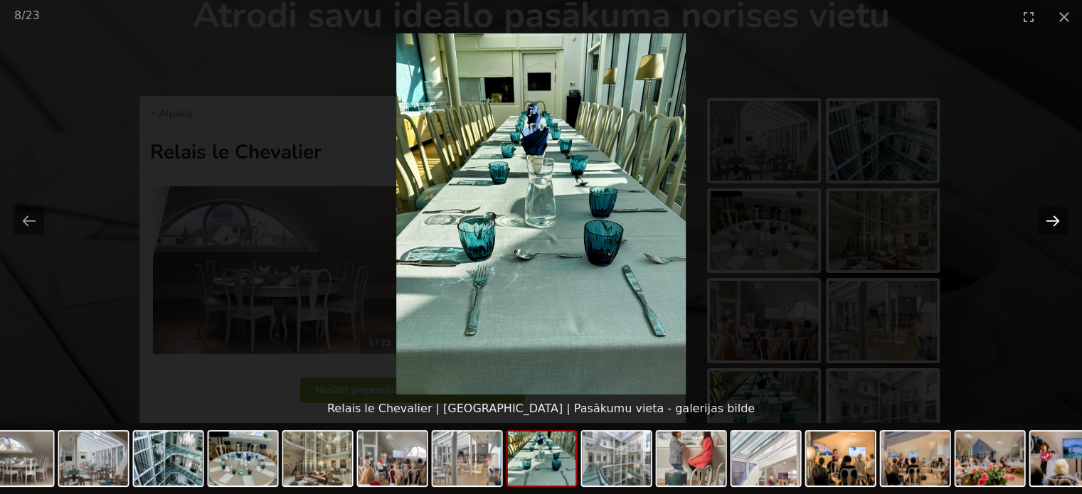
click at [1043, 216] on button "Next slide" at bounding box center [1053, 221] width 30 height 28
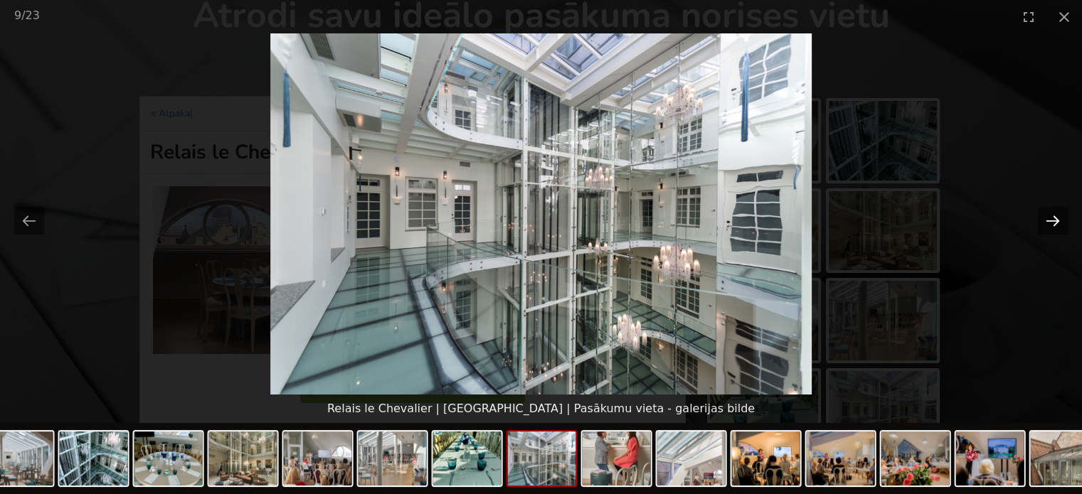
click at [1043, 216] on button "Next slide" at bounding box center [1053, 221] width 30 height 28
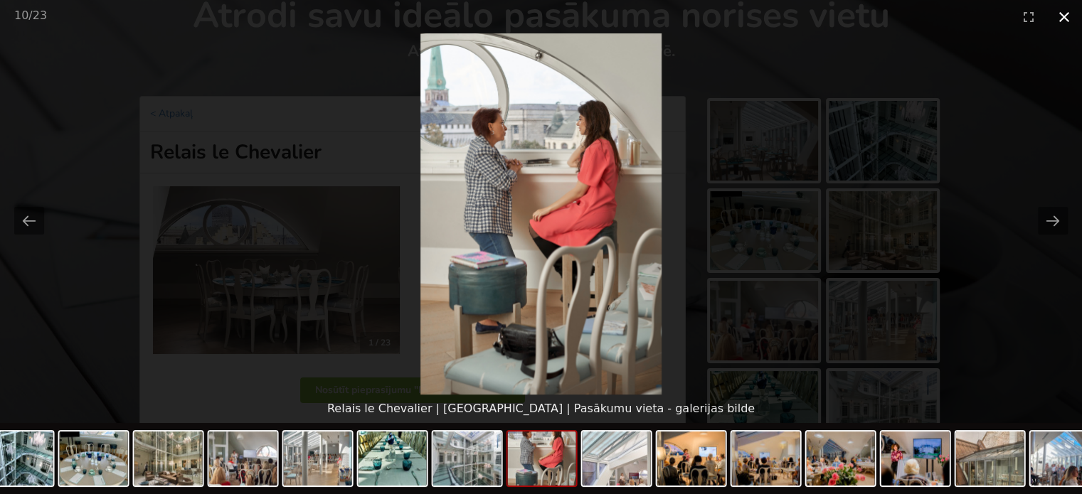
click at [1066, 19] on button "Close gallery" at bounding box center [1064, 16] width 36 height 33
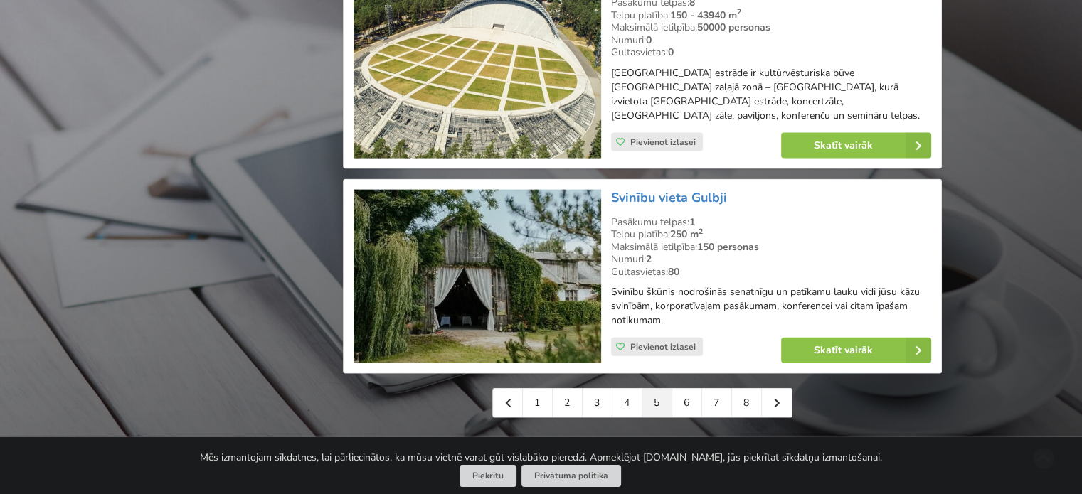
scroll to position [3200, 0]
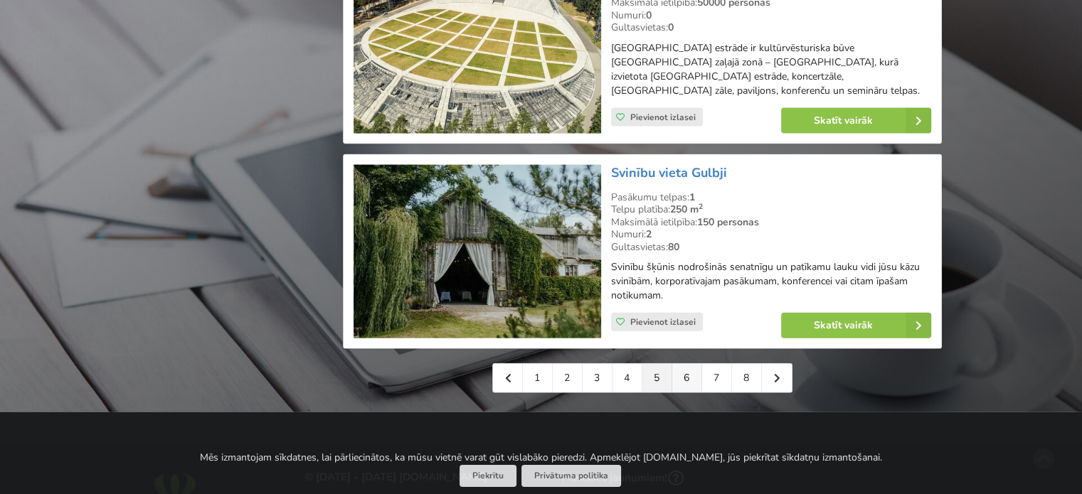
click at [684, 364] on link "6" at bounding box center [687, 378] width 30 height 28
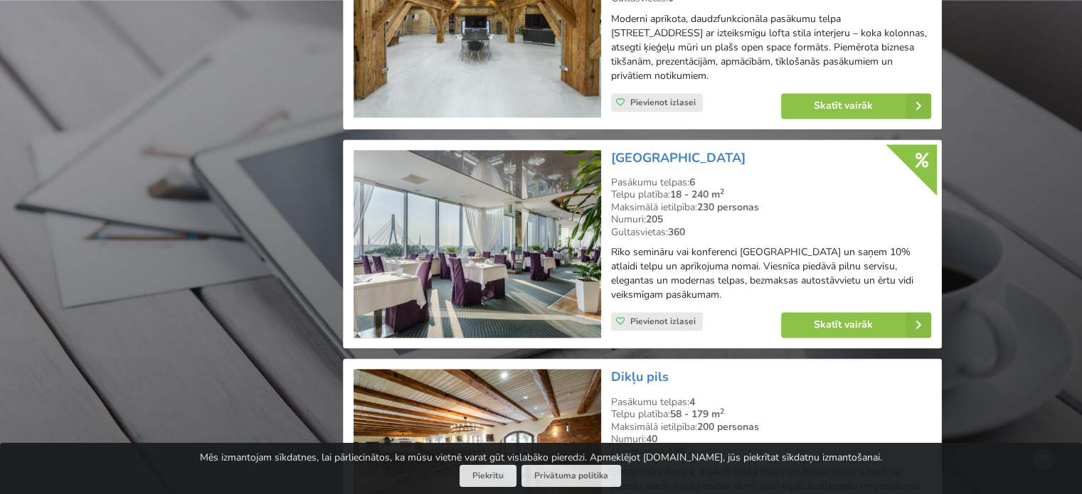
scroll to position [2062, 0]
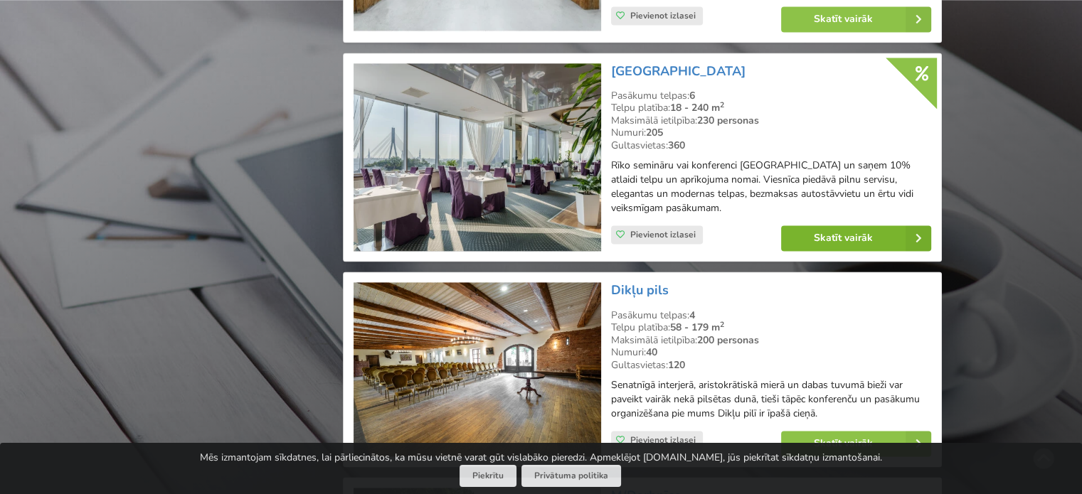
click at [871, 225] on link "Skatīt vairāk" at bounding box center [856, 238] width 150 height 26
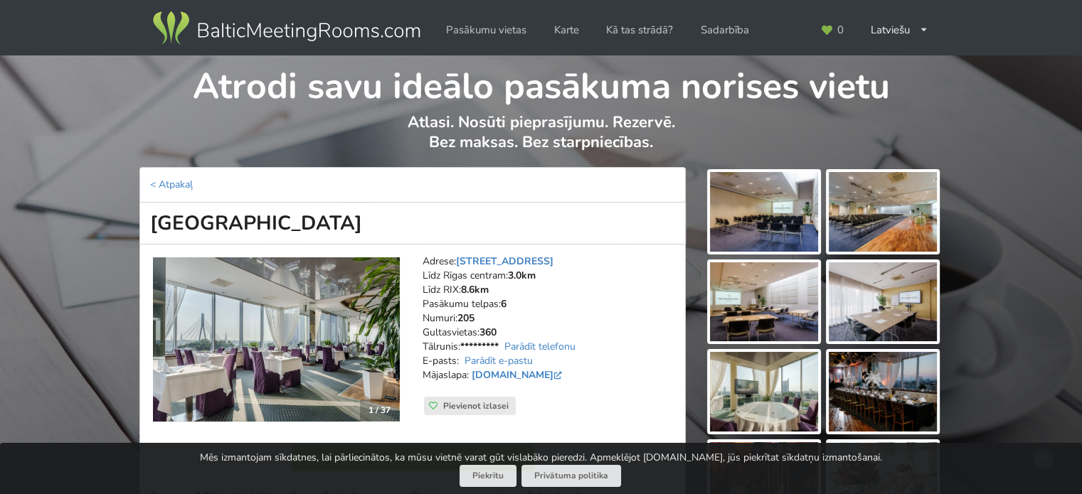
click at [275, 335] on img at bounding box center [276, 339] width 247 height 165
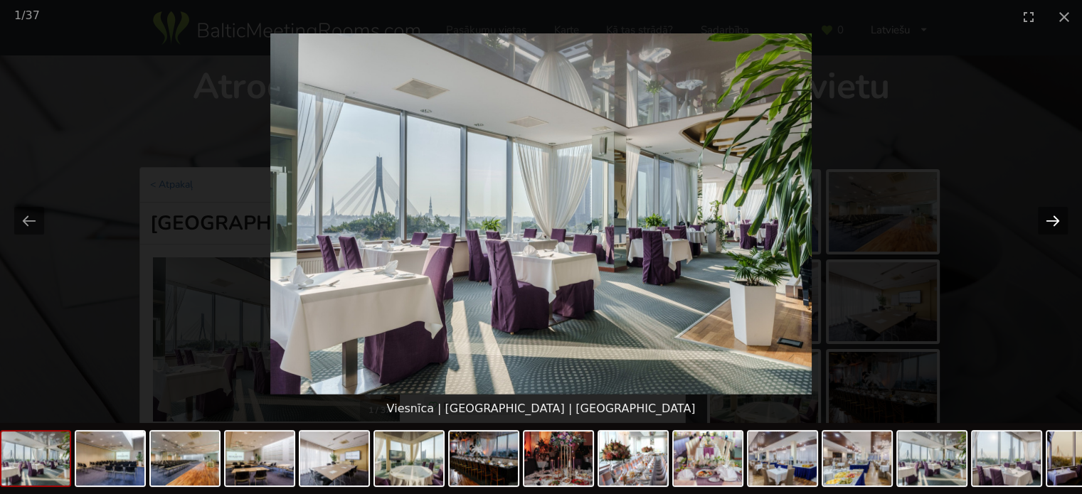
click at [1052, 218] on button "Next slide" at bounding box center [1053, 221] width 30 height 28
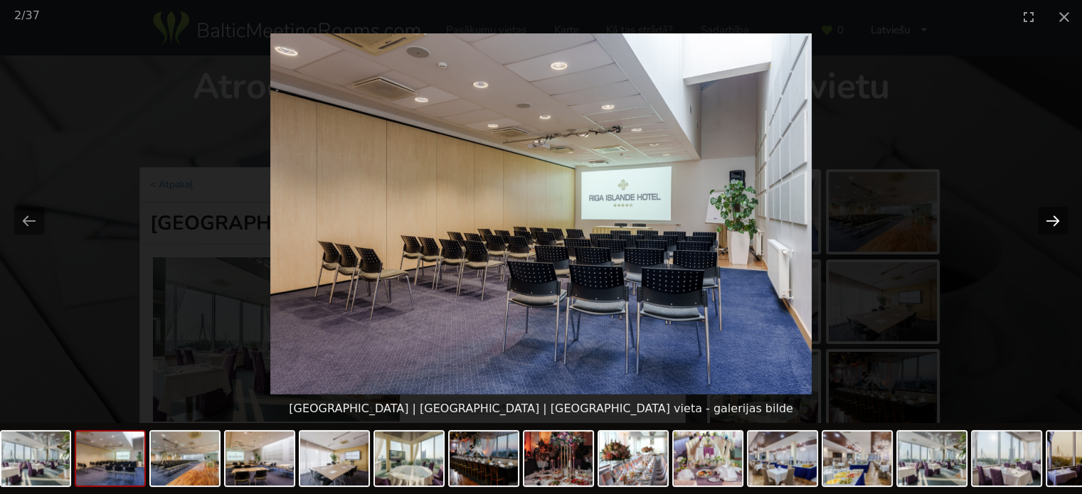
click at [1052, 219] on button "Next slide" at bounding box center [1053, 221] width 30 height 28
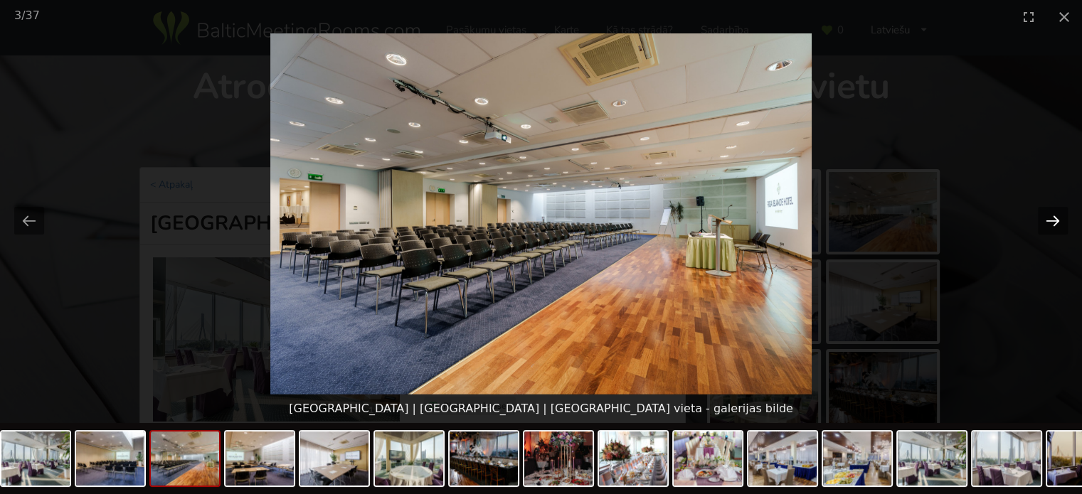
click at [1052, 219] on button "Next slide" at bounding box center [1053, 221] width 30 height 28
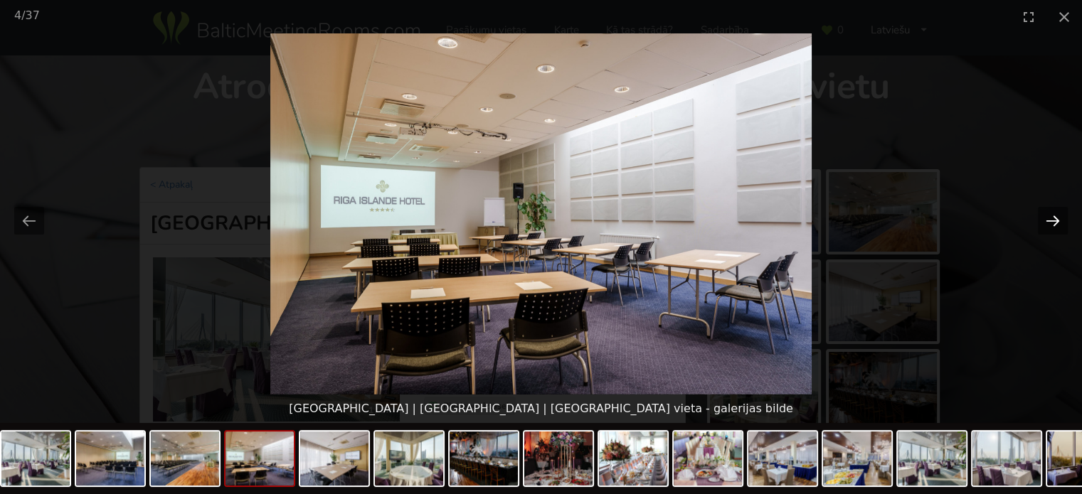
click at [1052, 219] on button "Next slide" at bounding box center [1053, 221] width 30 height 28
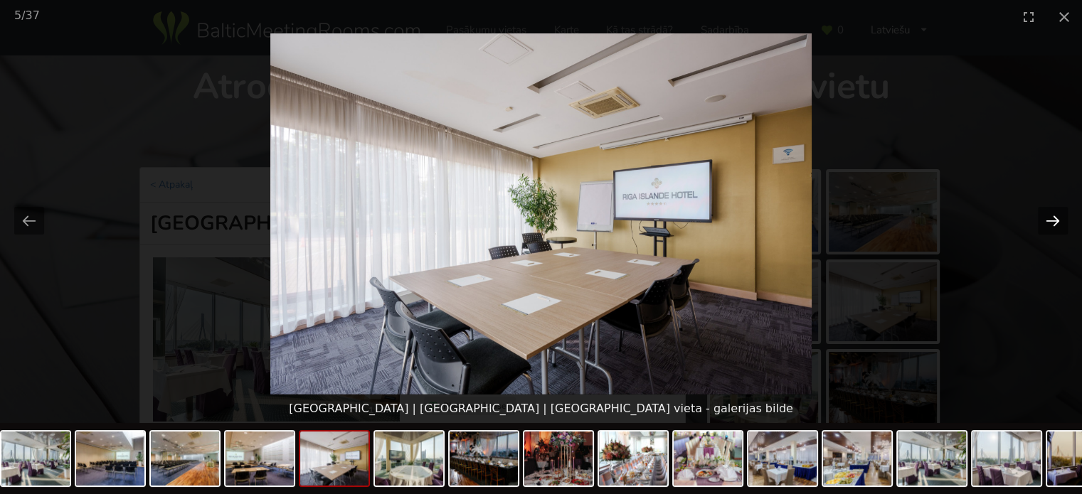
click at [1052, 219] on button "Next slide" at bounding box center [1053, 221] width 30 height 28
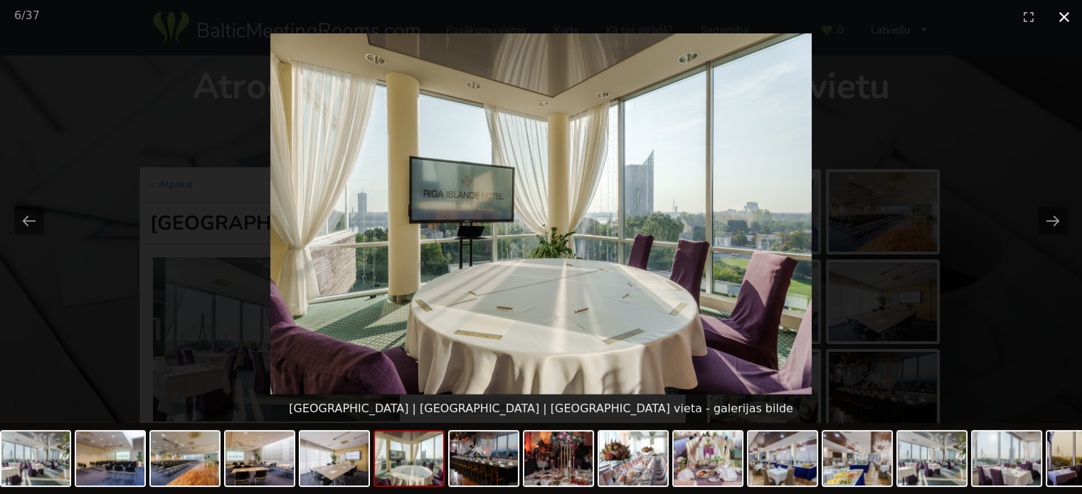
click at [1065, 21] on button "Close gallery" at bounding box center [1064, 16] width 36 height 33
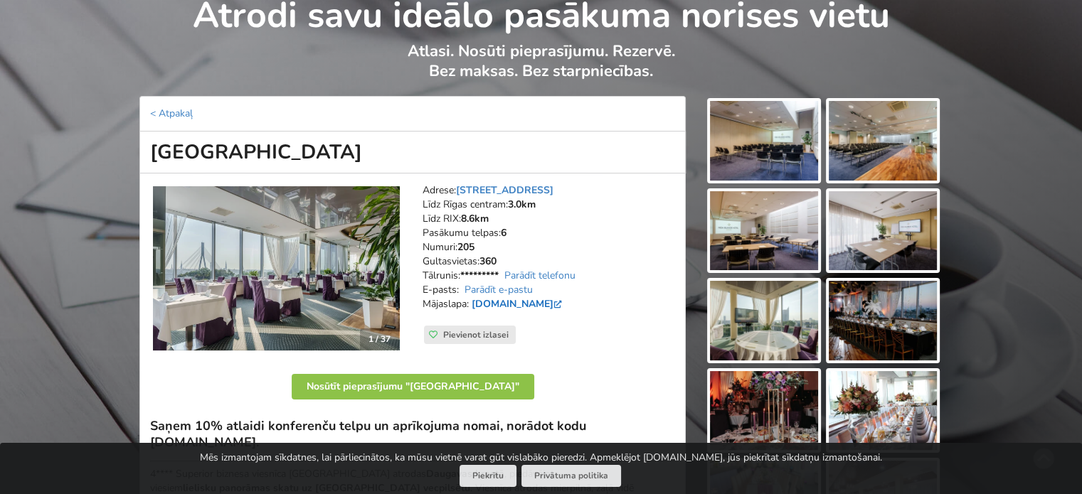
scroll to position [142, 0]
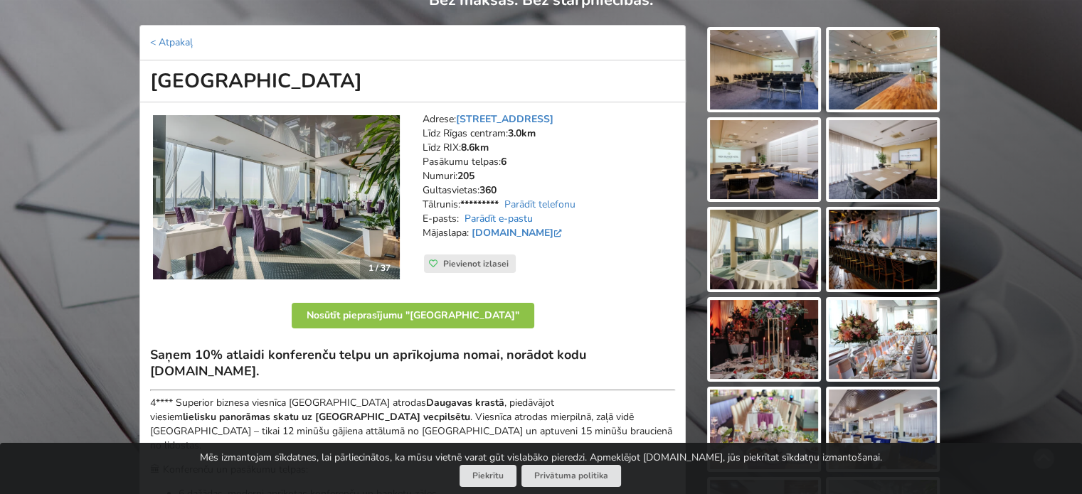
click at [519, 215] on link "Parādīt e-pastu" at bounding box center [498, 219] width 68 height 14
drag, startPoint x: 590, startPoint y: 215, endPoint x: 460, endPoint y: 214, distance: 130.2
click at [460, 214] on address "Adrese: Ķīpsalas iela 2, Rīga Līdz Rīgas centram: 3.0km Līdz RIX: 8.6km Pasākum…" at bounding box center [548, 183] width 252 height 142
copy address "conference@islandehotel.lv"
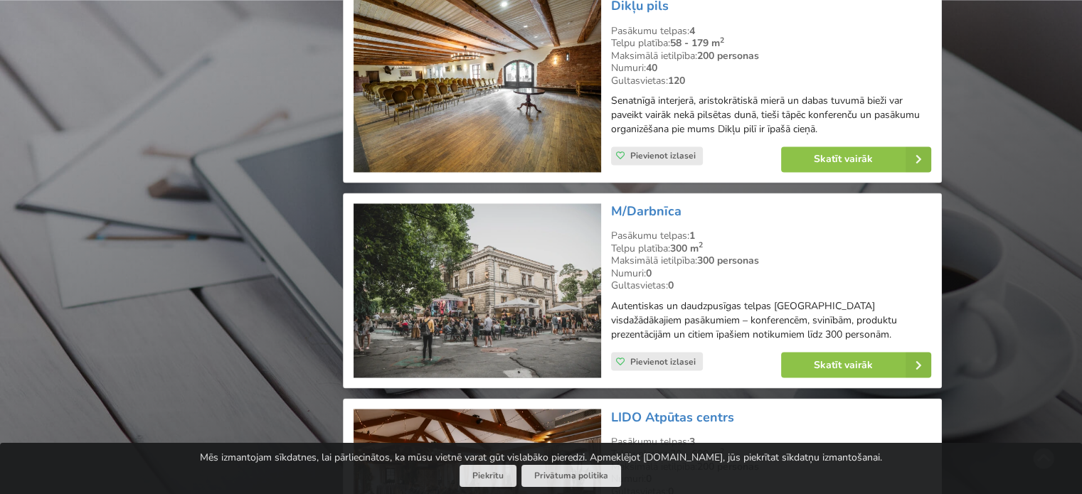
scroll to position [2418, 0]
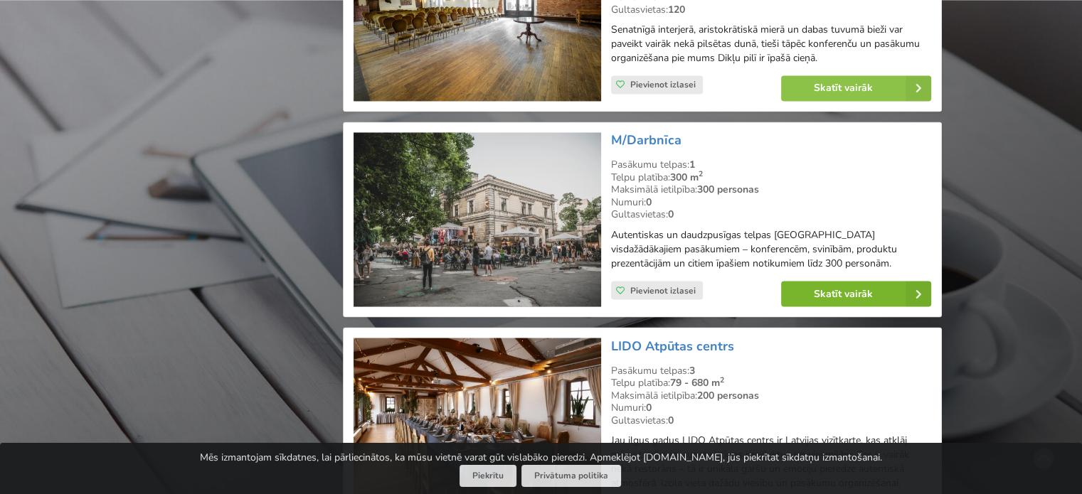
click at [834, 281] on link "Skatīt vairāk" at bounding box center [856, 294] width 150 height 26
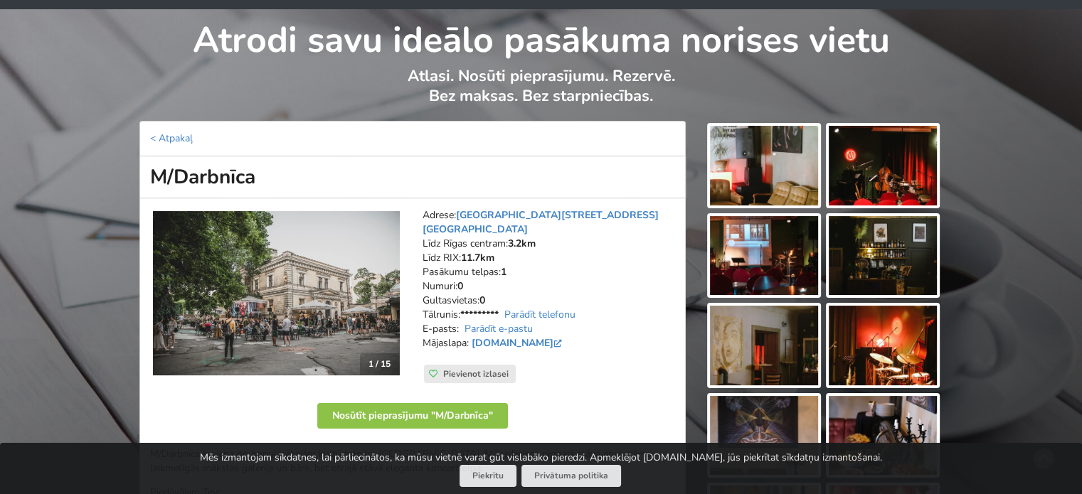
scroll to position [71, 0]
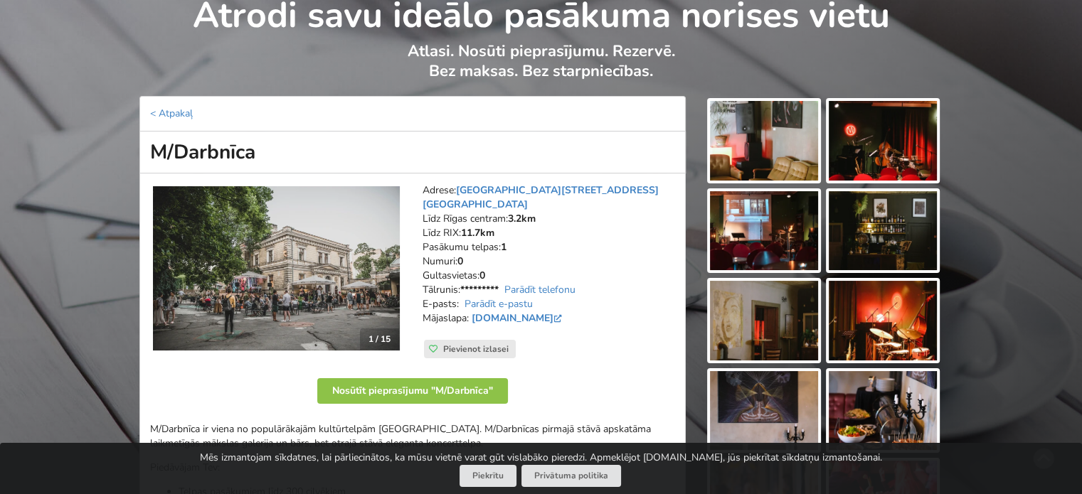
click at [297, 235] on img at bounding box center [276, 268] width 247 height 165
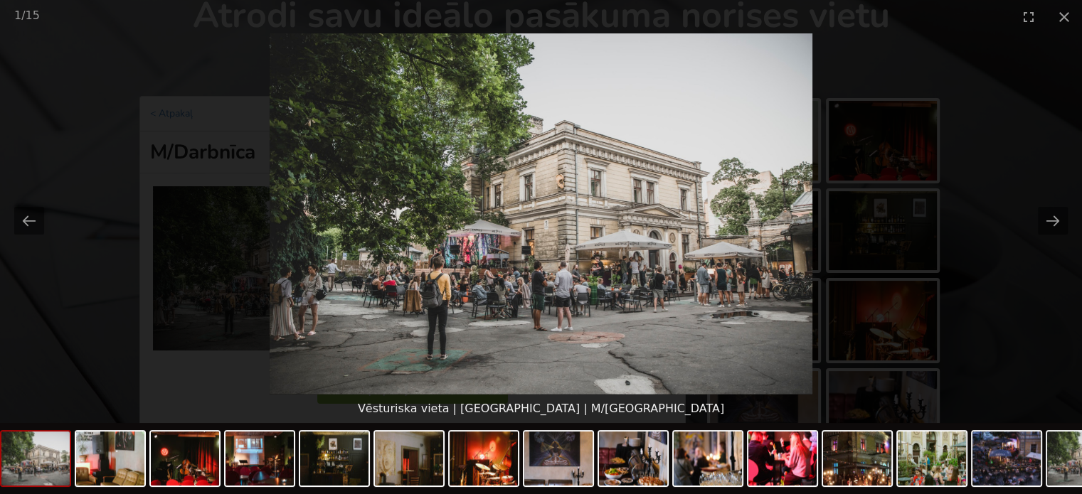
click at [1033, 214] on picture at bounding box center [541, 213] width 1082 height 361
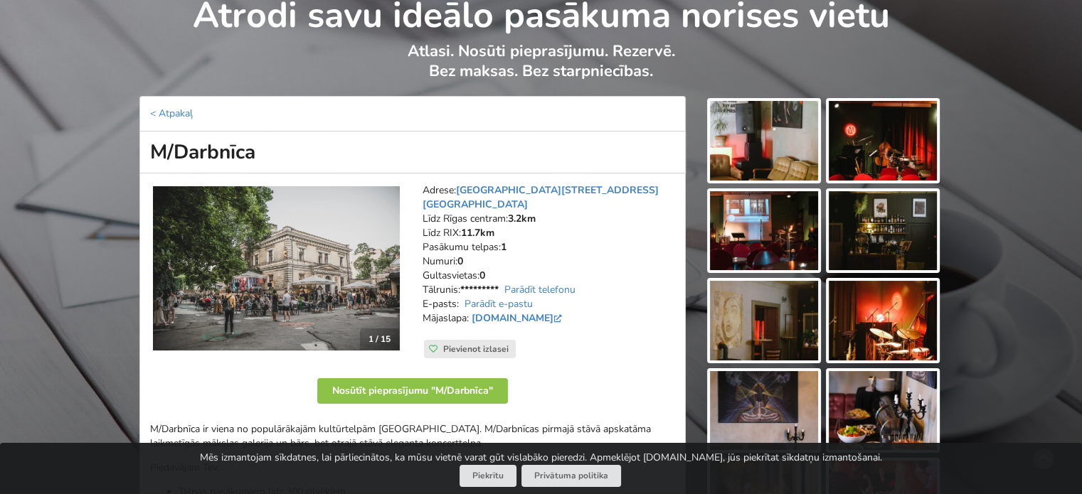
click at [774, 147] on img at bounding box center [764, 141] width 108 height 80
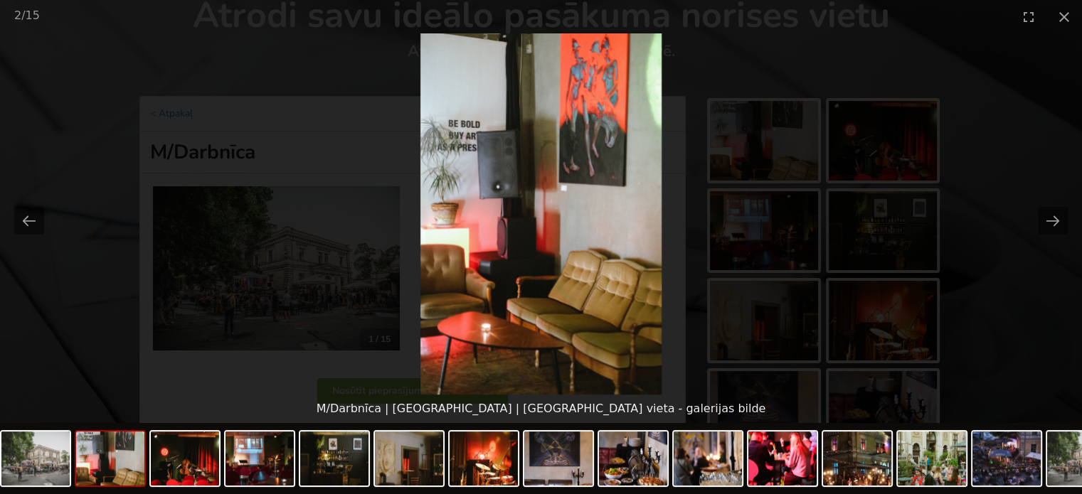
click at [1037, 225] on picture at bounding box center [541, 213] width 1082 height 361
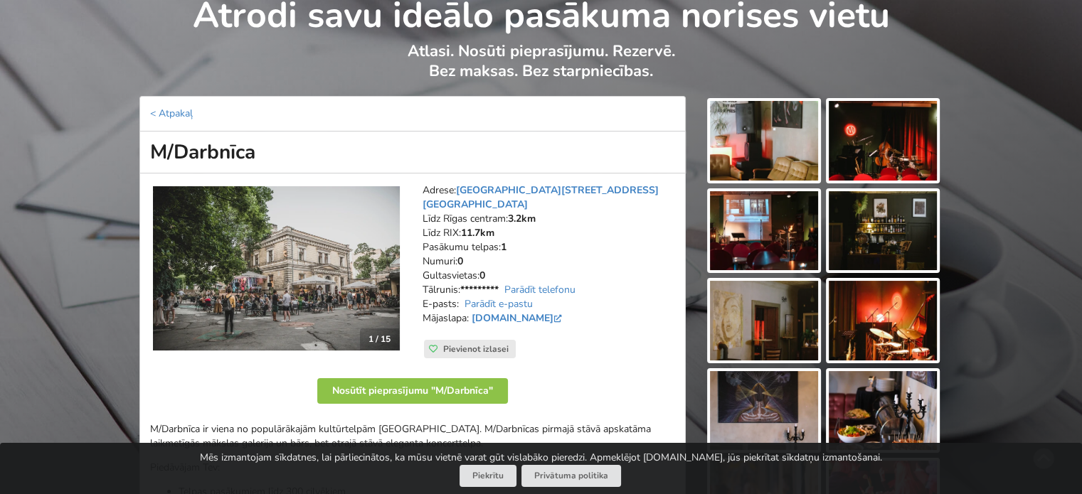
click at [893, 227] on img at bounding box center [883, 231] width 108 height 80
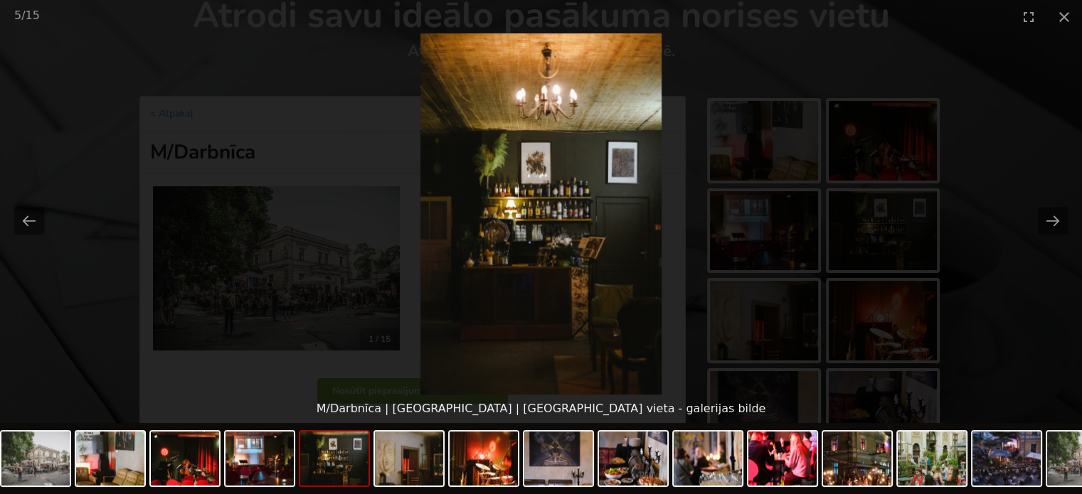
click at [1001, 221] on picture at bounding box center [541, 213] width 1082 height 361
click at [1048, 216] on button "Next slide" at bounding box center [1053, 221] width 30 height 28
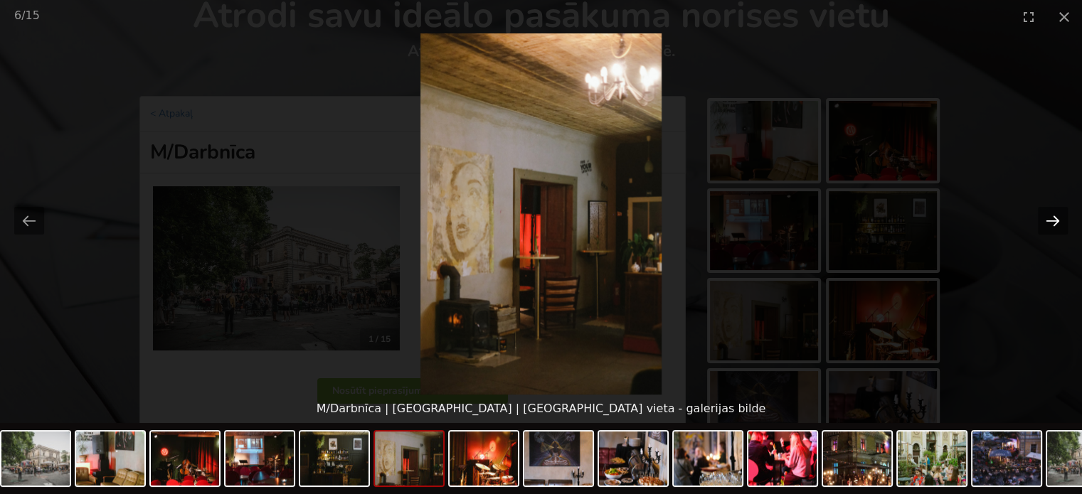
click at [1048, 216] on button "Next slide" at bounding box center [1053, 221] width 30 height 28
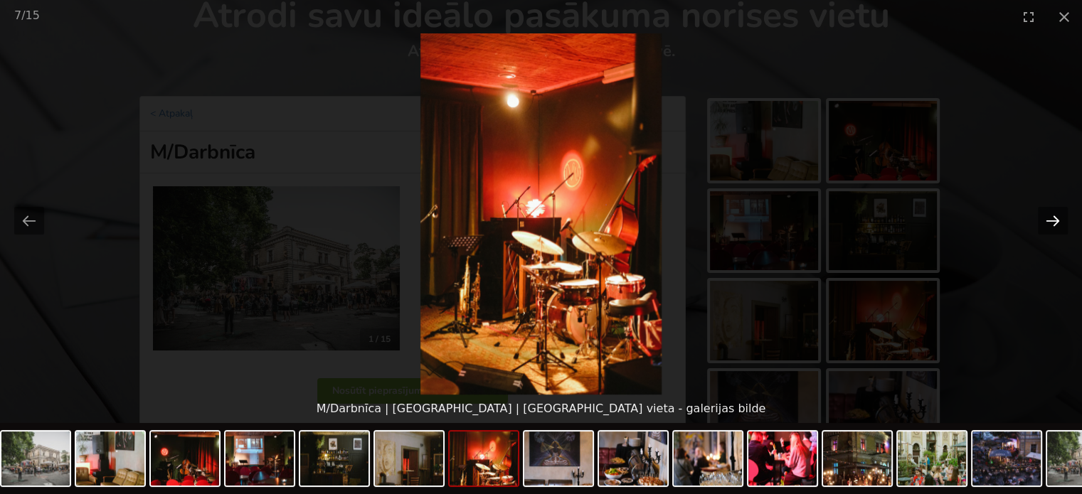
click at [1048, 216] on button "Next slide" at bounding box center [1053, 221] width 30 height 28
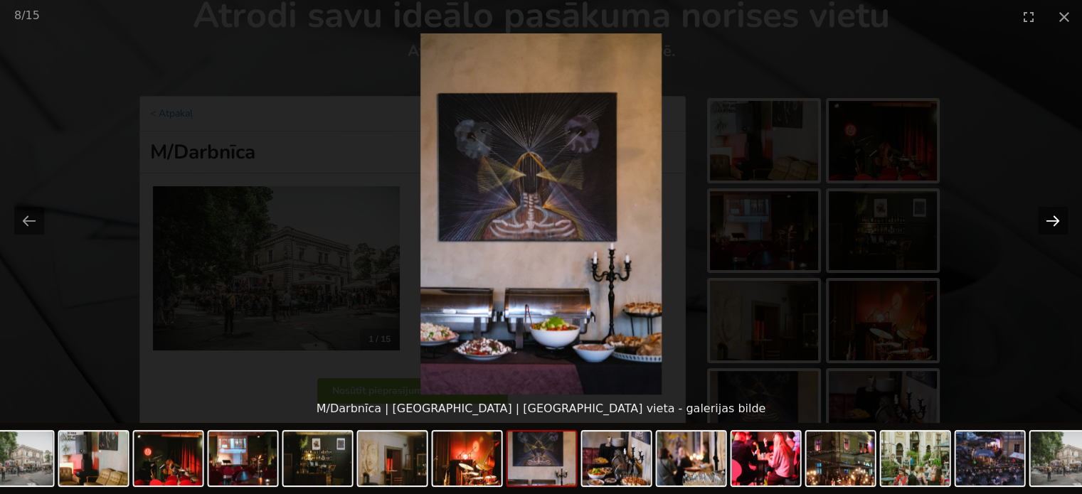
click at [1048, 216] on button "Next slide" at bounding box center [1053, 221] width 30 height 28
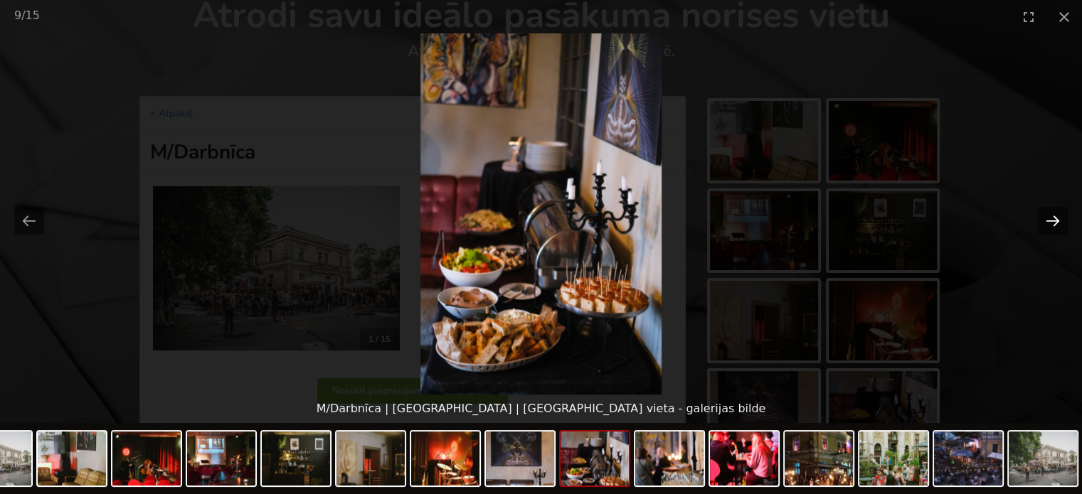
click at [1048, 216] on button "Next slide" at bounding box center [1053, 221] width 30 height 28
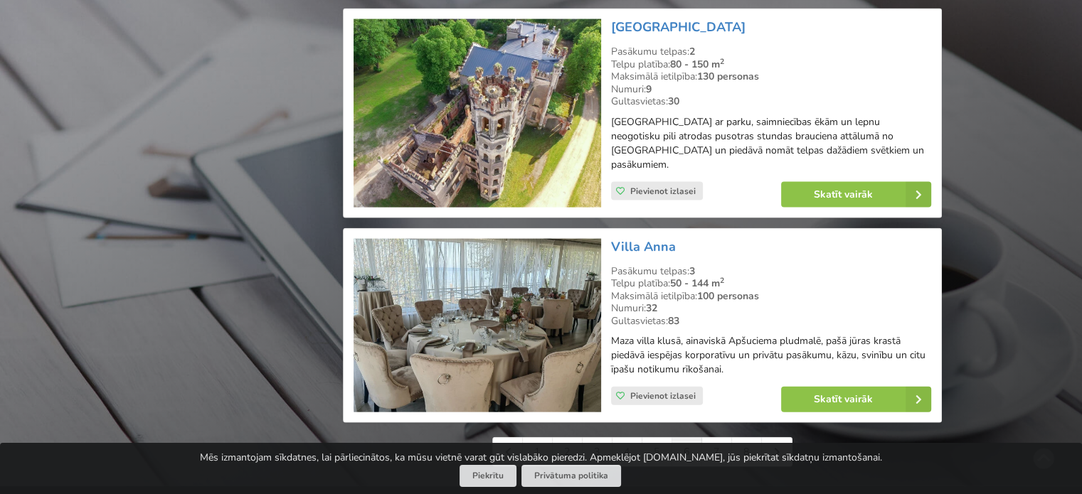
scroll to position [3271, 0]
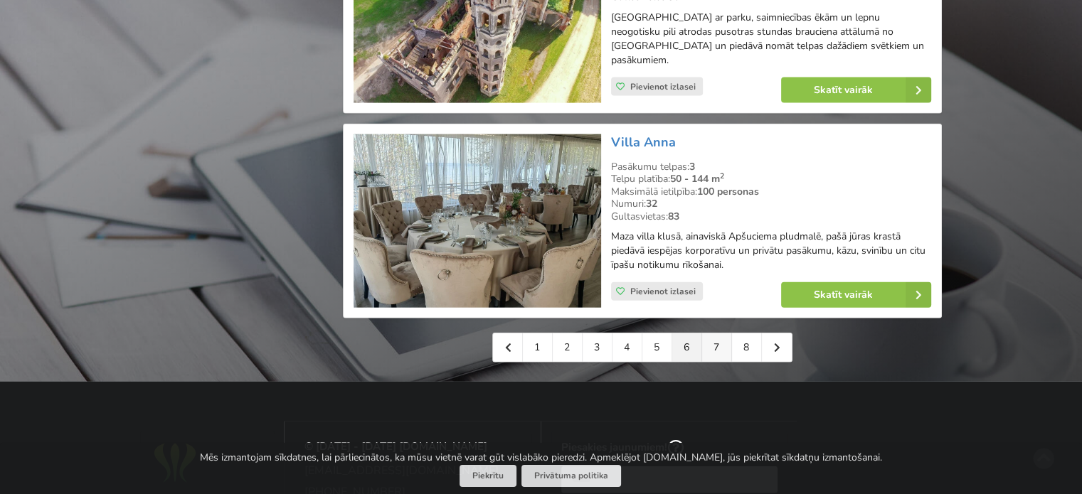
click at [706, 334] on link "7" at bounding box center [717, 348] width 30 height 28
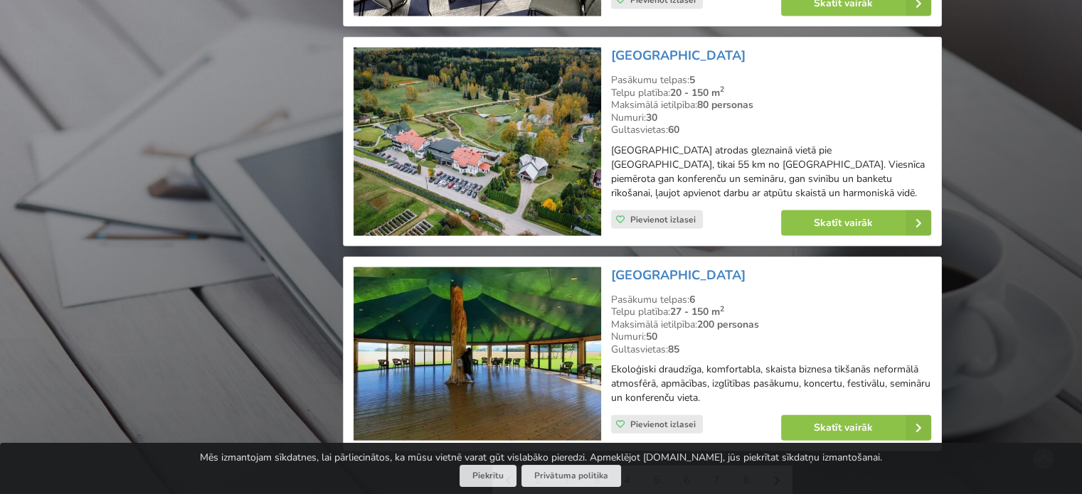
scroll to position [3200, 0]
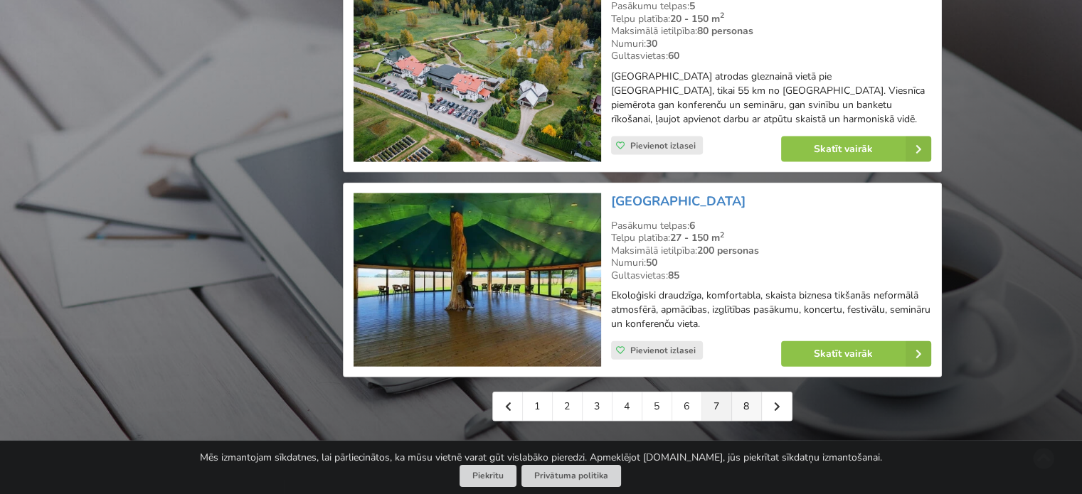
click at [749, 393] on link "8" at bounding box center [747, 407] width 30 height 28
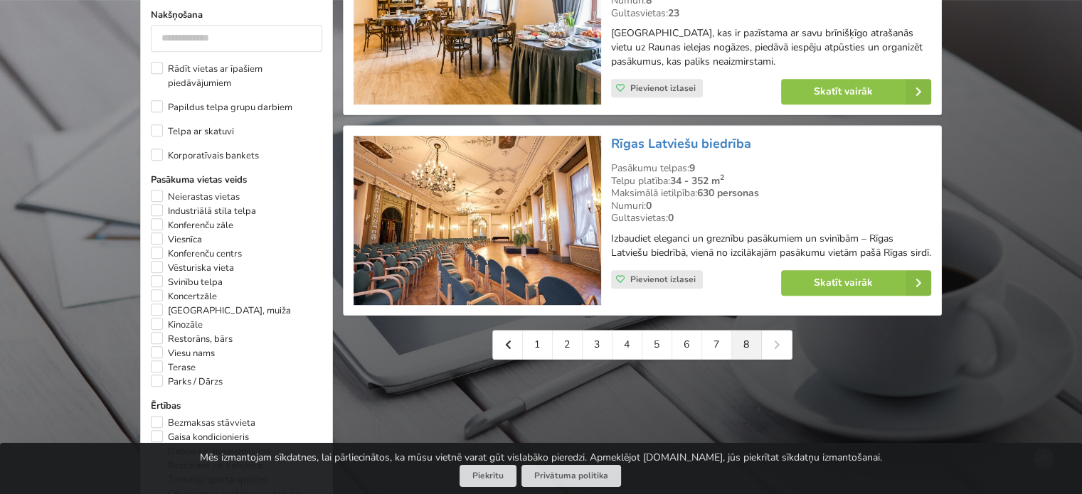
scroll to position [711, 0]
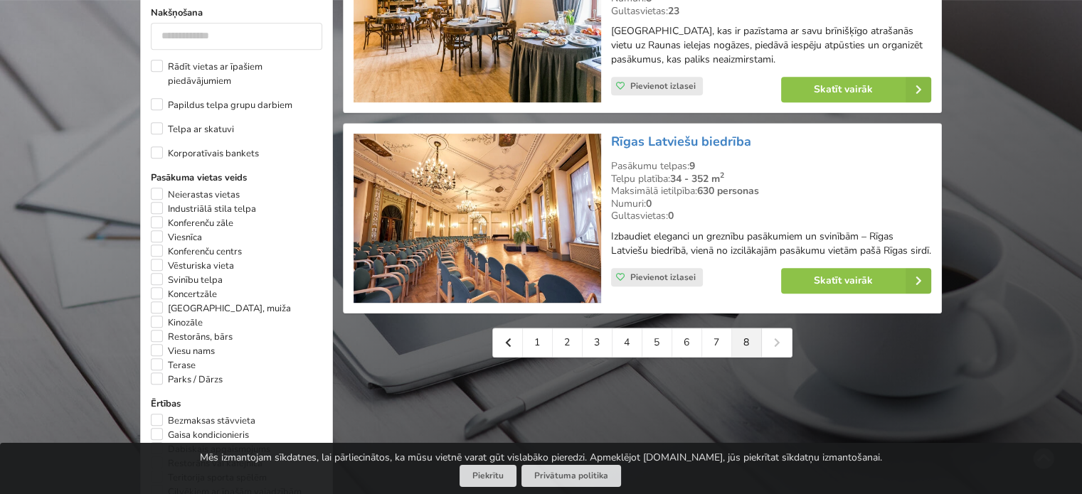
click at [776, 348] on div "1 2 3 4 5 6 7 8" at bounding box center [642, 343] width 300 height 30
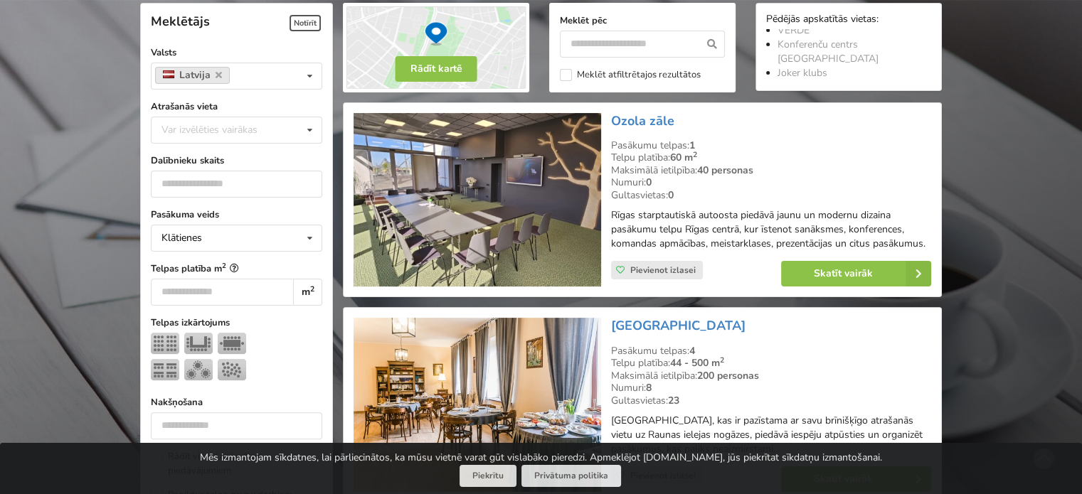
scroll to position [356, 0]
